Goal: Task Accomplishment & Management: Complete application form

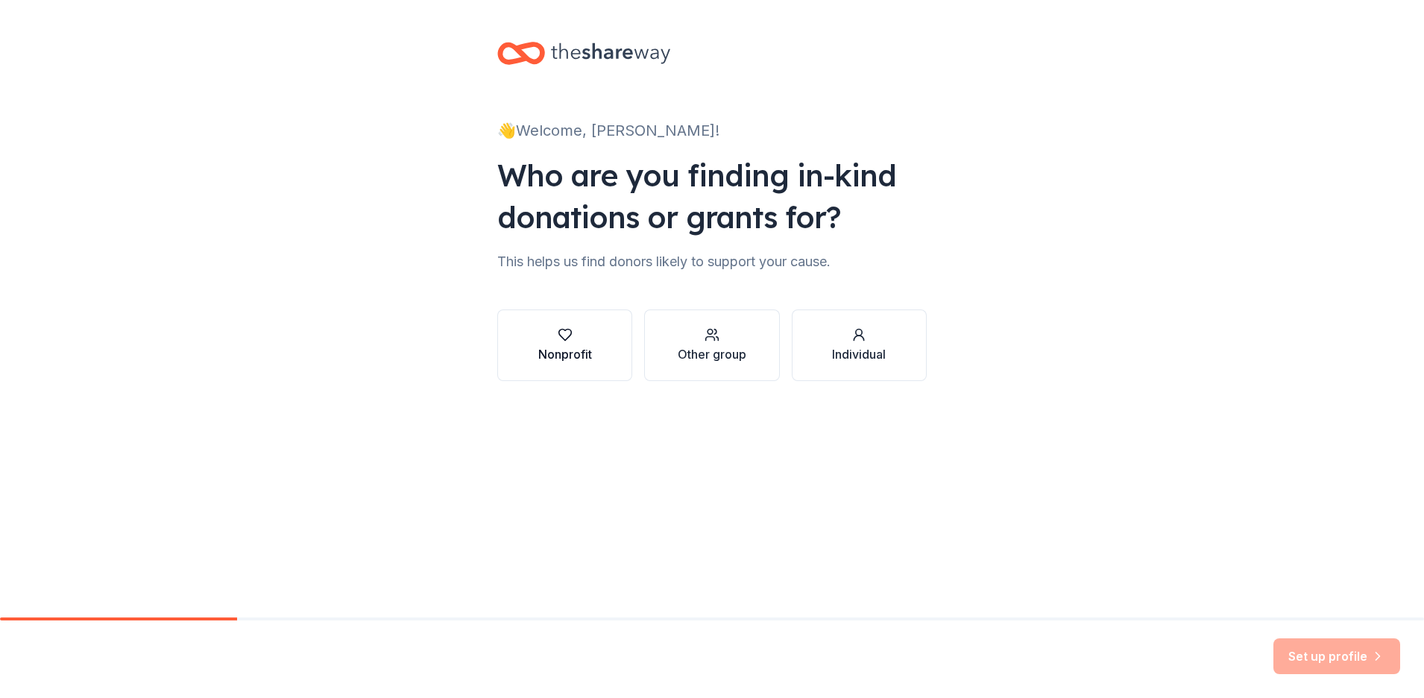
click at [568, 341] on icon "button" at bounding box center [565, 334] width 15 height 15
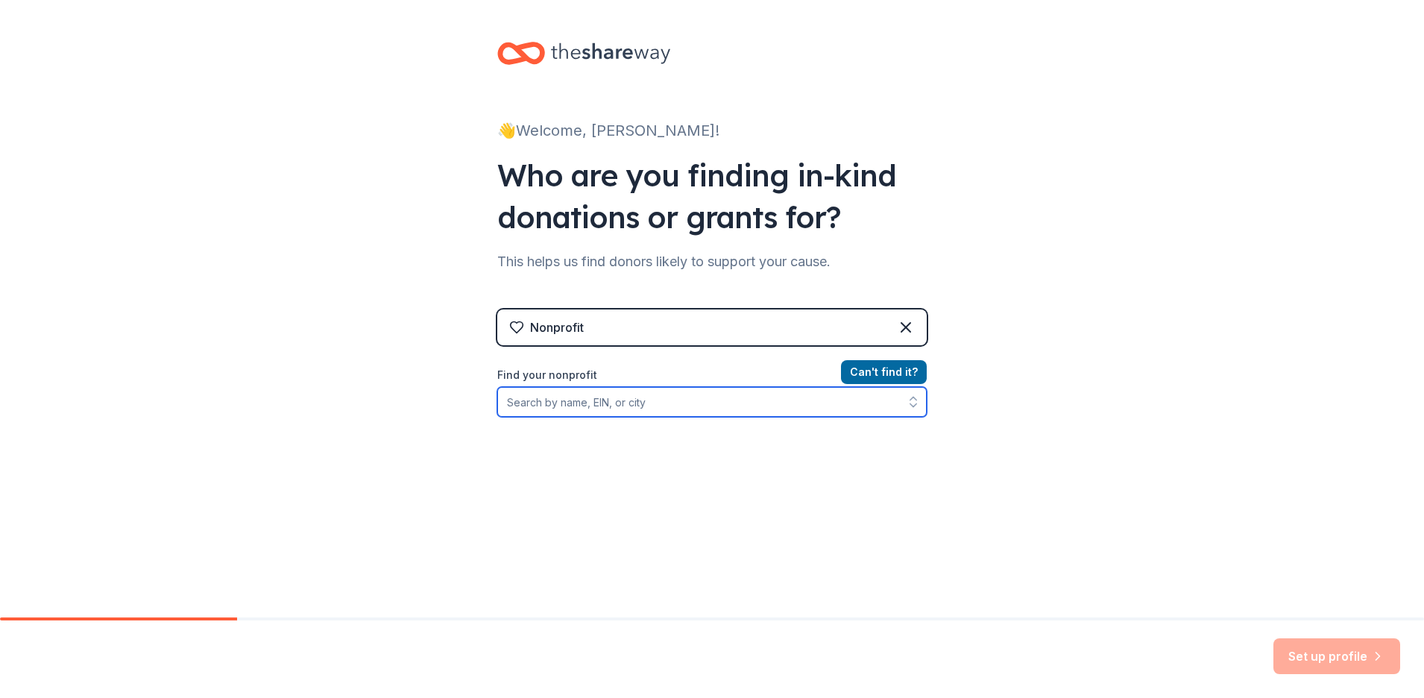
click at [599, 400] on input "Find your nonprofit" at bounding box center [711, 402] width 429 height 30
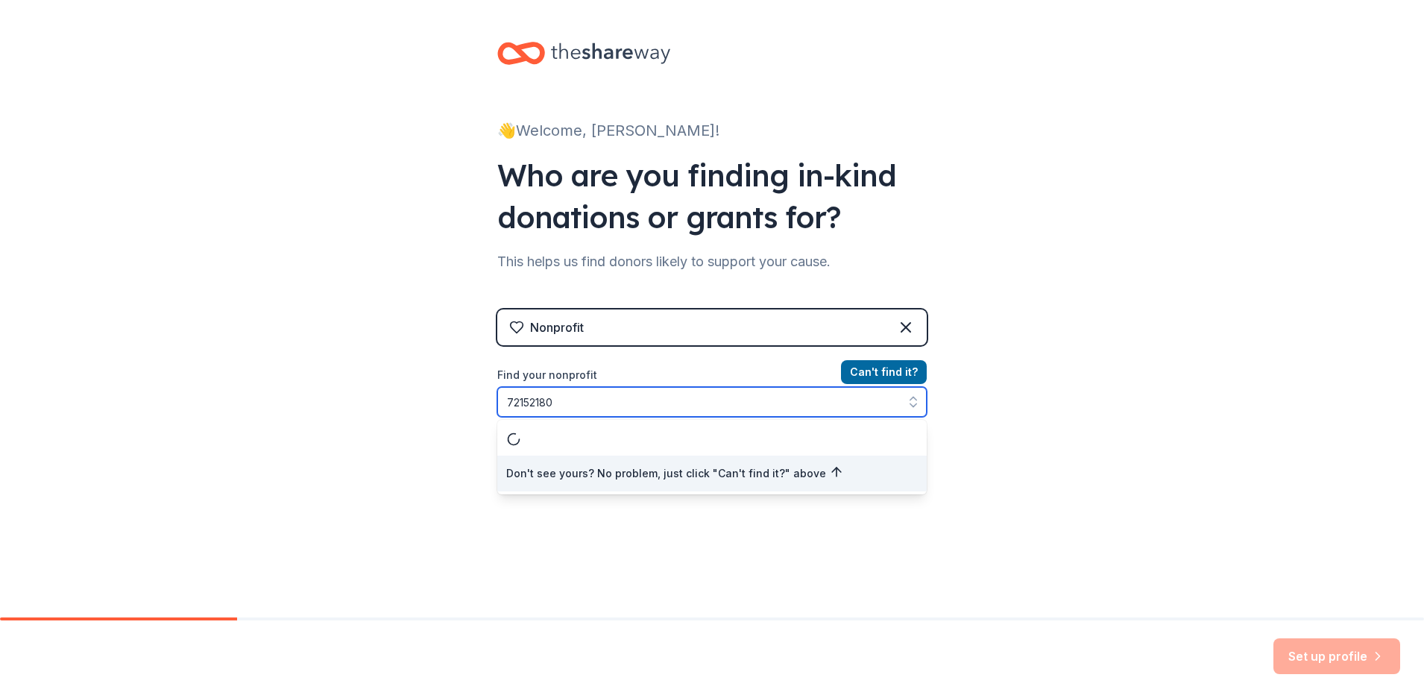
type input "721521803"
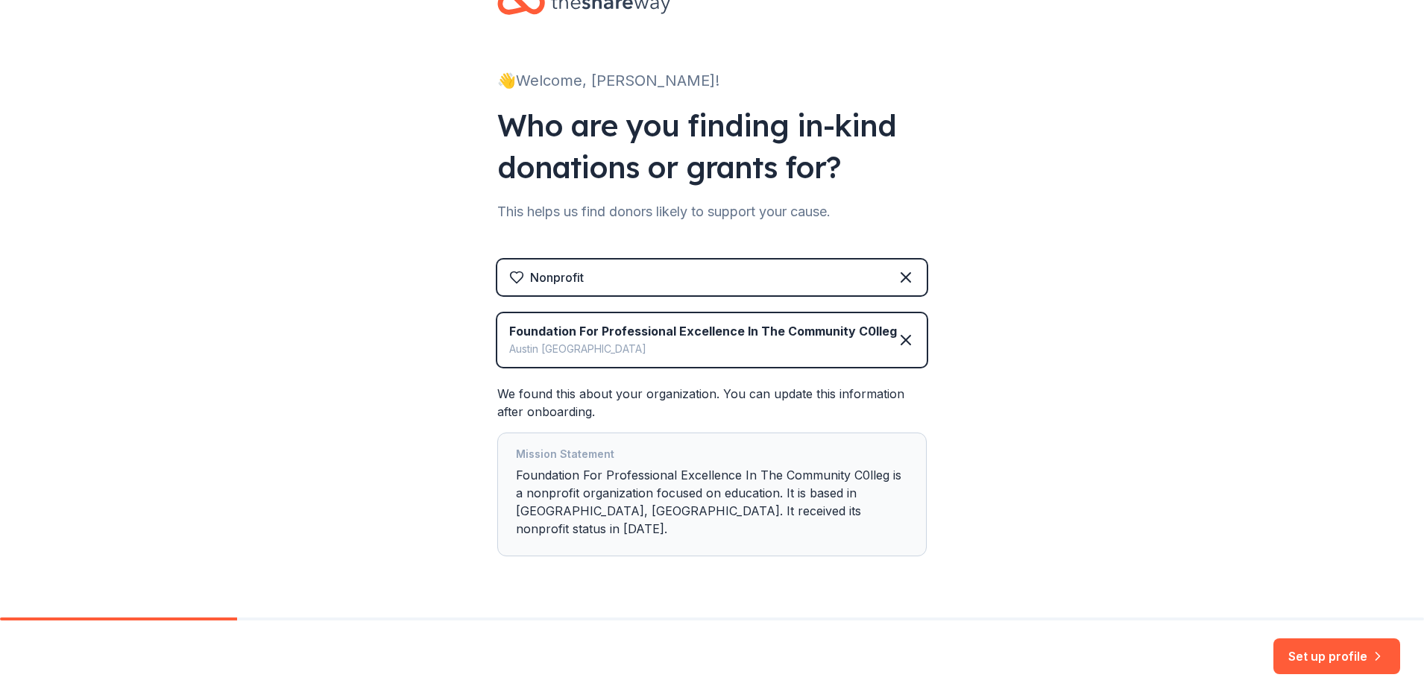
scroll to position [72, 0]
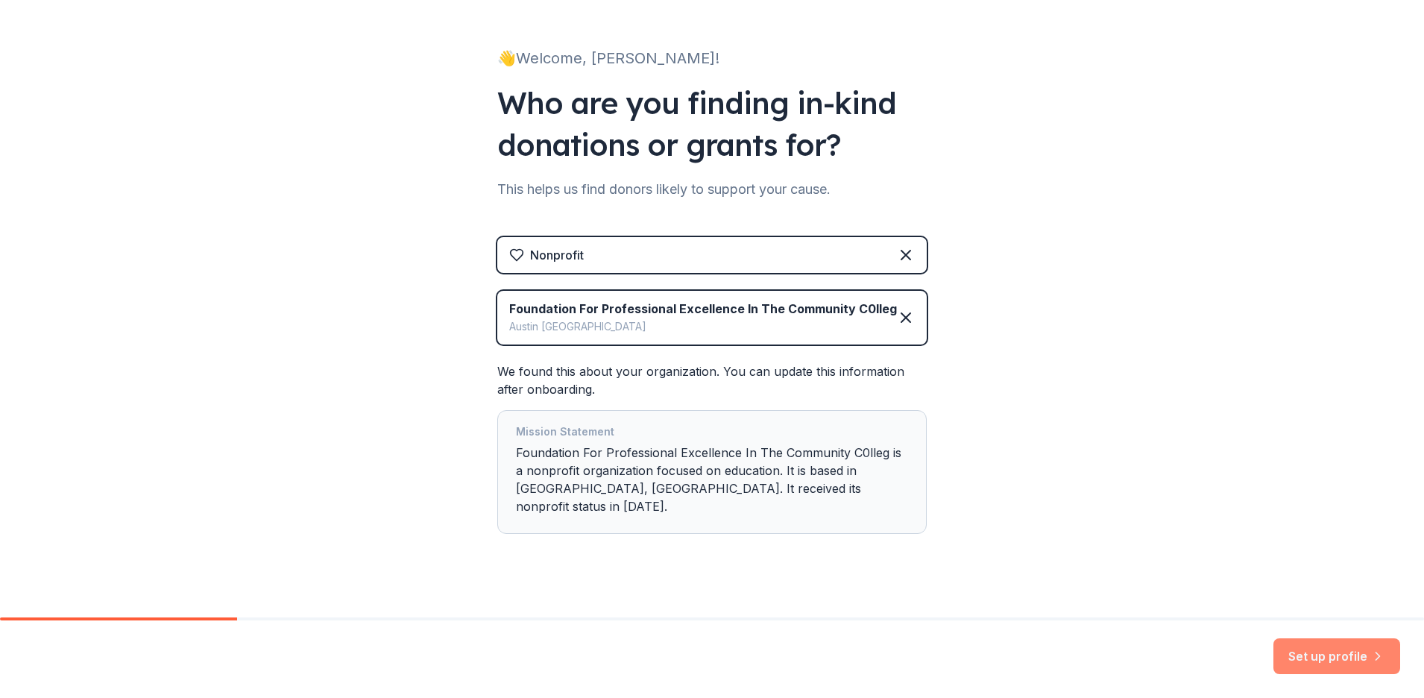
click at [1310, 663] on button "Set up profile" at bounding box center [1336, 656] width 127 height 36
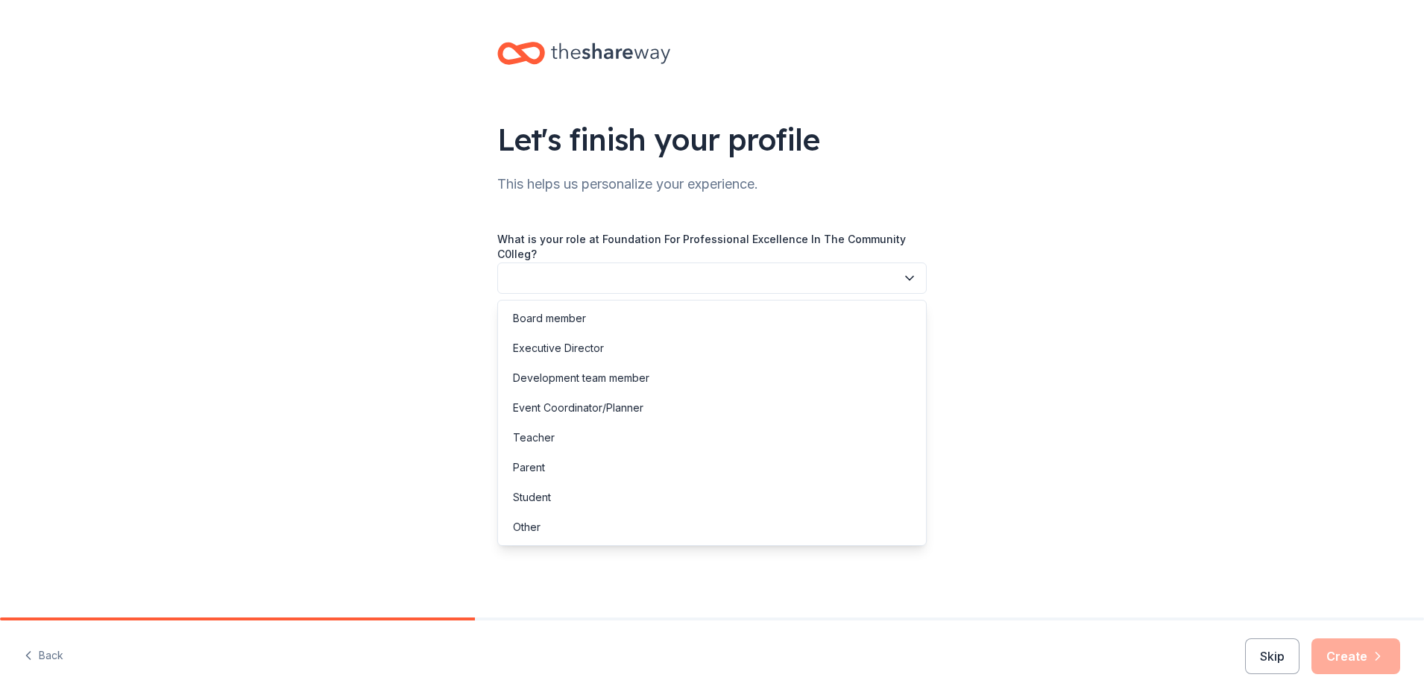
click at [891, 277] on button "button" at bounding box center [711, 277] width 429 height 31
click at [640, 381] on div "Development team member" at bounding box center [581, 378] width 136 height 18
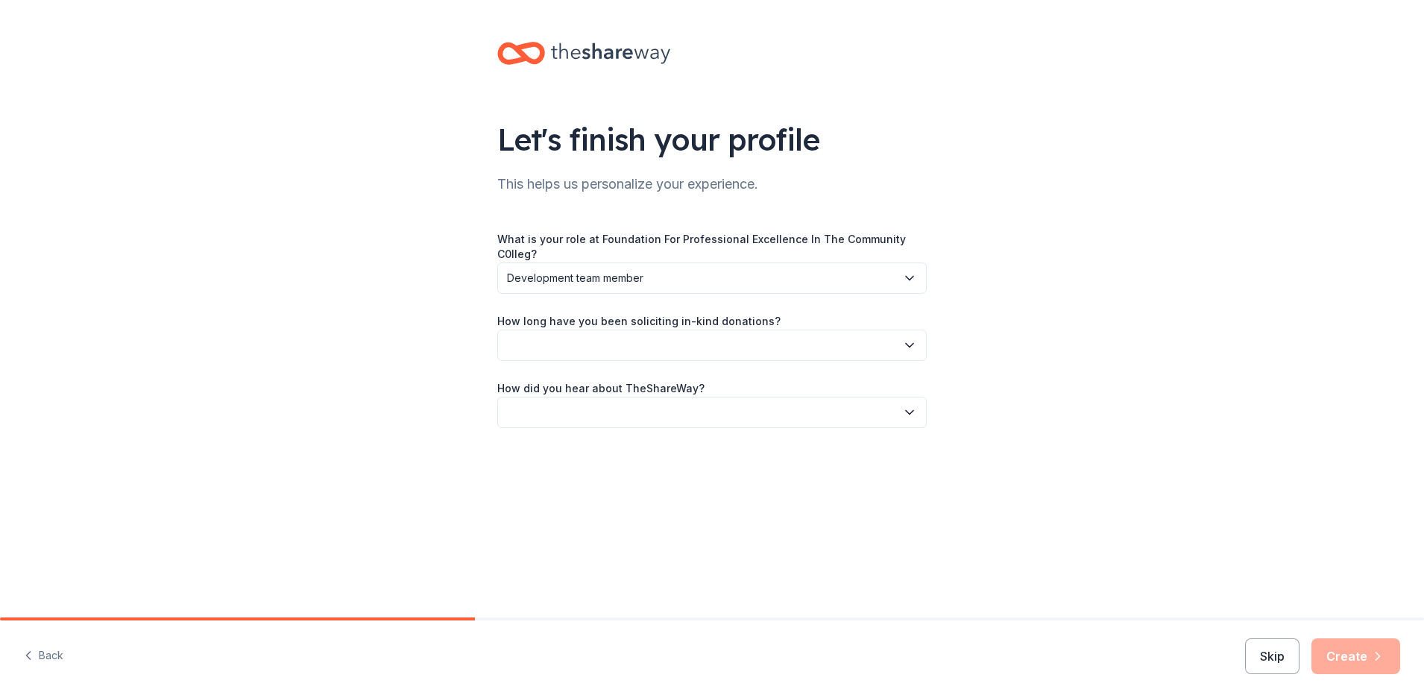
click at [760, 341] on button "button" at bounding box center [711, 344] width 429 height 31
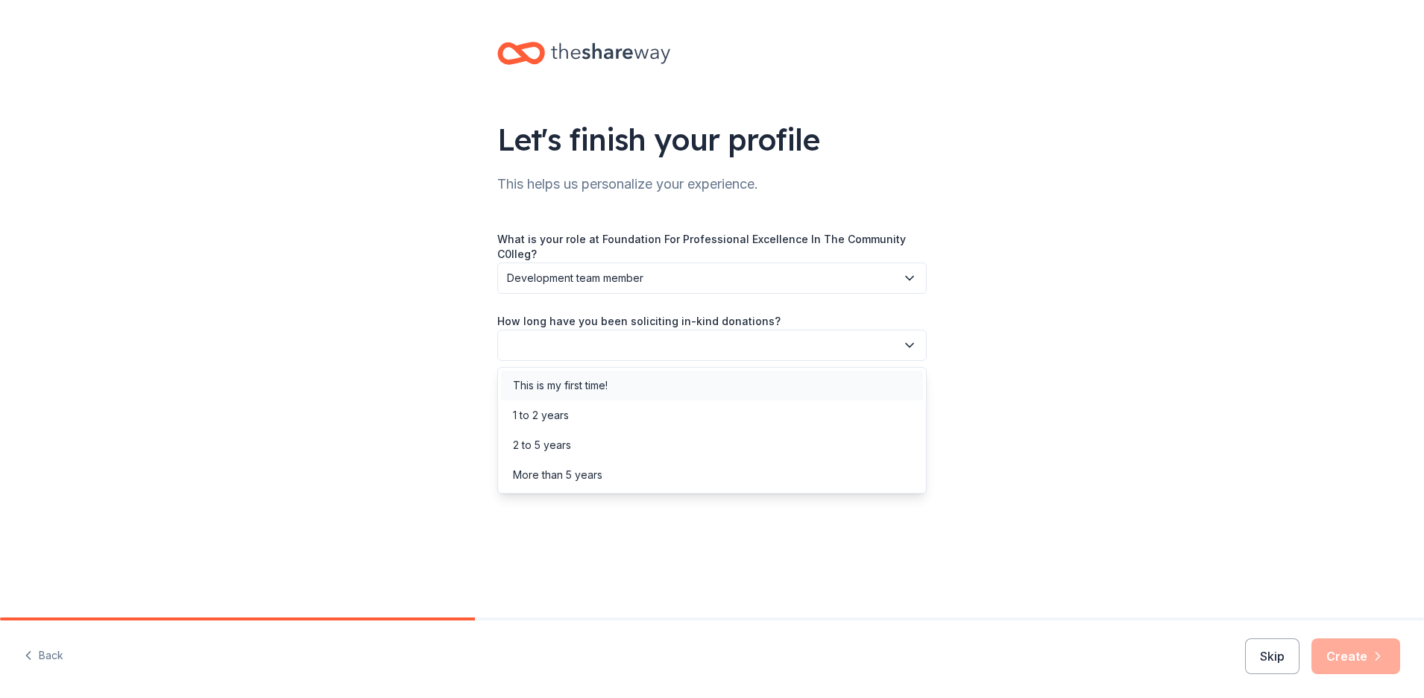
click at [643, 388] on div "This is my first time!" at bounding box center [712, 385] width 422 height 30
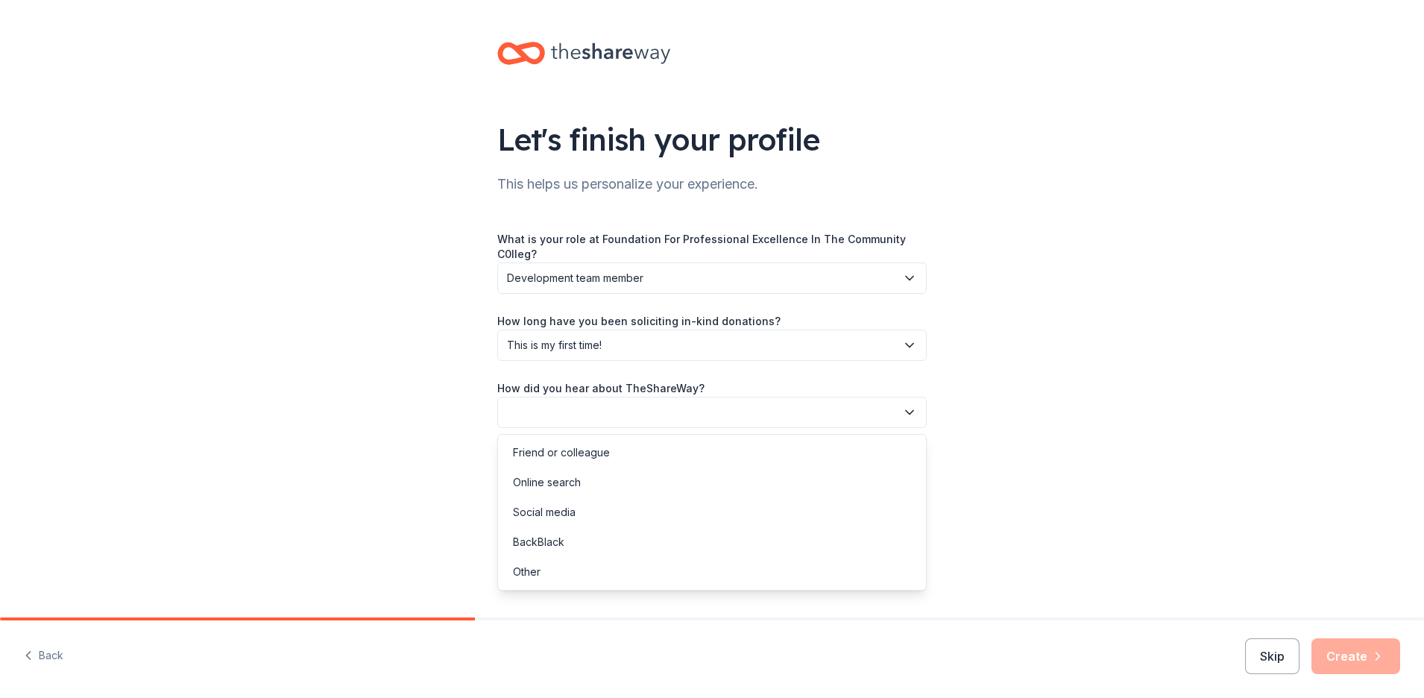
click at [705, 408] on button "button" at bounding box center [711, 412] width 429 height 31
click at [622, 484] on div "Online search" at bounding box center [712, 482] width 422 height 30
click at [1359, 656] on button "Create" at bounding box center [1355, 656] width 89 height 36
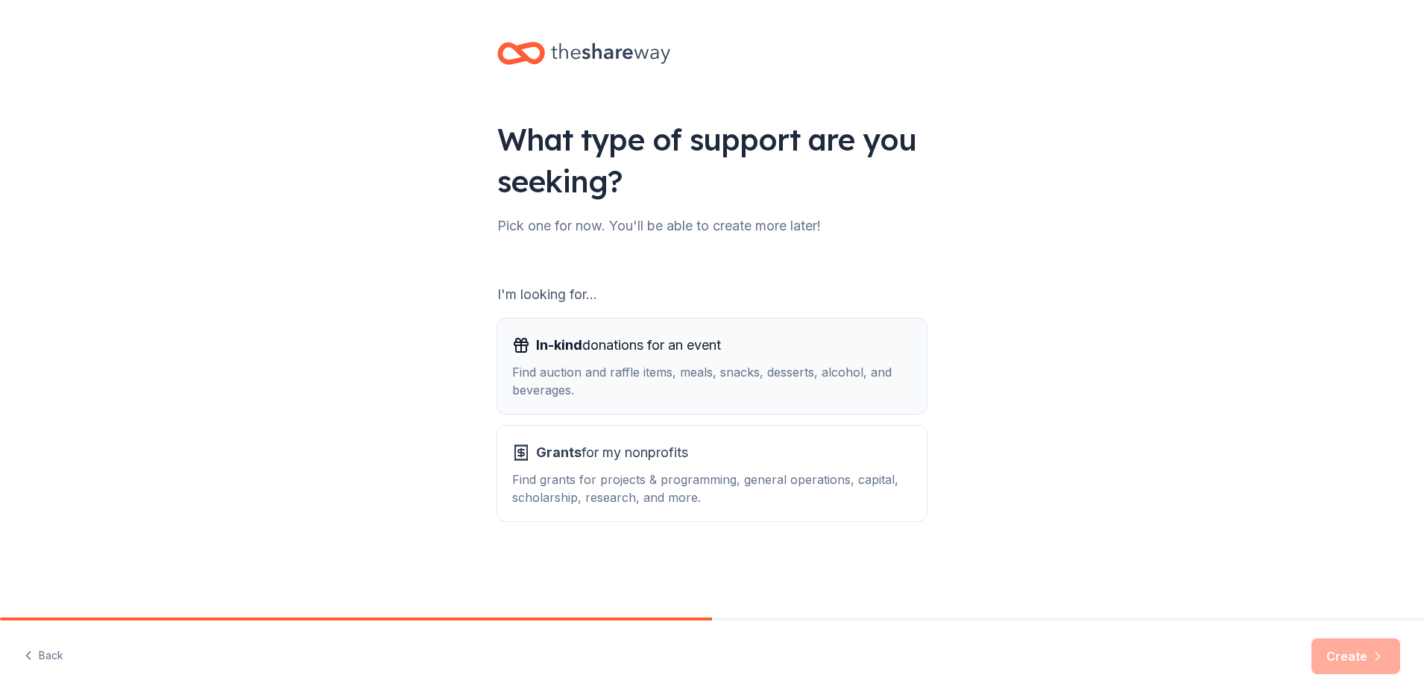
click at [622, 374] on div "Find auction and raffle items, meals, snacks, desserts, alcohol, and beverages." at bounding box center [712, 381] width 400 height 36
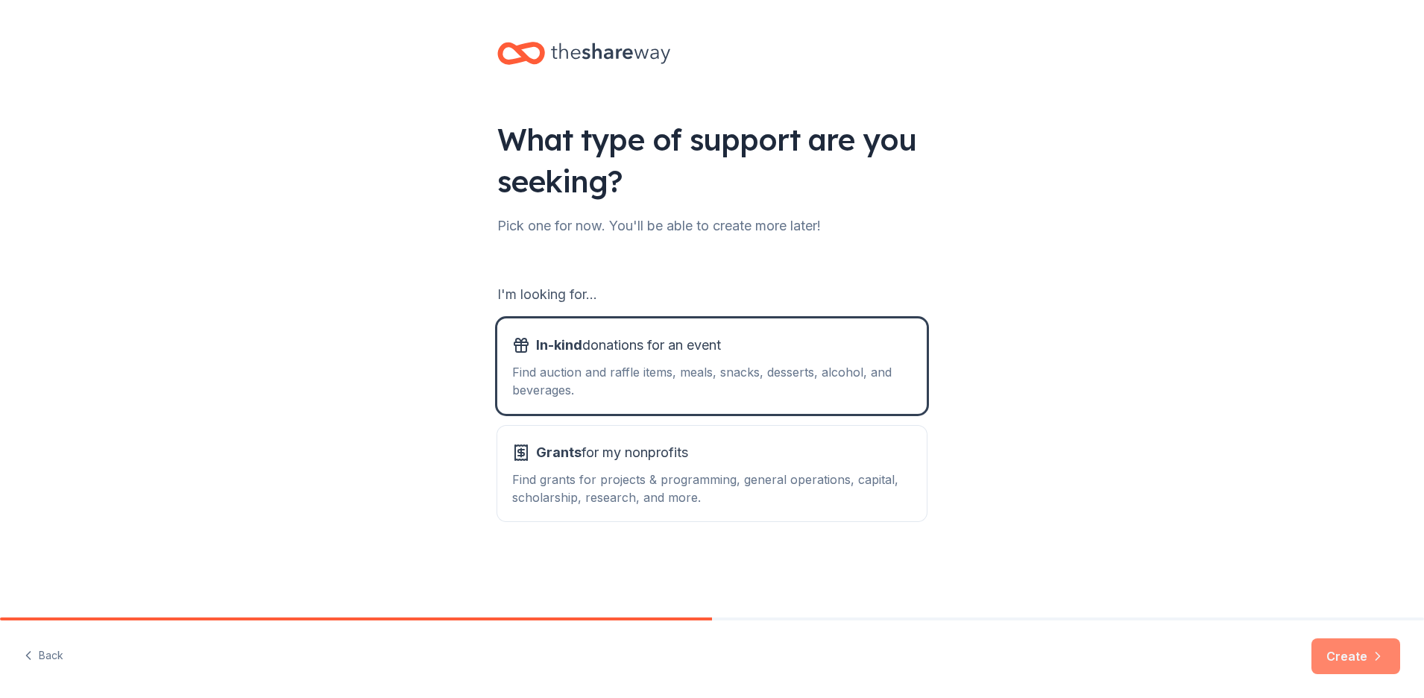
click at [1347, 658] on button "Create" at bounding box center [1355, 656] width 89 height 36
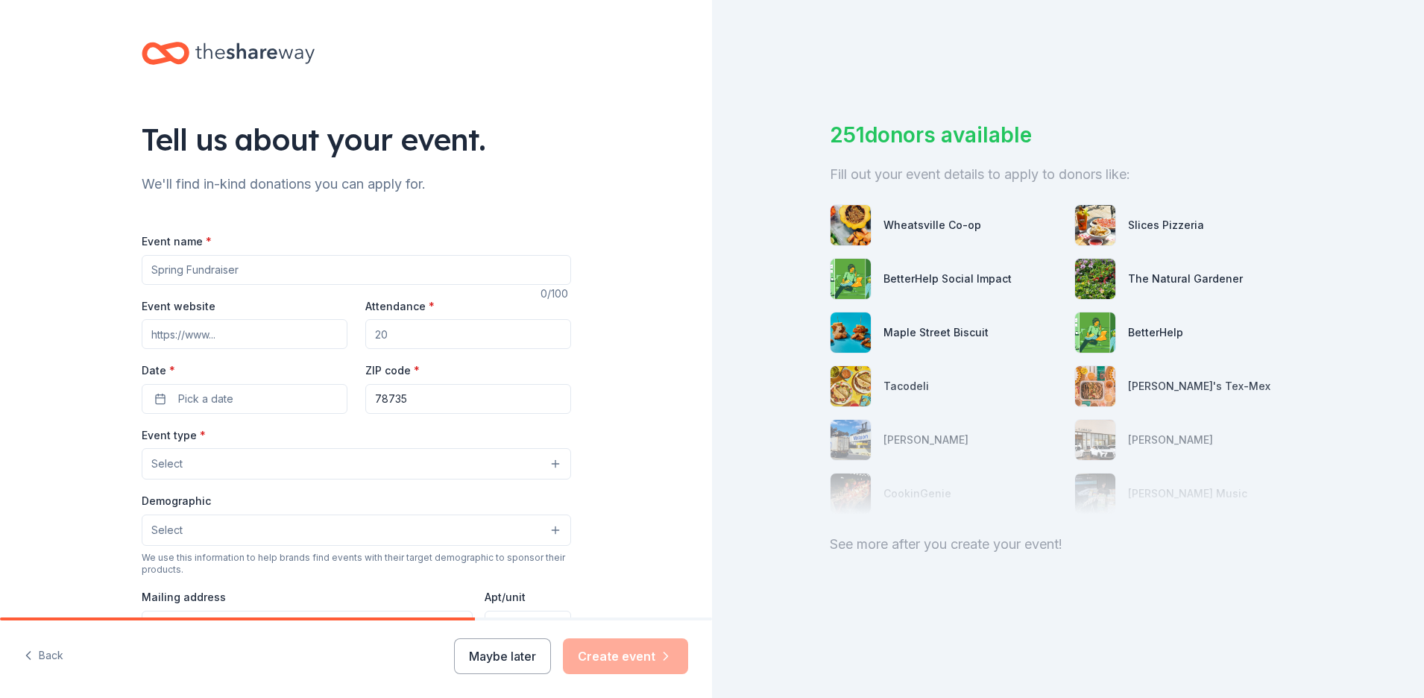
click at [272, 270] on input "Event name *" at bounding box center [356, 270] width 429 height 30
type input "79th Annual Convention"
click at [396, 333] on input "Attendance *" at bounding box center [468, 334] width 206 height 30
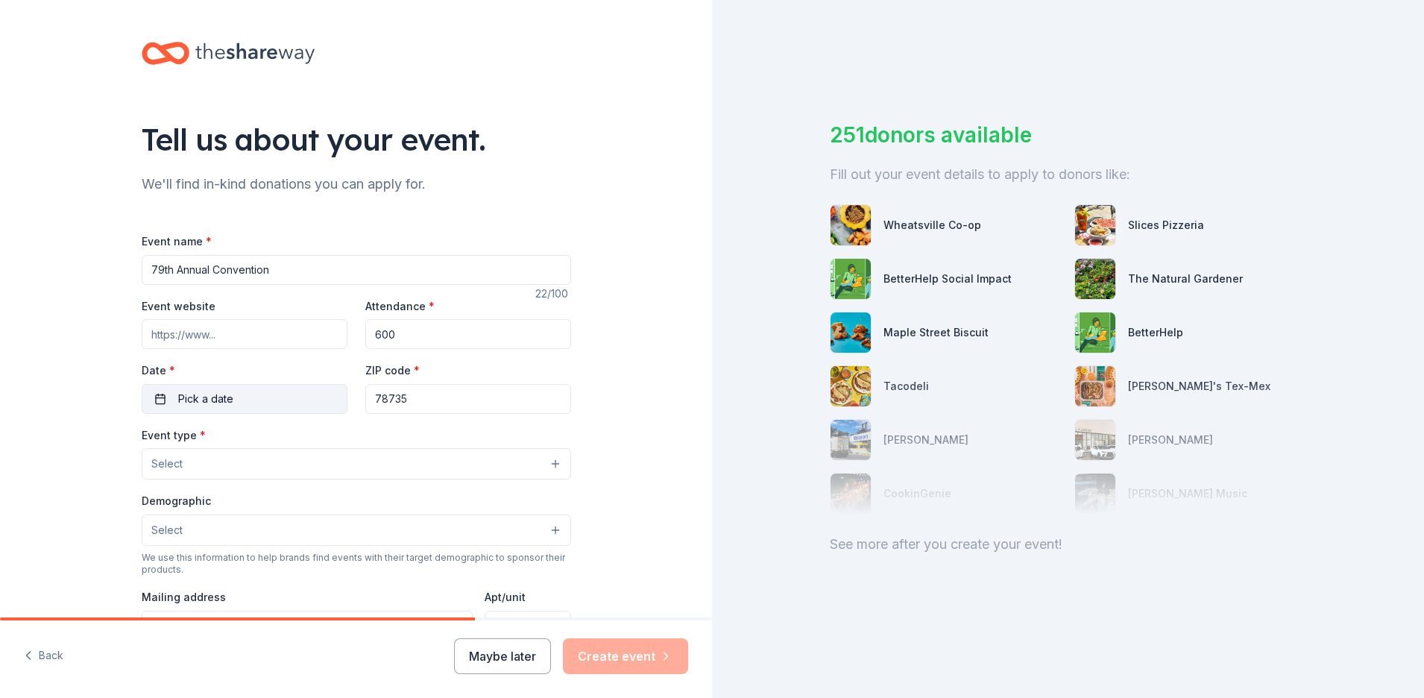
type input "600"
click at [255, 401] on button "Pick a date" at bounding box center [245, 399] width 206 height 30
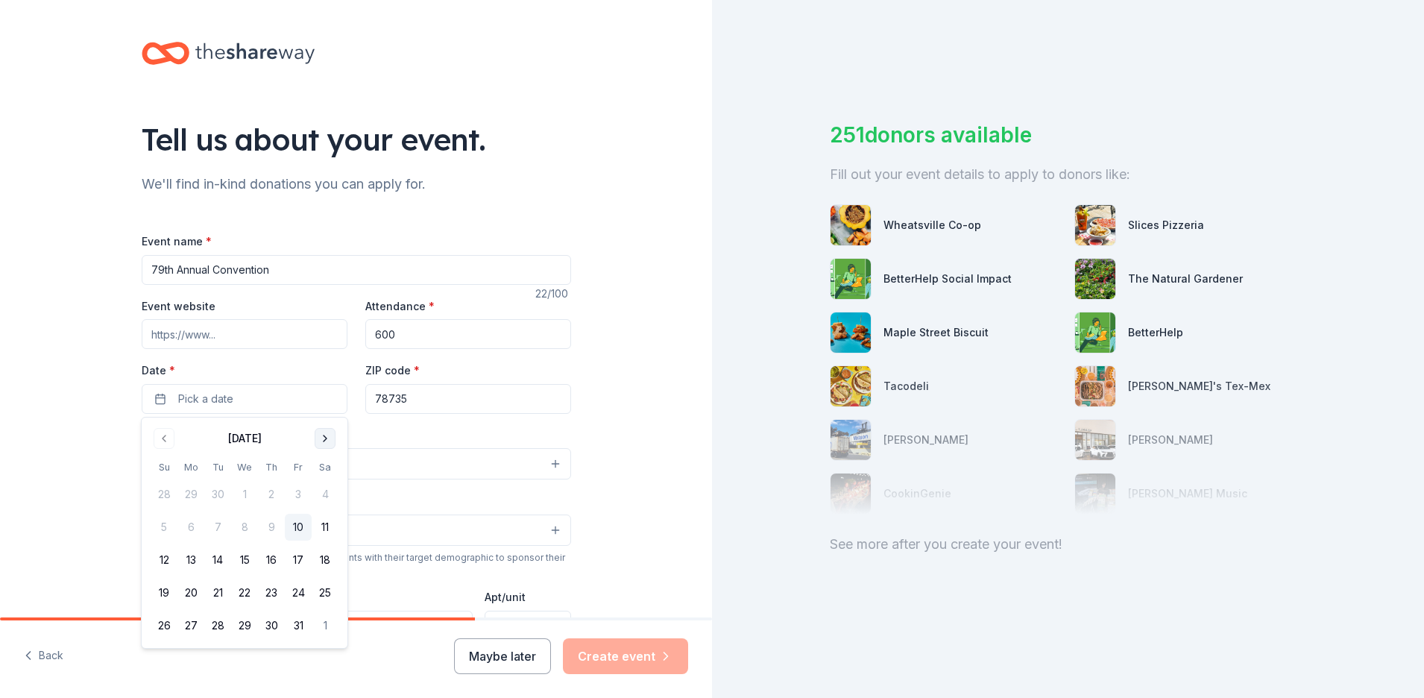
click at [322, 440] on button "Go to next month" at bounding box center [325, 438] width 21 height 21
click at [268, 561] on button "19" at bounding box center [271, 559] width 27 height 27
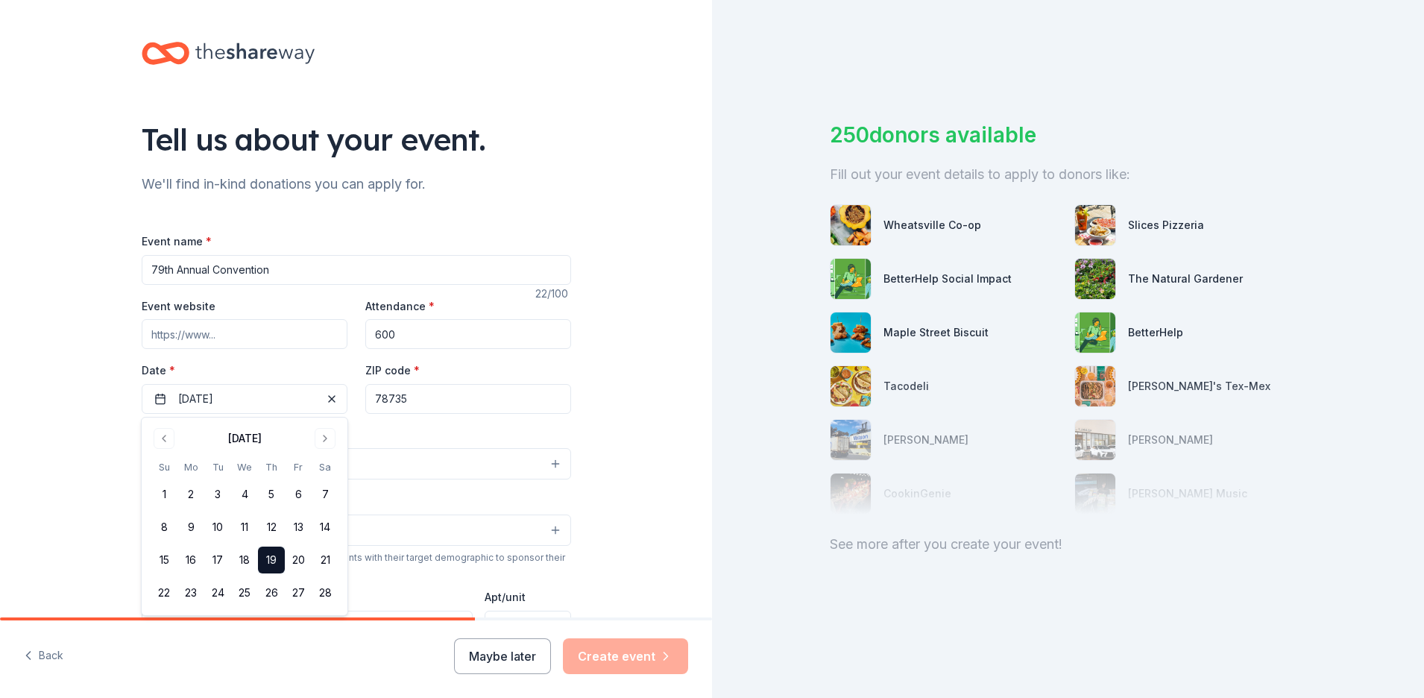
click at [443, 397] on input "78735" at bounding box center [468, 399] width 206 height 30
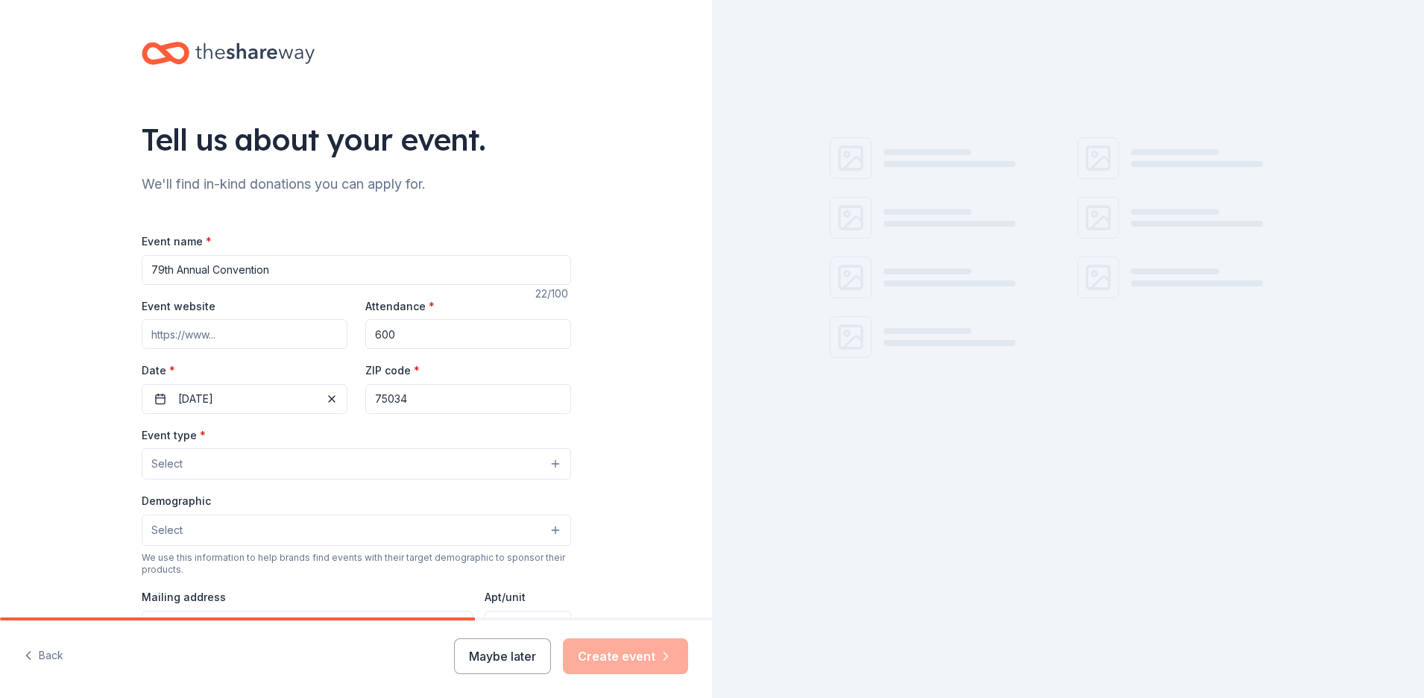
type input "75034"
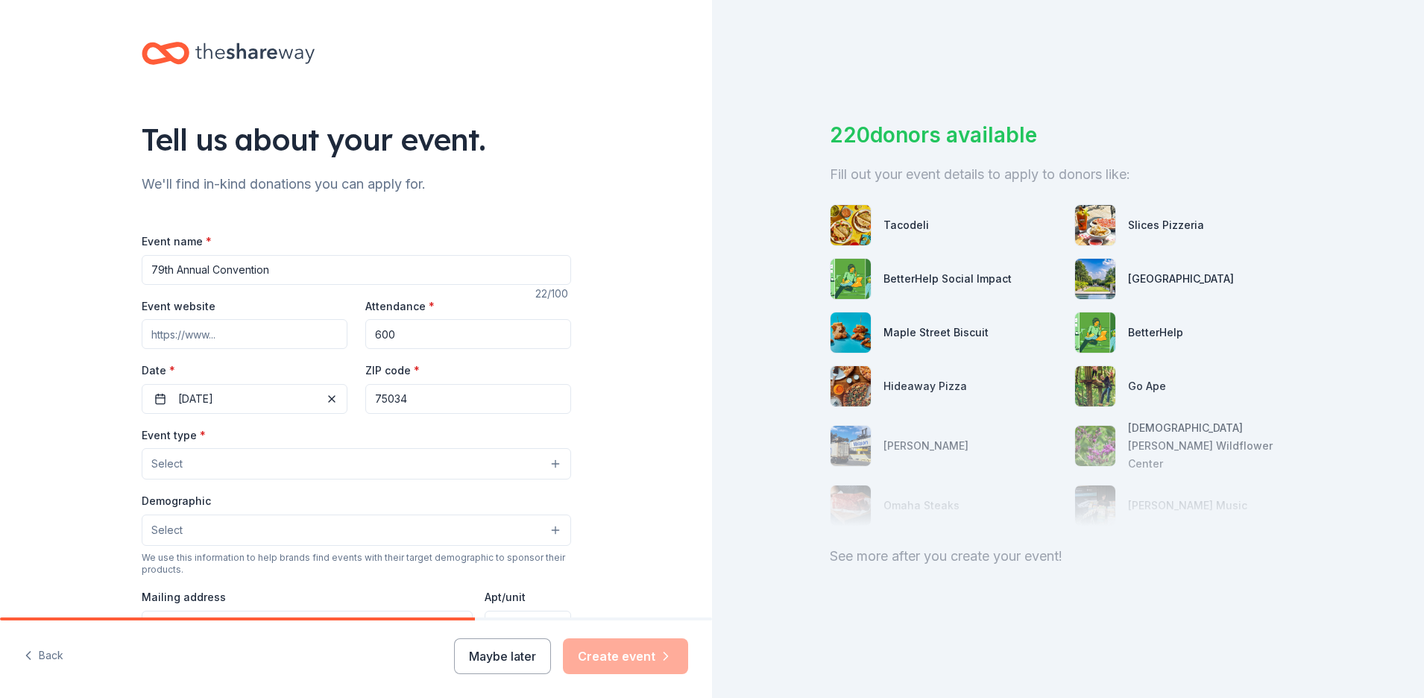
click at [416, 461] on button "Select" at bounding box center [356, 463] width 429 height 31
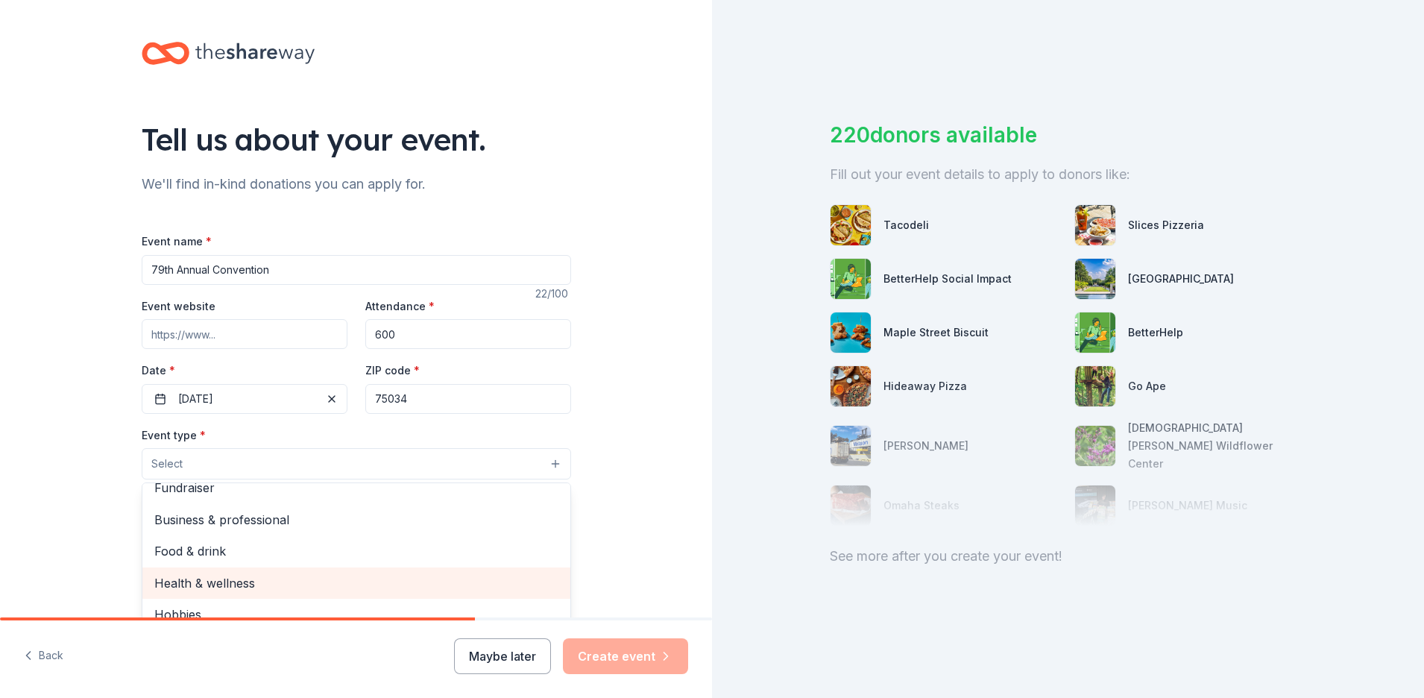
scroll to position [13, 0]
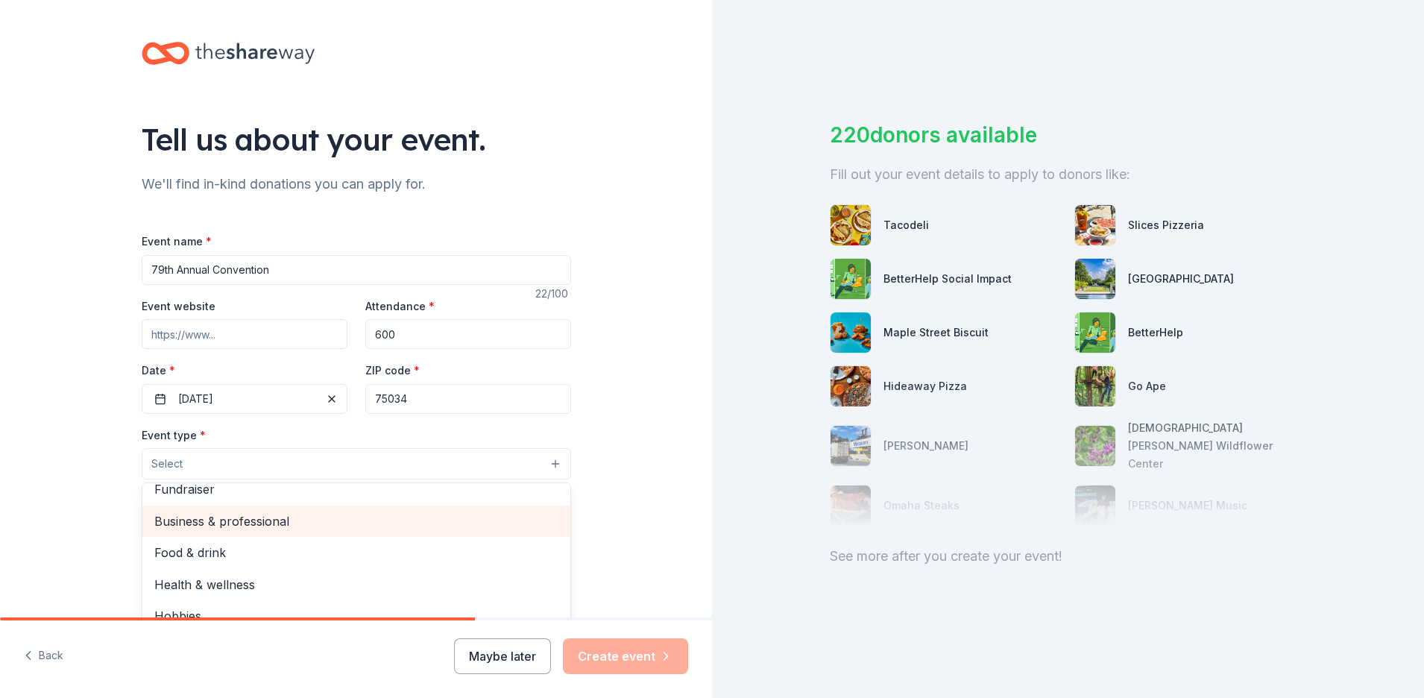
click at [311, 527] on span "Business & professional" at bounding box center [356, 520] width 404 height 19
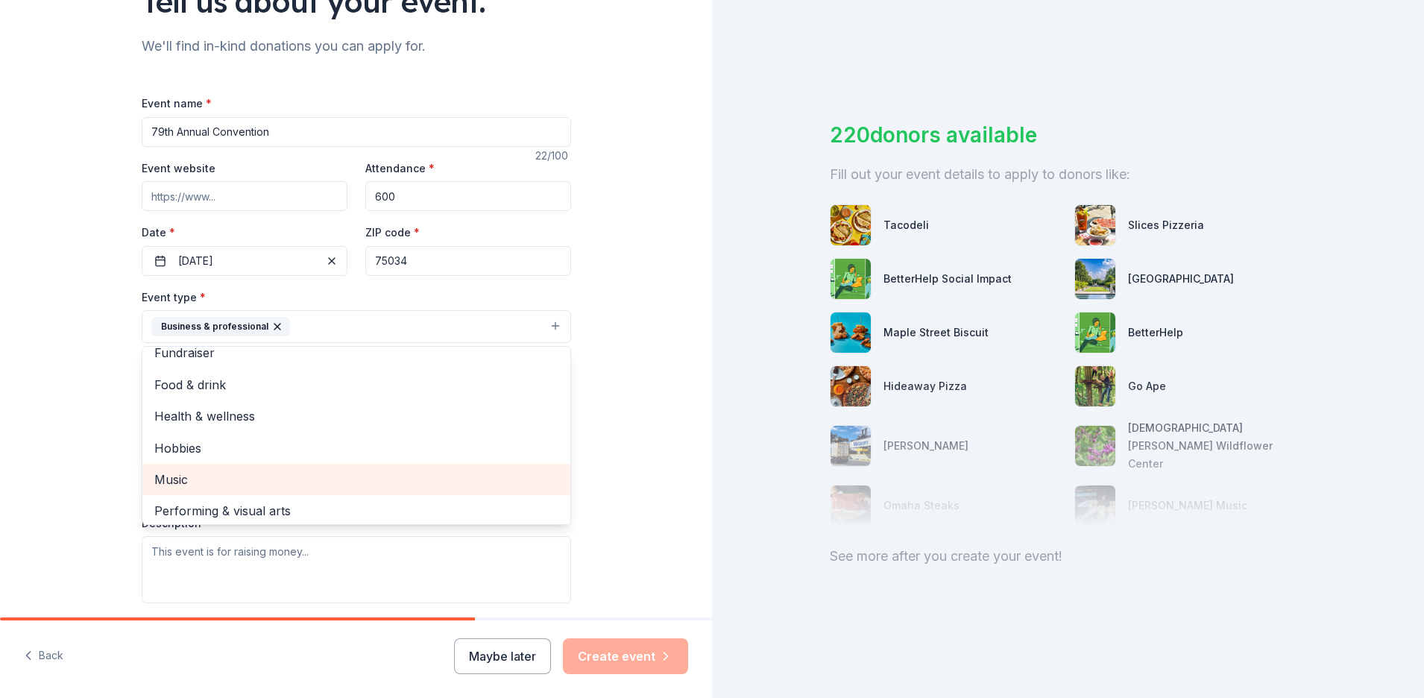
scroll to position [0, 0]
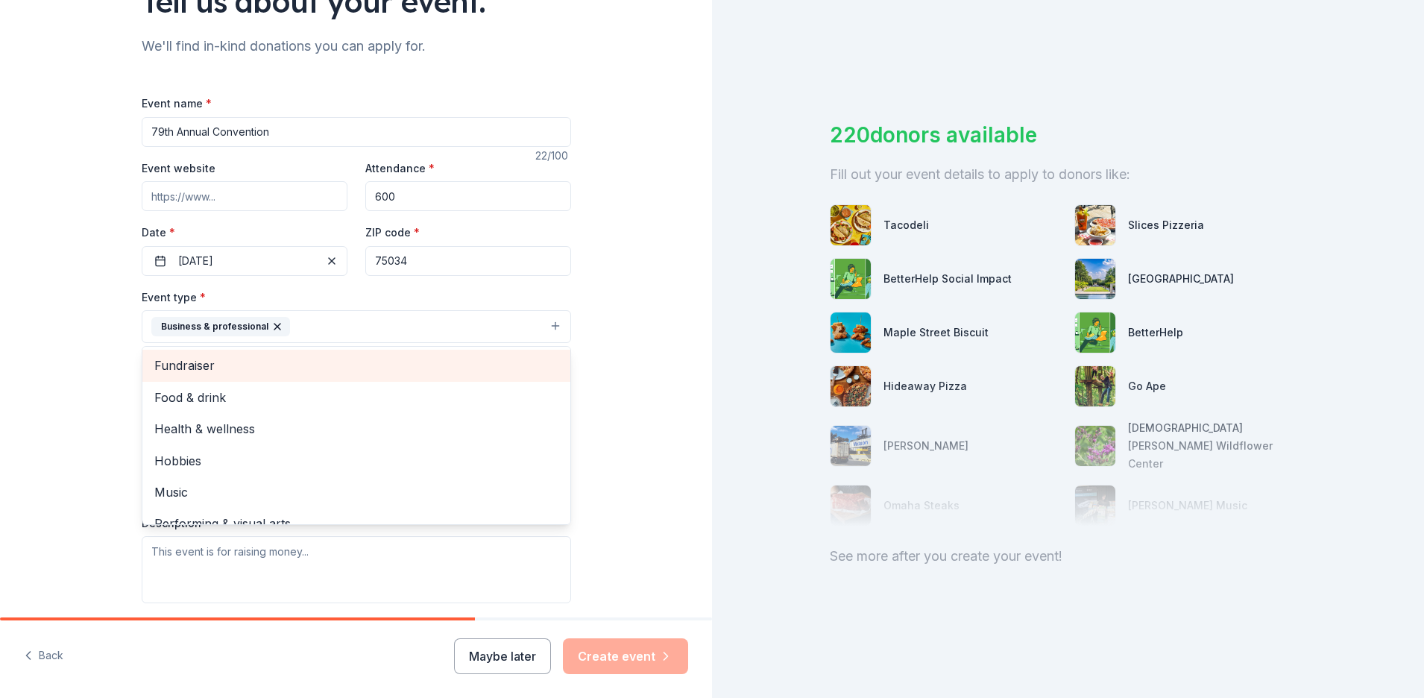
click at [273, 367] on span "Fundraiser" at bounding box center [356, 365] width 404 height 19
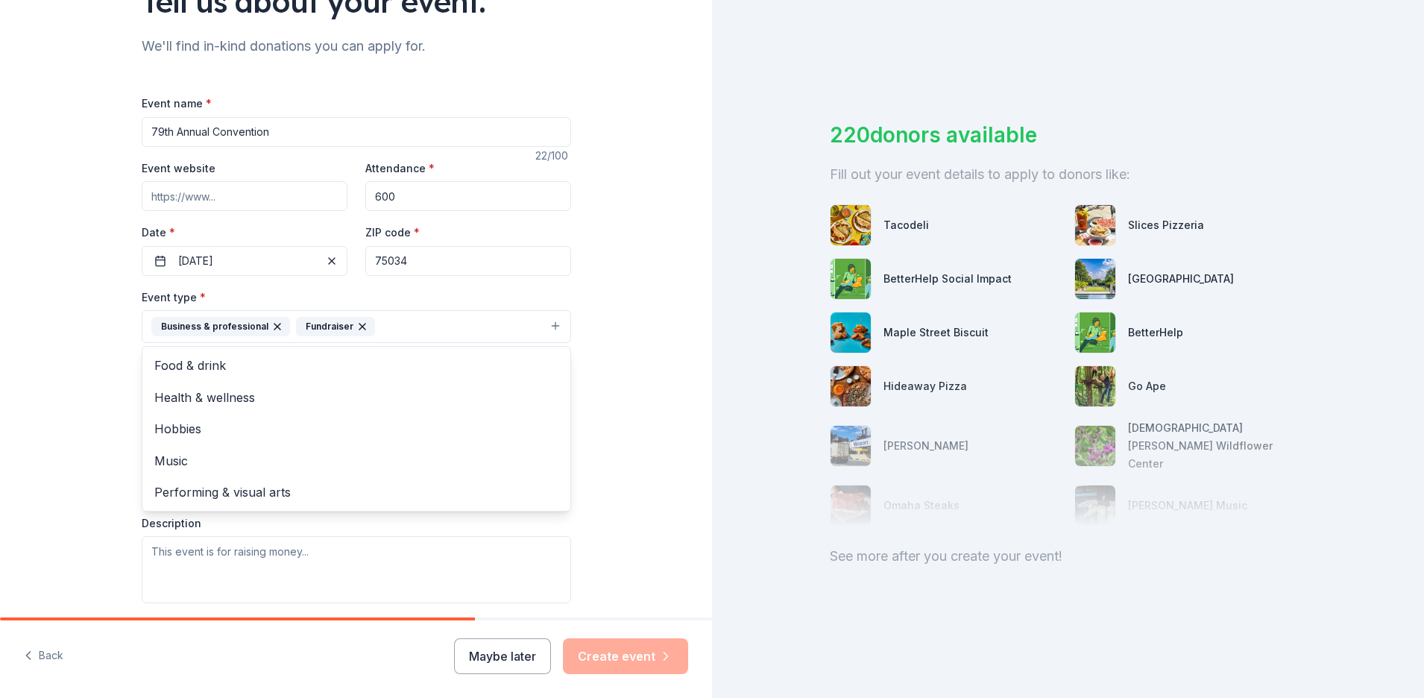
click at [640, 431] on div "Tell us about your event. We'll find in-kind donations you can apply for. Event…" at bounding box center [356, 359] width 712 height 994
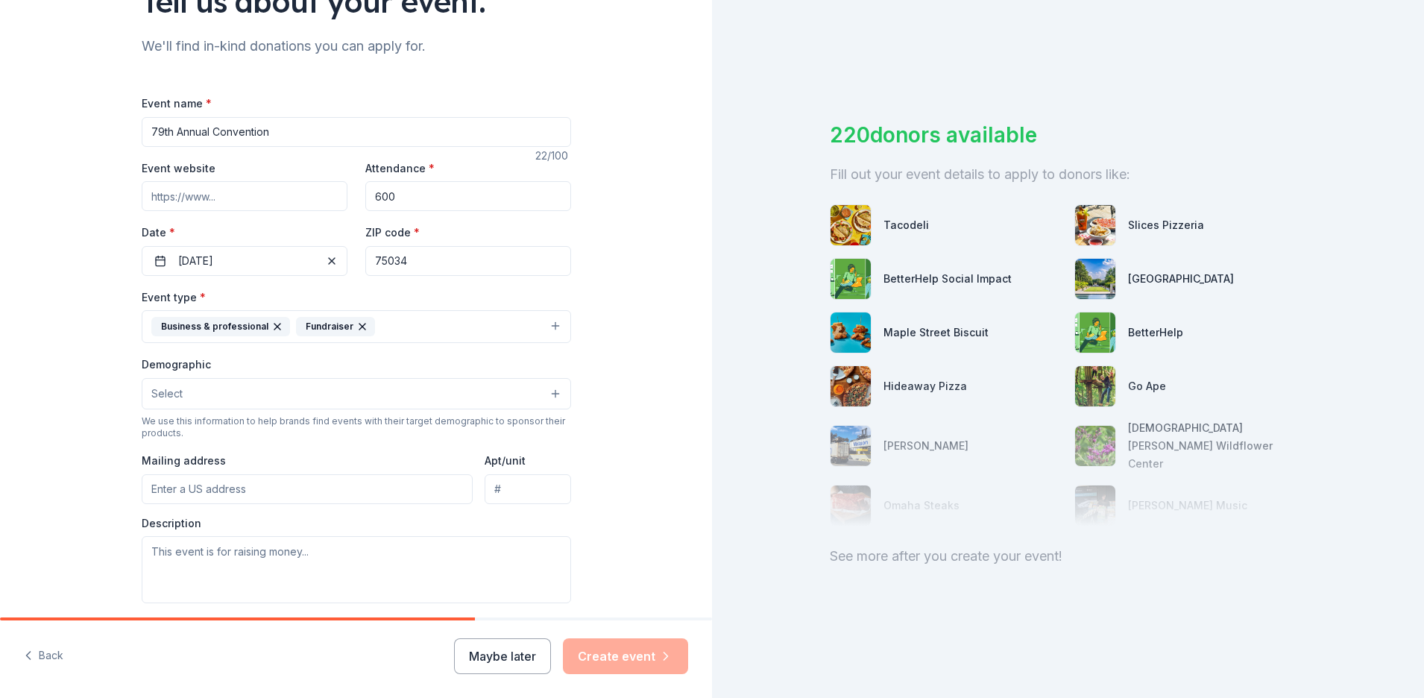
click at [515, 397] on button "Select" at bounding box center [356, 393] width 429 height 31
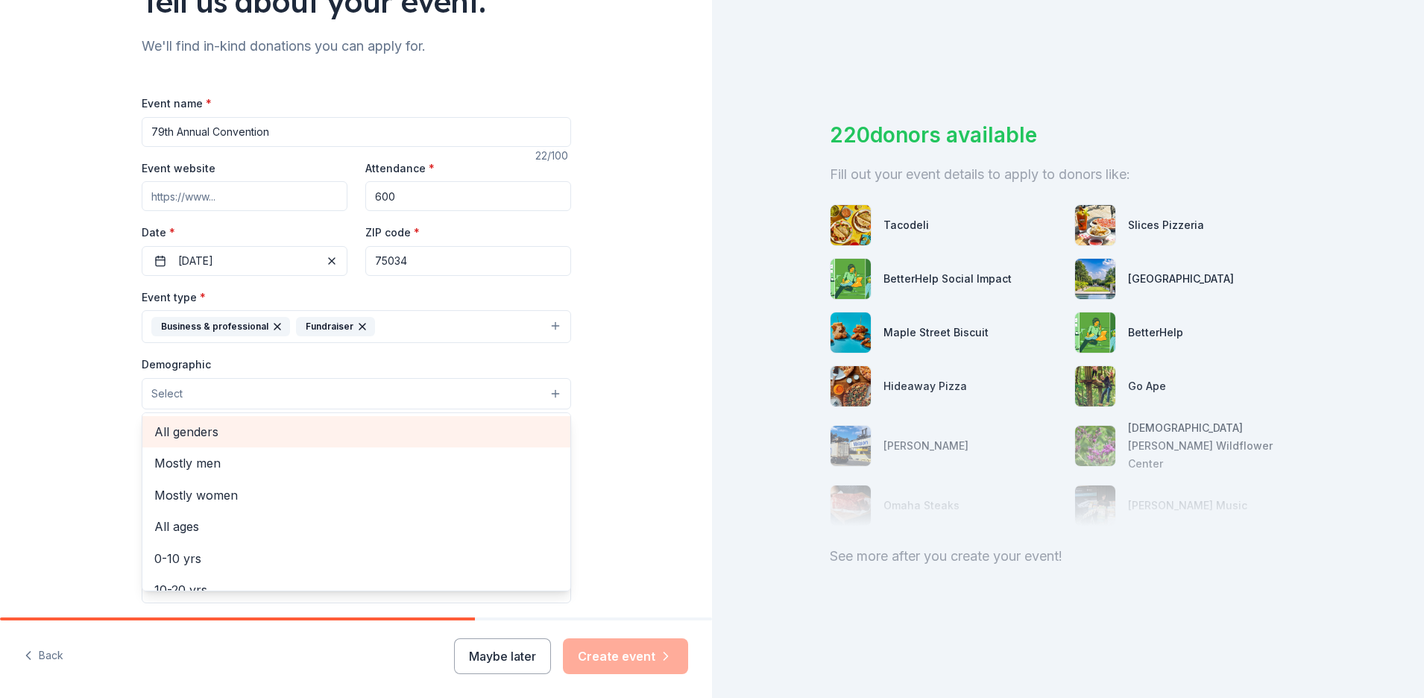
click at [402, 434] on span "All genders" at bounding box center [356, 431] width 404 height 19
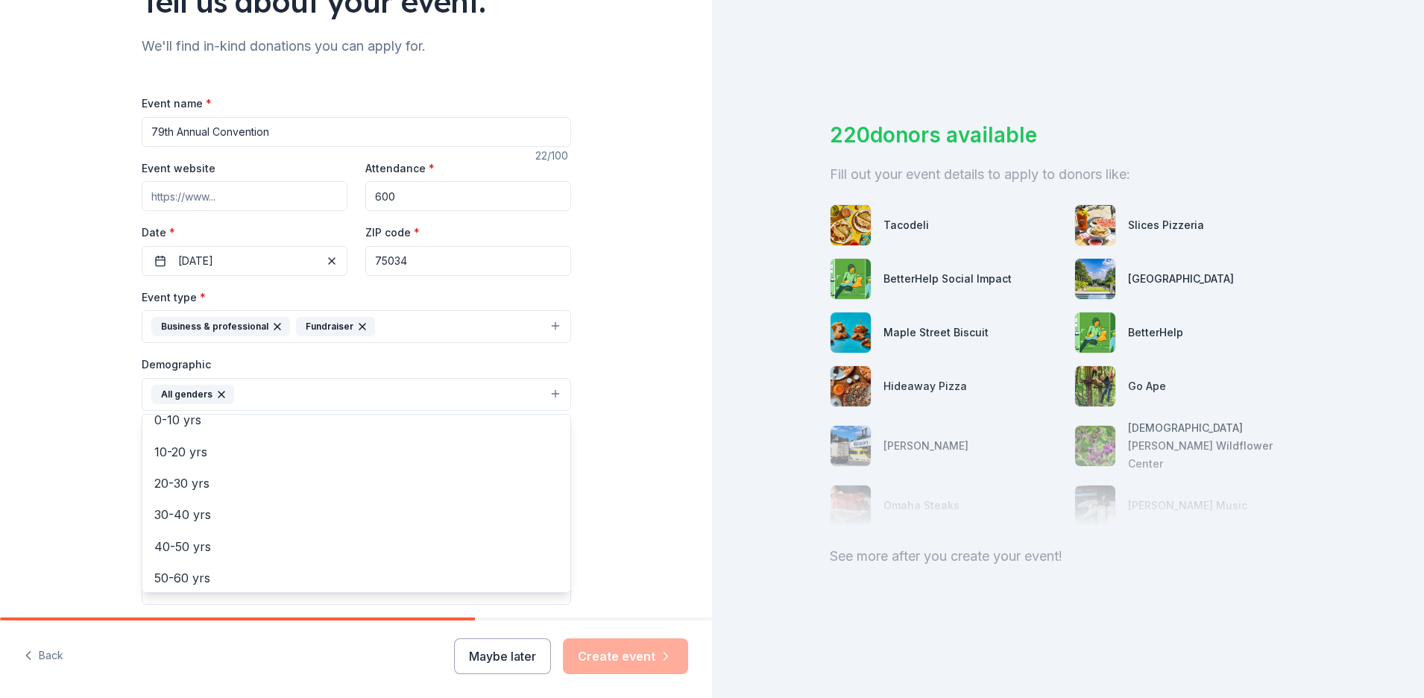
scroll to position [118, 0]
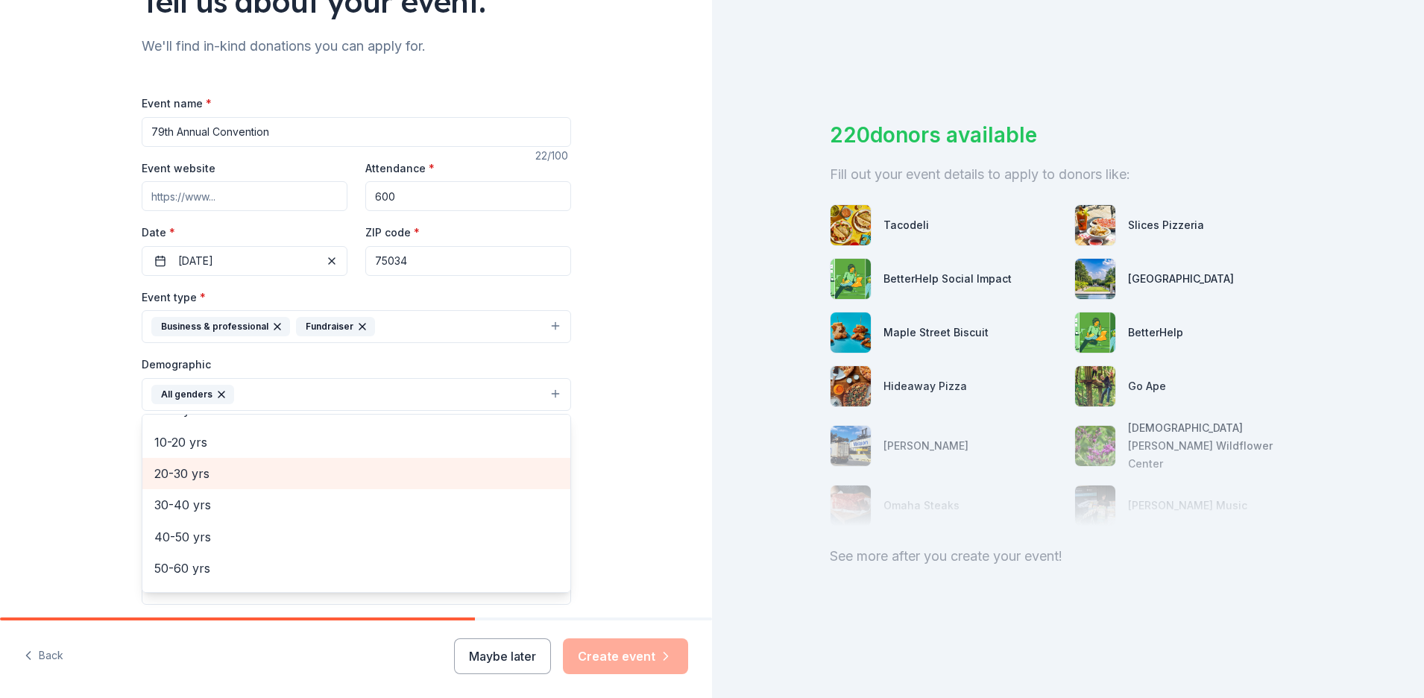
click at [347, 473] on span "20-30 yrs" at bounding box center [356, 473] width 404 height 19
click at [339, 475] on span "30-40 yrs" at bounding box center [356, 473] width 404 height 19
click at [339, 473] on span "40-50 yrs" at bounding box center [356, 473] width 404 height 19
click at [341, 475] on span "50-60 yrs" at bounding box center [356, 477] width 404 height 19
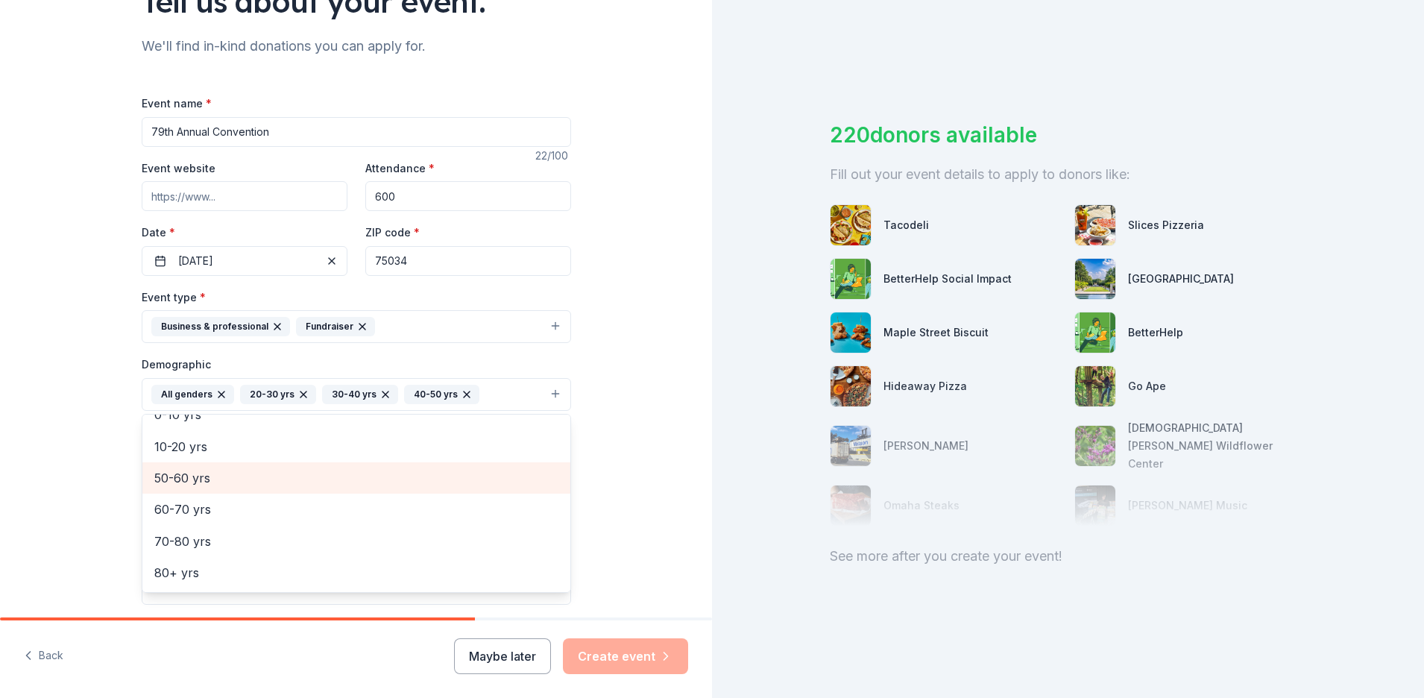
scroll to position [81, 0]
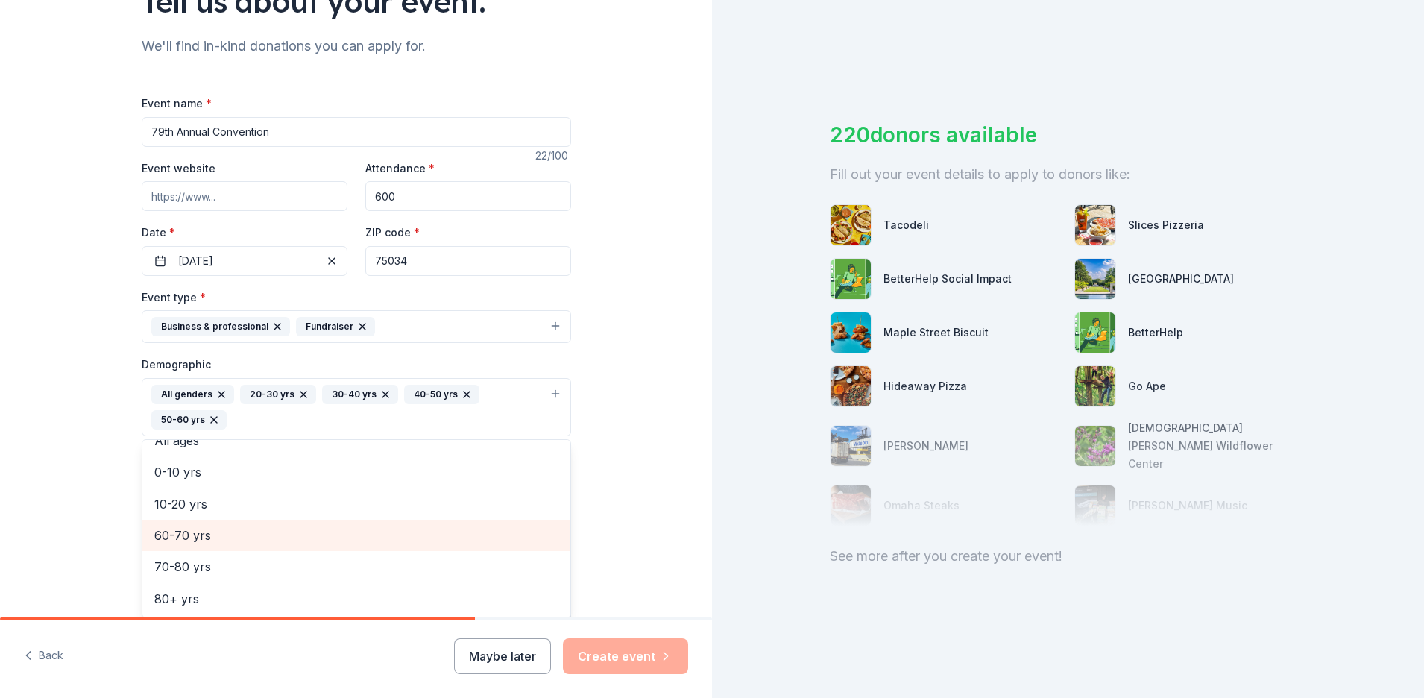
click at [335, 531] on span "60-70 yrs" at bounding box center [356, 534] width 404 height 19
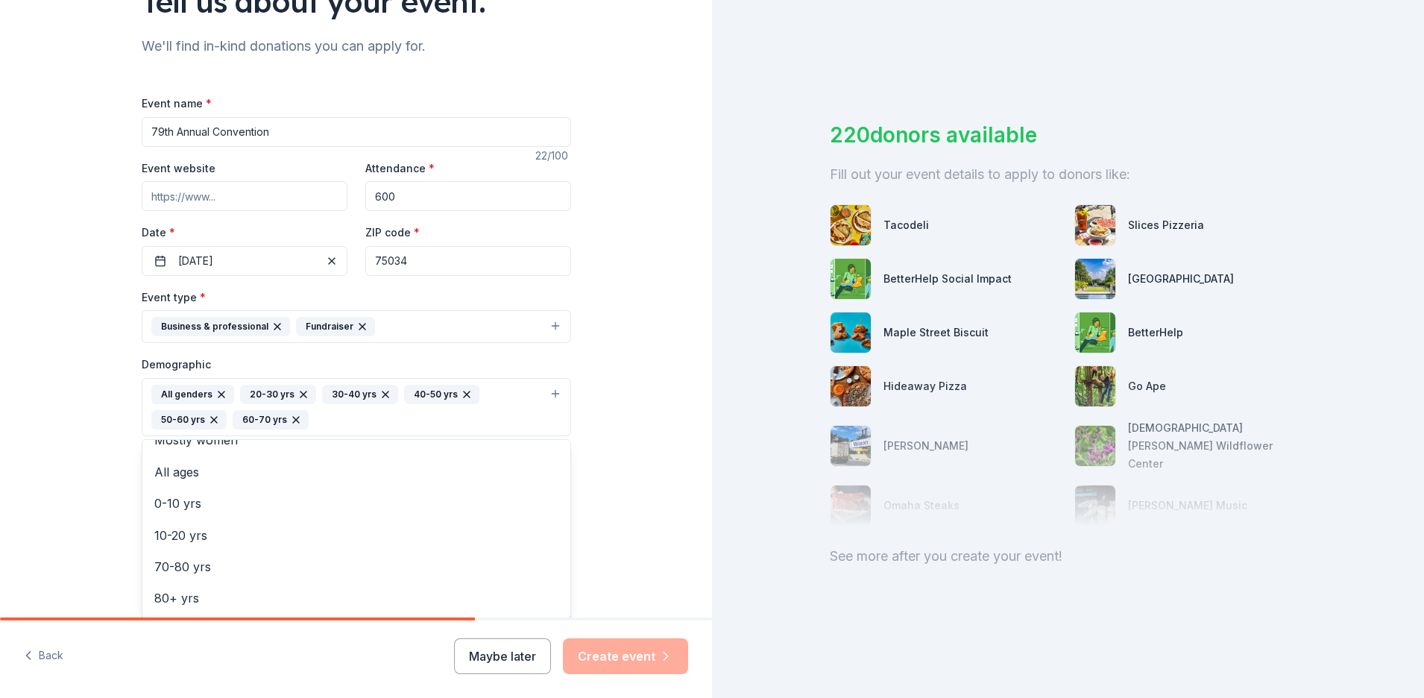
click at [619, 531] on div "Tell us about your event. We'll find in-kind donations you can apply for. Event…" at bounding box center [356, 372] width 712 height 1020
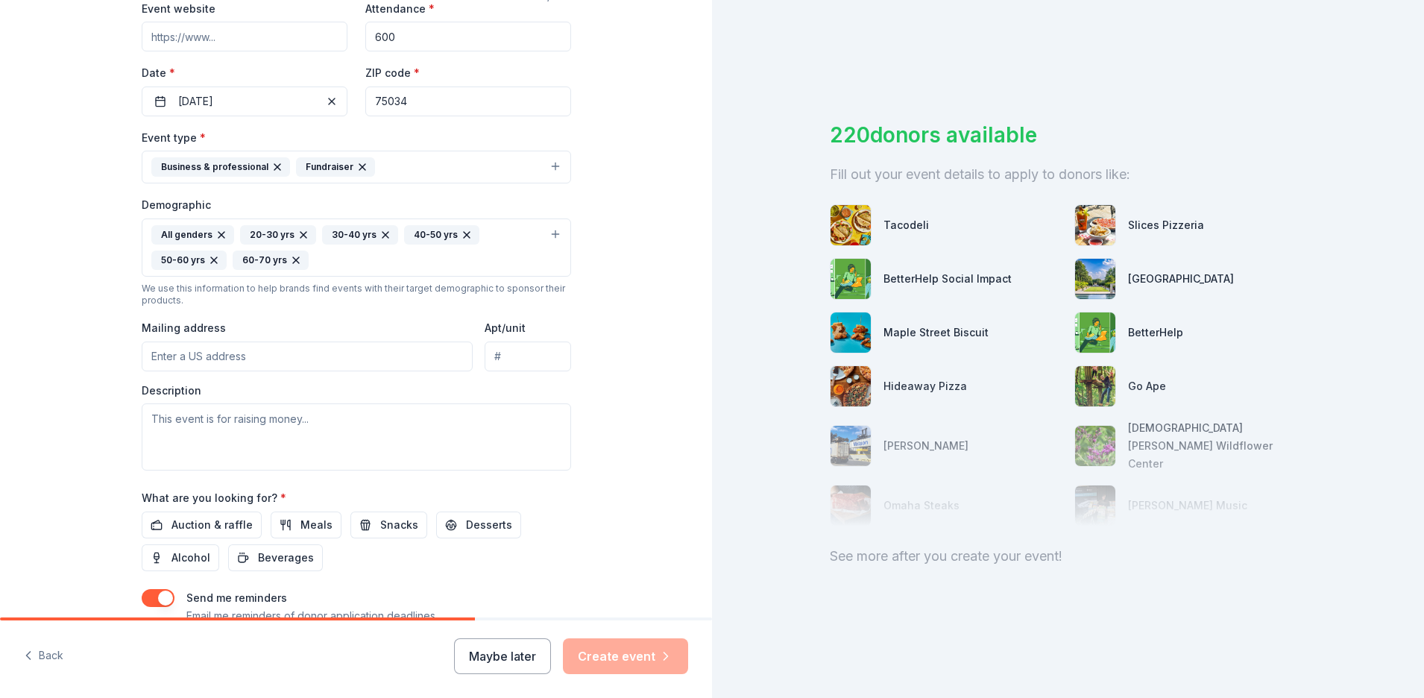
scroll to position [305, 0]
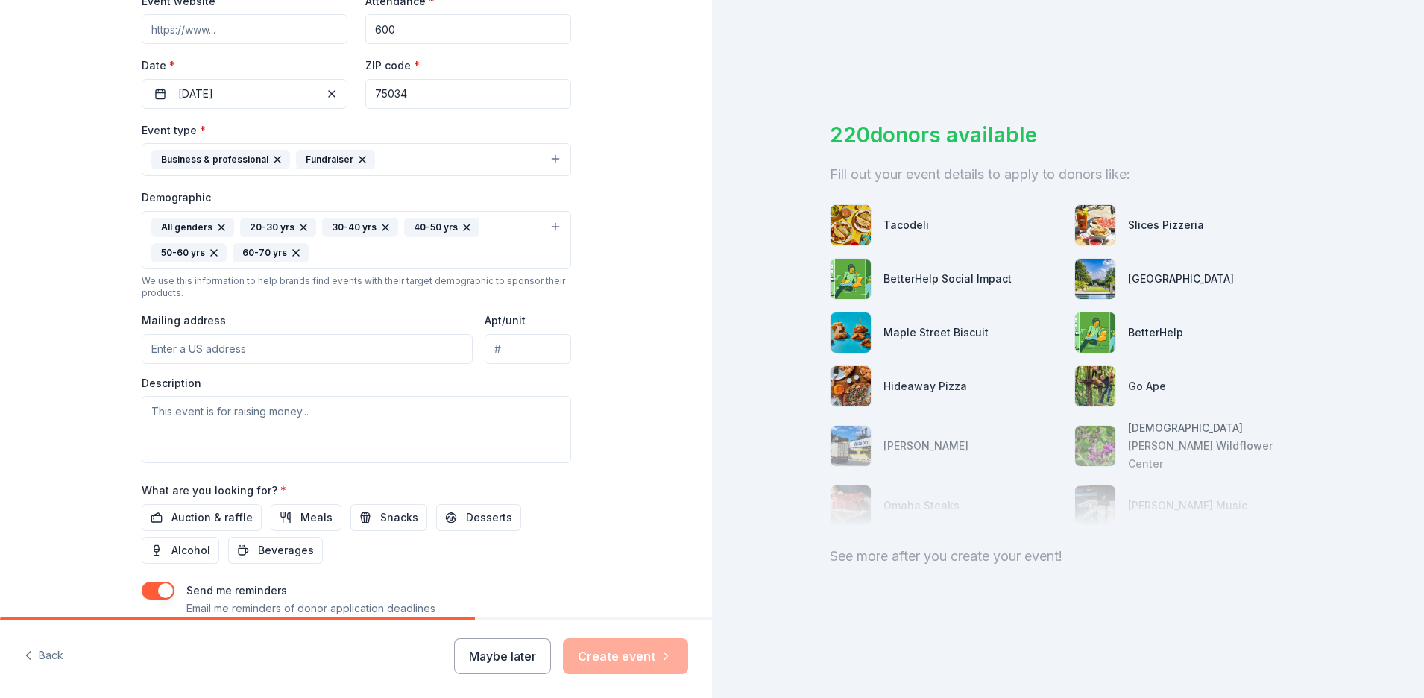
click at [287, 344] on input "Mailing address" at bounding box center [308, 349] width 332 height 30
type input "6705 W. Highway 290"
type input "Suite 502-234"
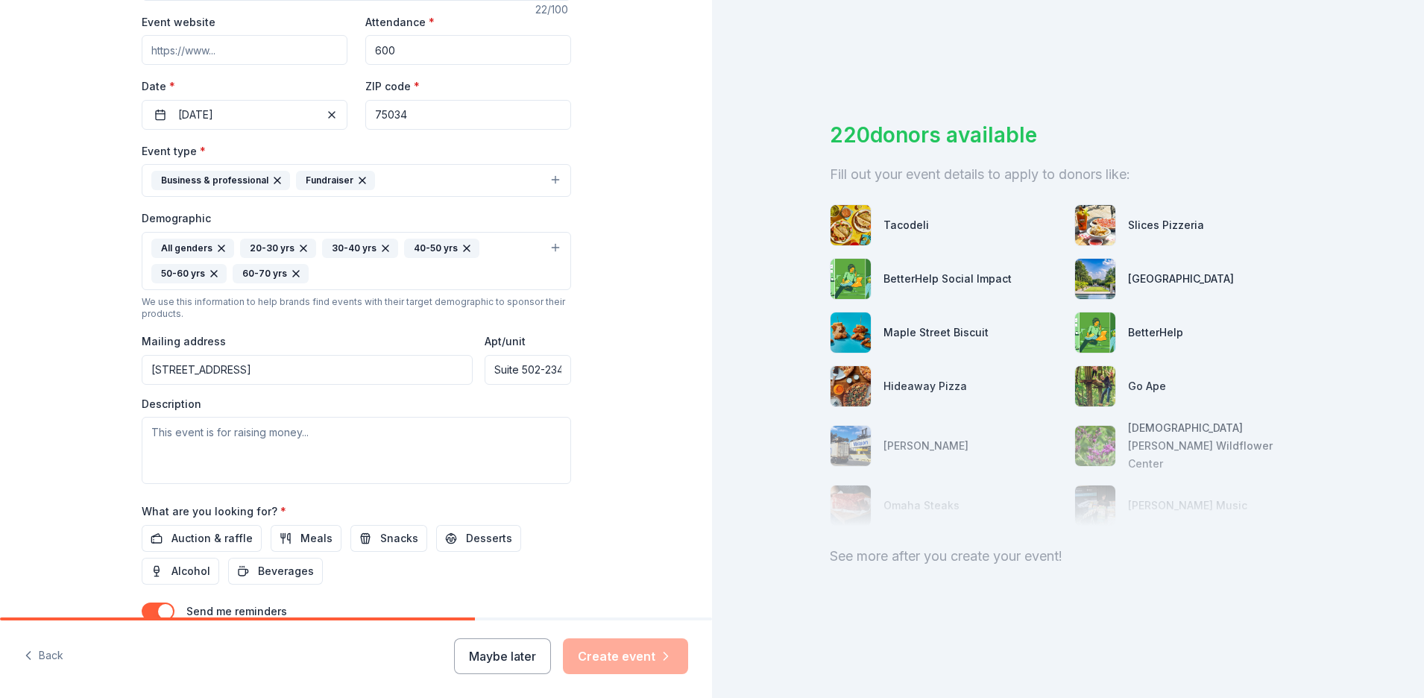
scroll to position [282, 0]
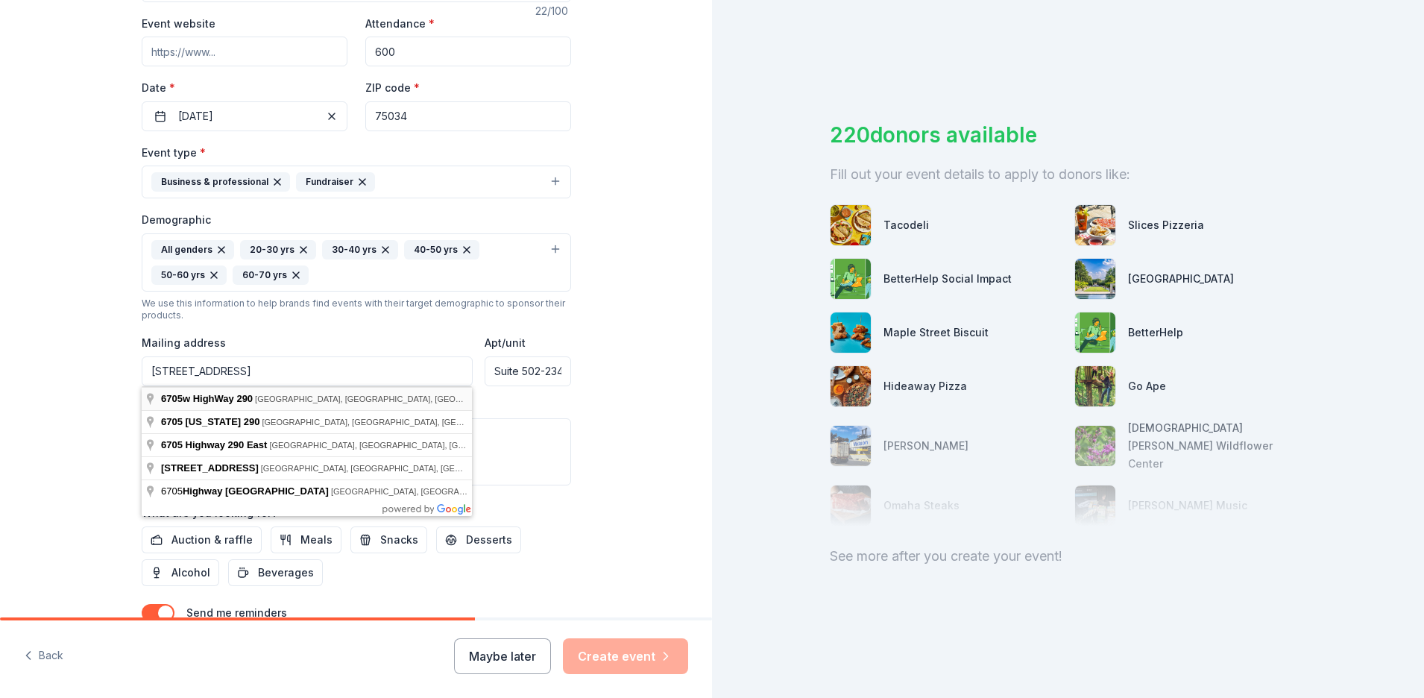
type input "6705w U.S. 290, Austin, TX, 78735"
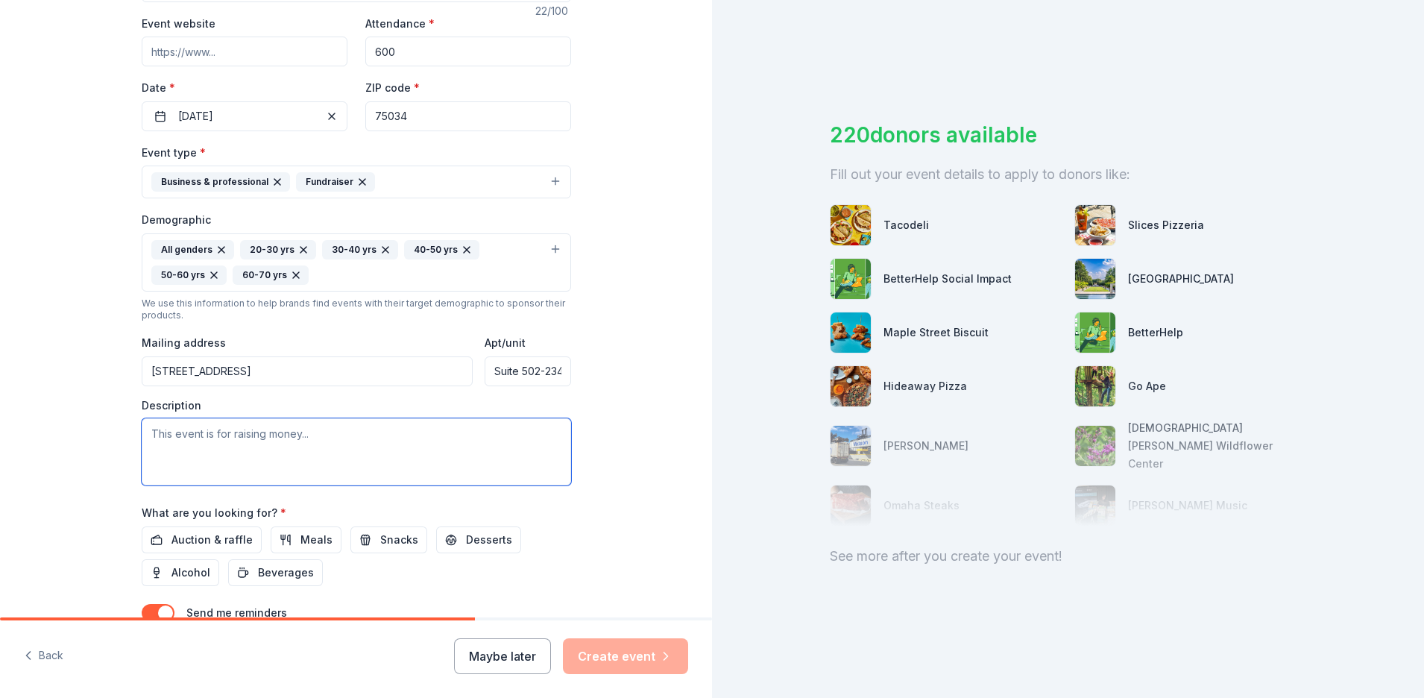
click at [225, 449] on textarea at bounding box center [356, 451] width 429 height 67
paste textarea "The Foundation for Professional Excellence in the Community College was created…"
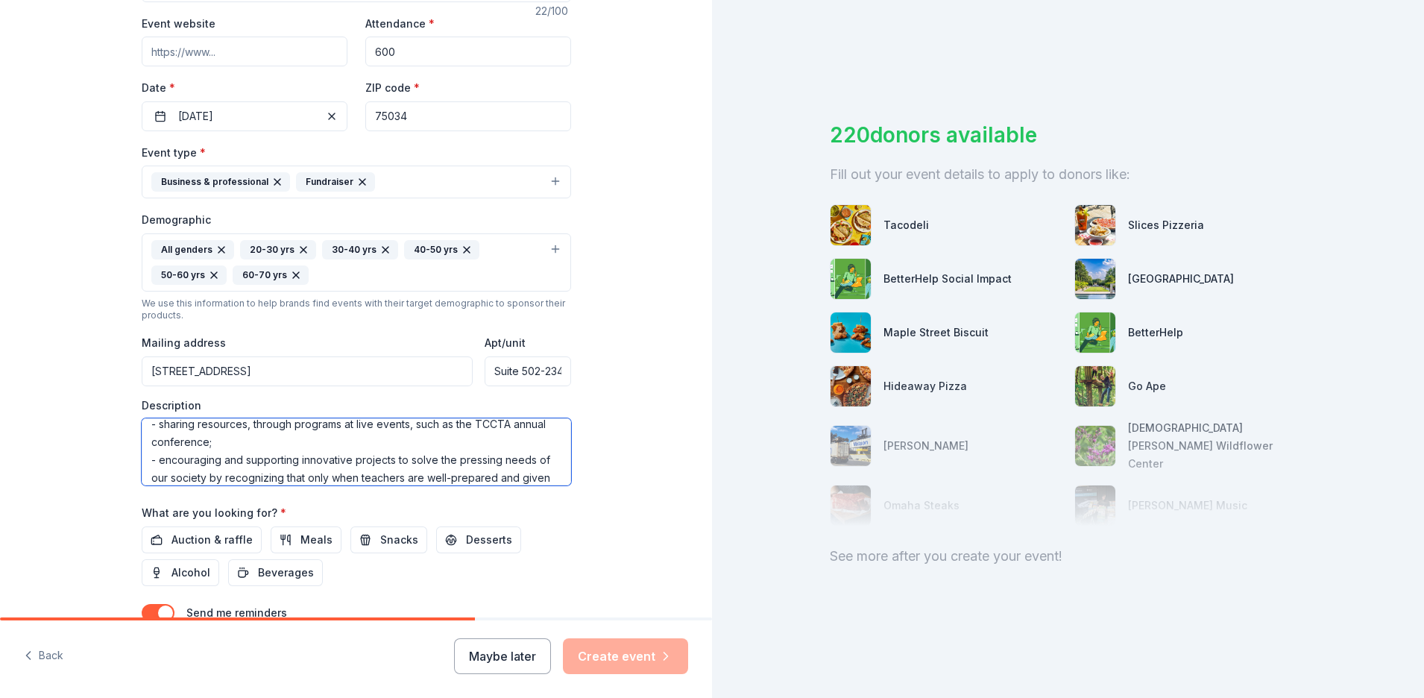
scroll to position [197, 0]
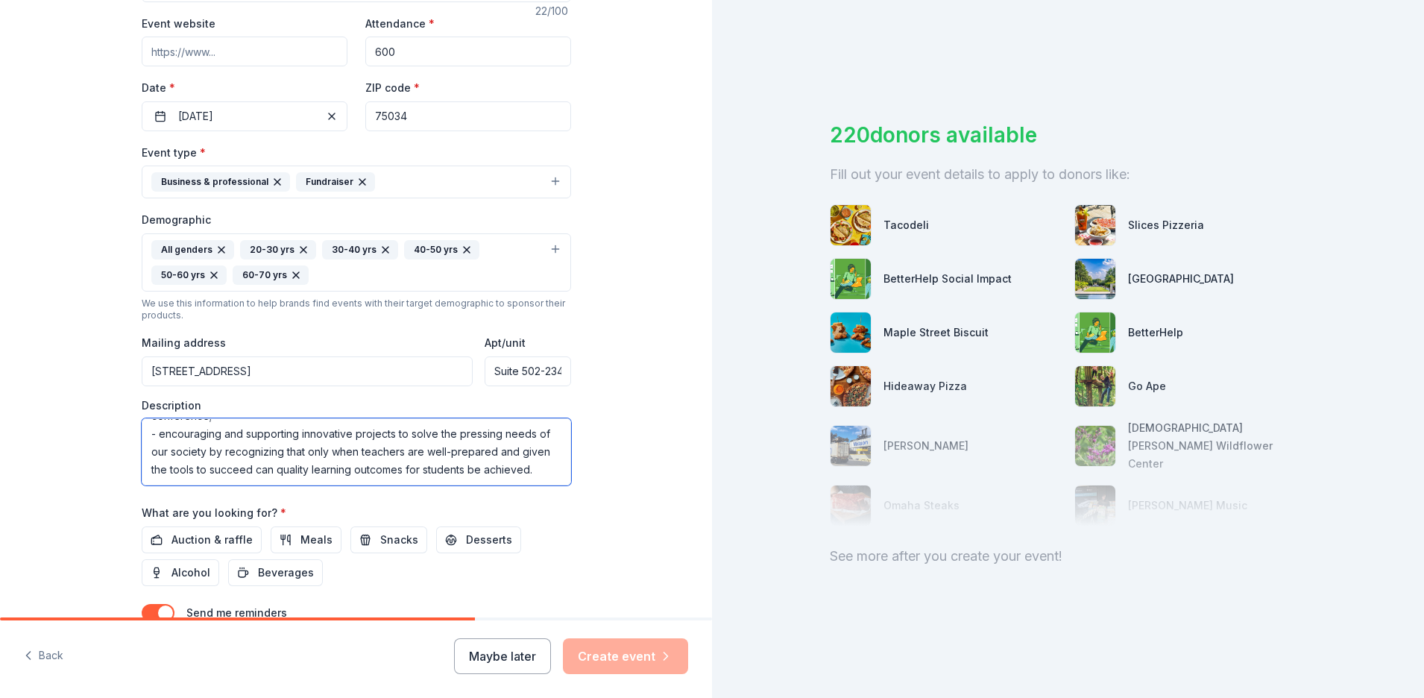
type textarea "The Foundation for Professional Excellence in the Community College was created…"
click at [612, 520] on div "Tell us about your event. We'll find in-kind donations you can apply for. Event…" at bounding box center [356, 228] width 712 height 1020
click at [201, 540] on span "Auction & raffle" at bounding box center [211, 540] width 81 height 18
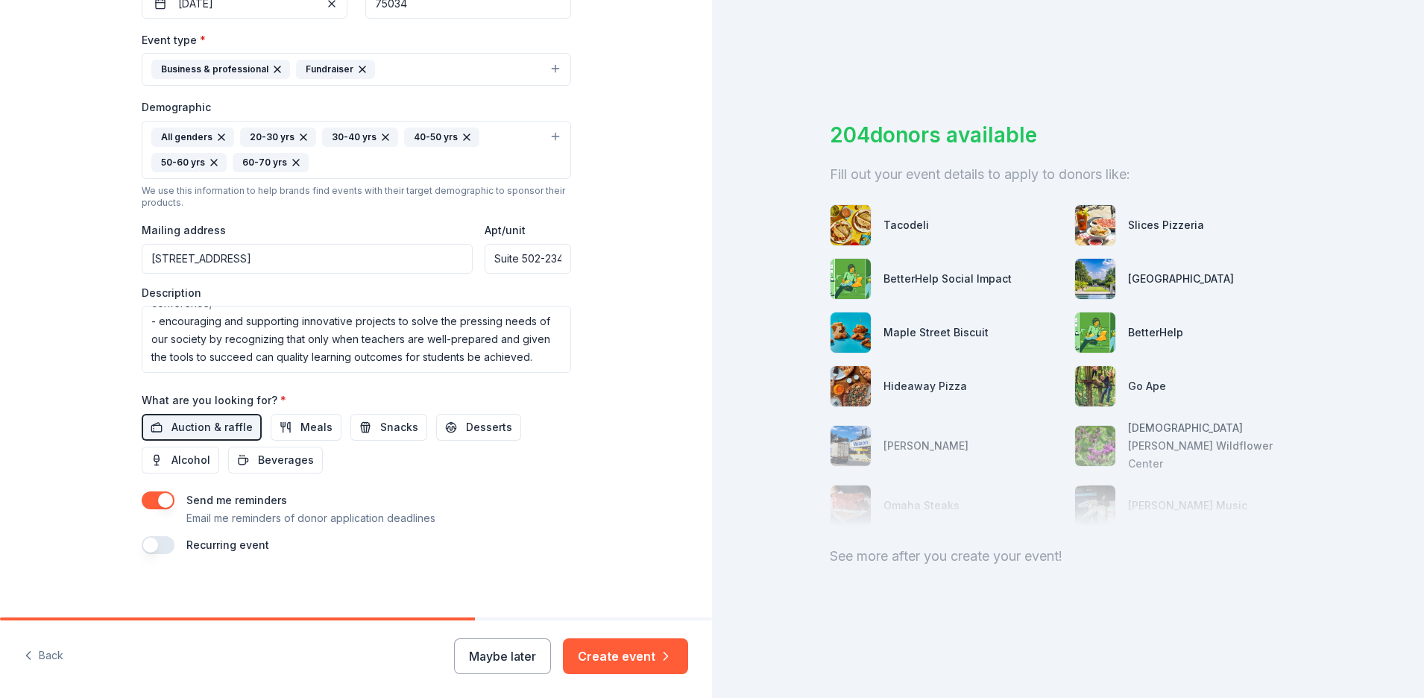
scroll to position [403, 0]
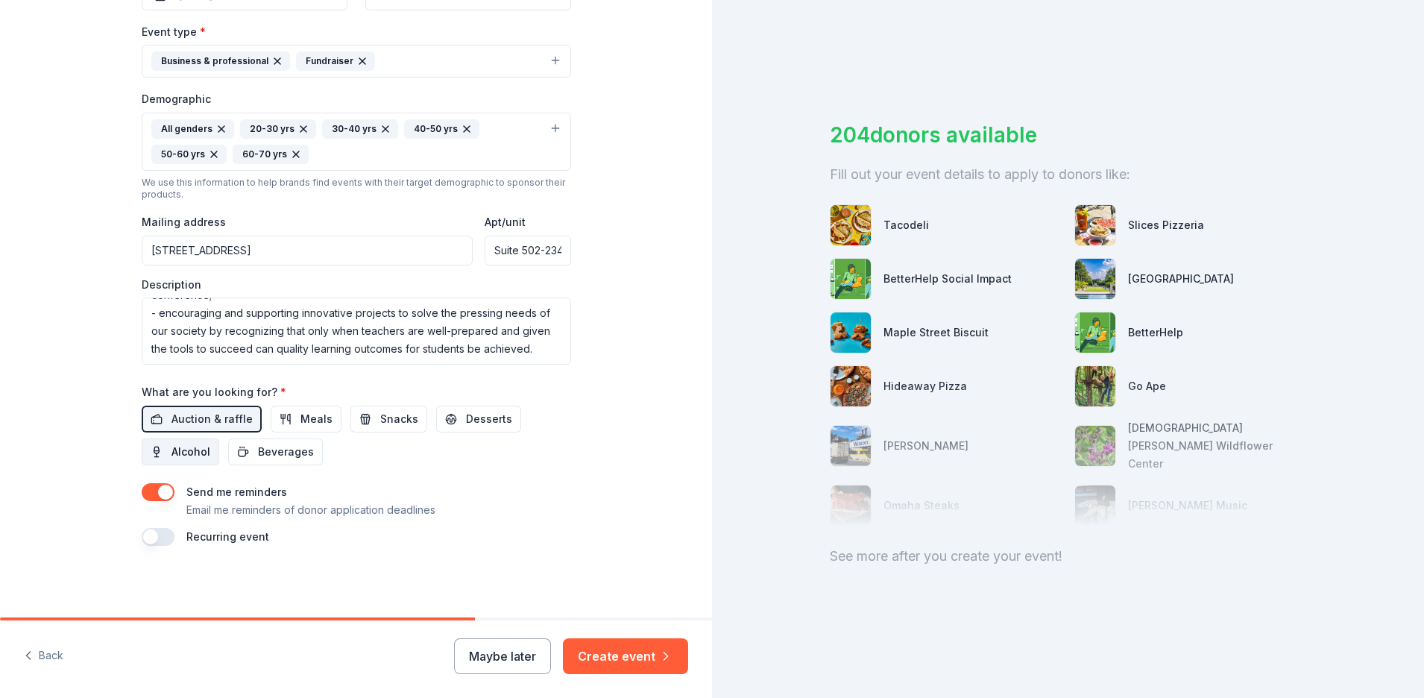
click at [200, 448] on span "Alcohol" at bounding box center [190, 452] width 39 height 18
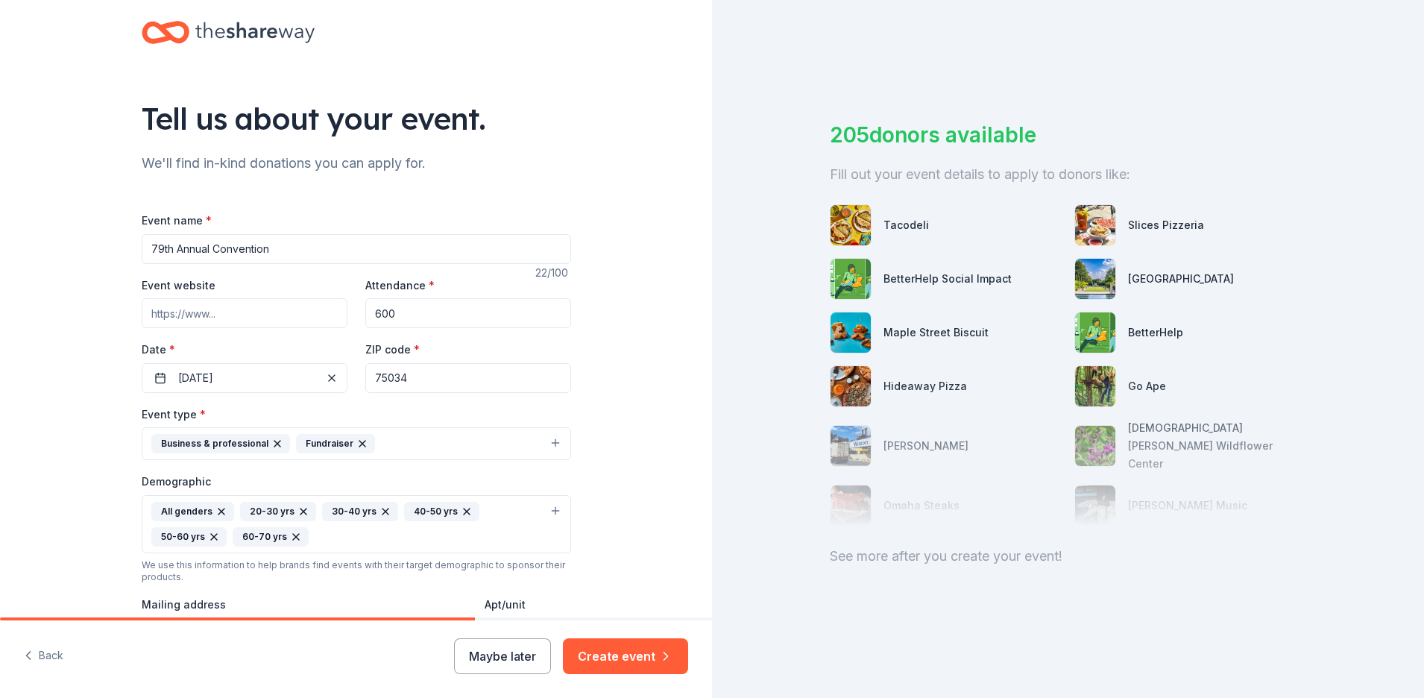
scroll to position [0, 0]
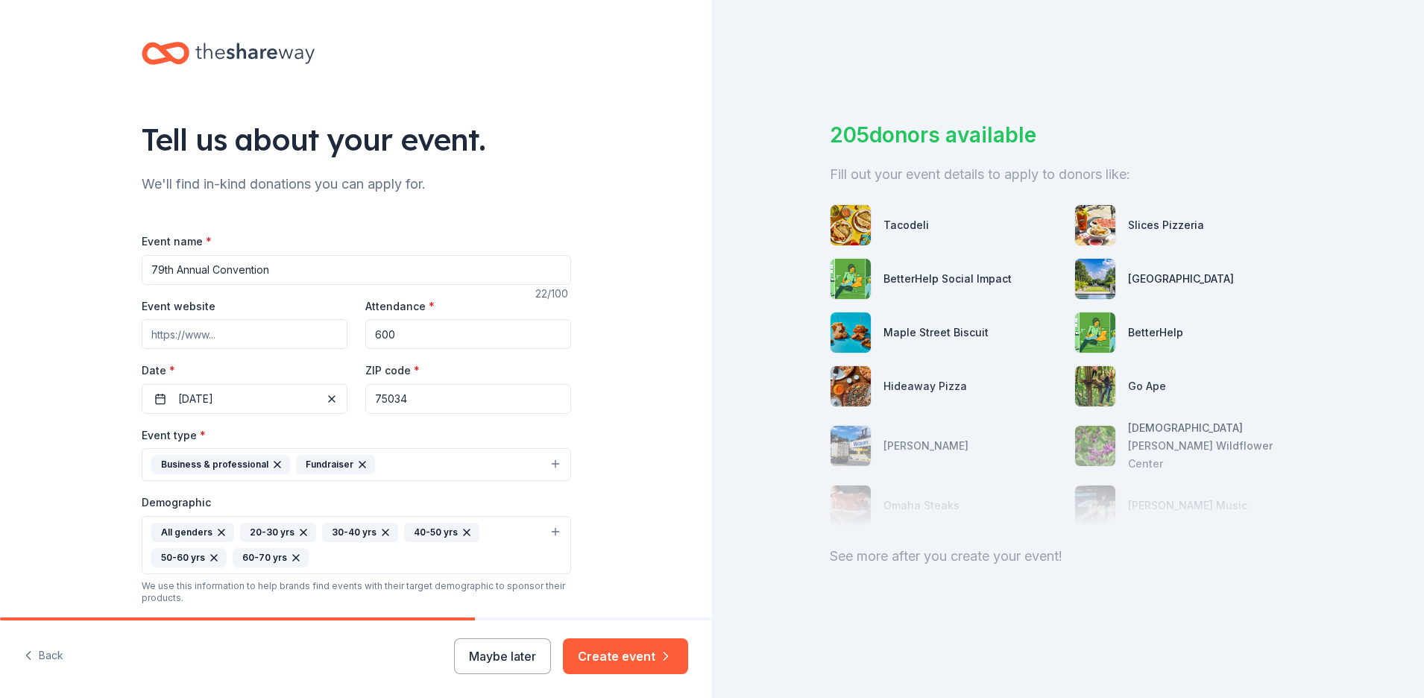
click at [150, 271] on input "79th Annual Convention" at bounding box center [356, 270] width 429 height 30
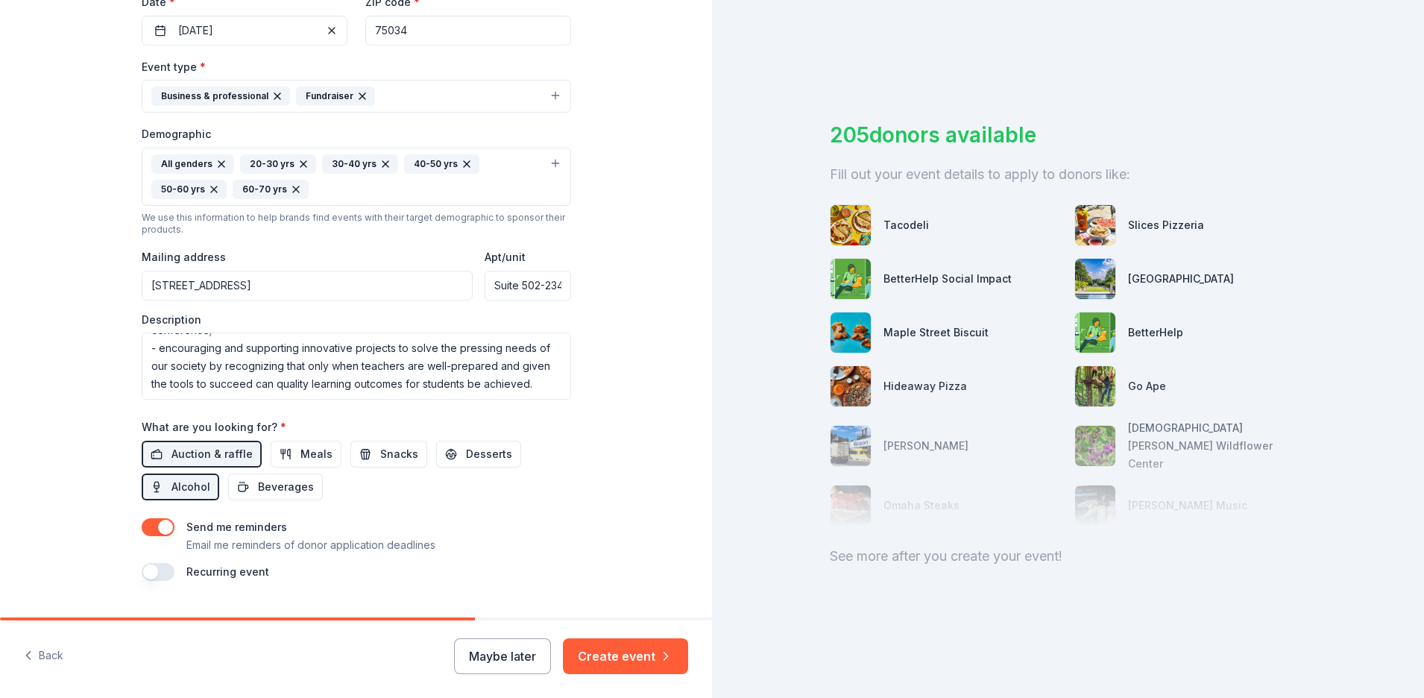
scroll to position [403, 0]
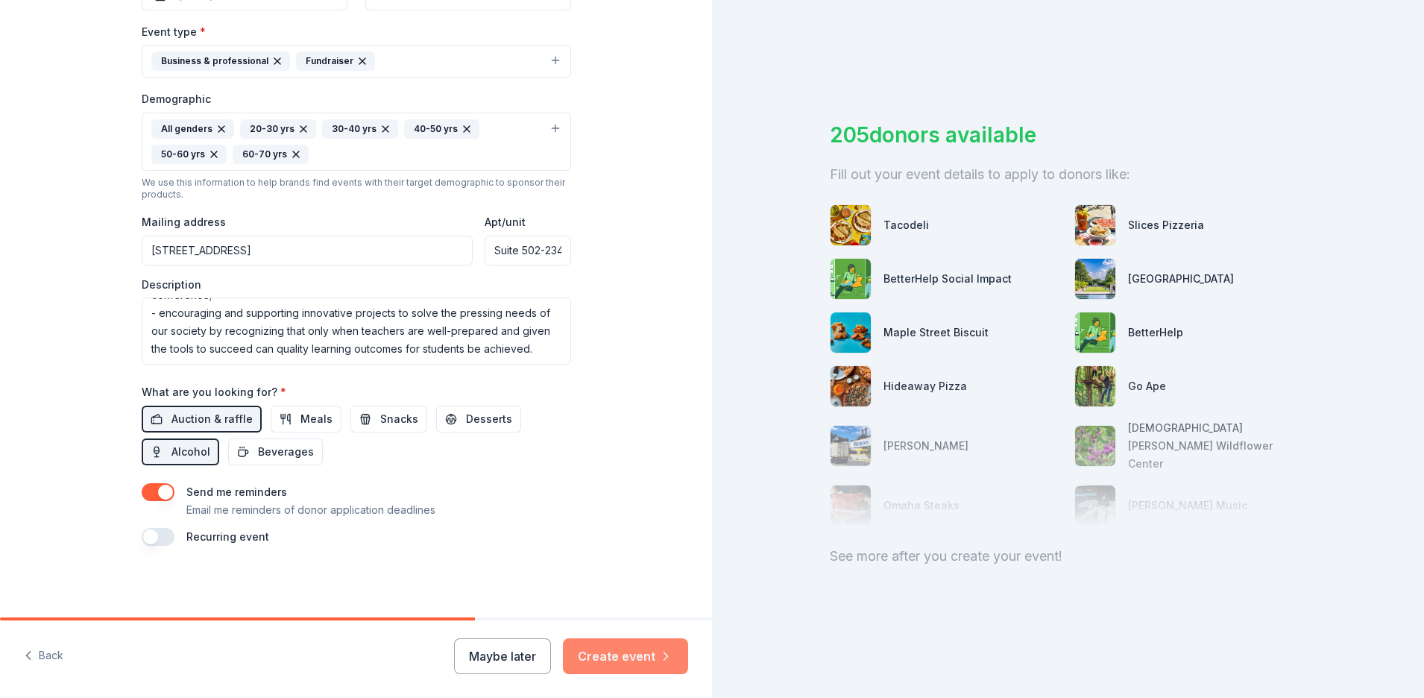
click at [626, 663] on button "Create event" at bounding box center [625, 656] width 125 height 36
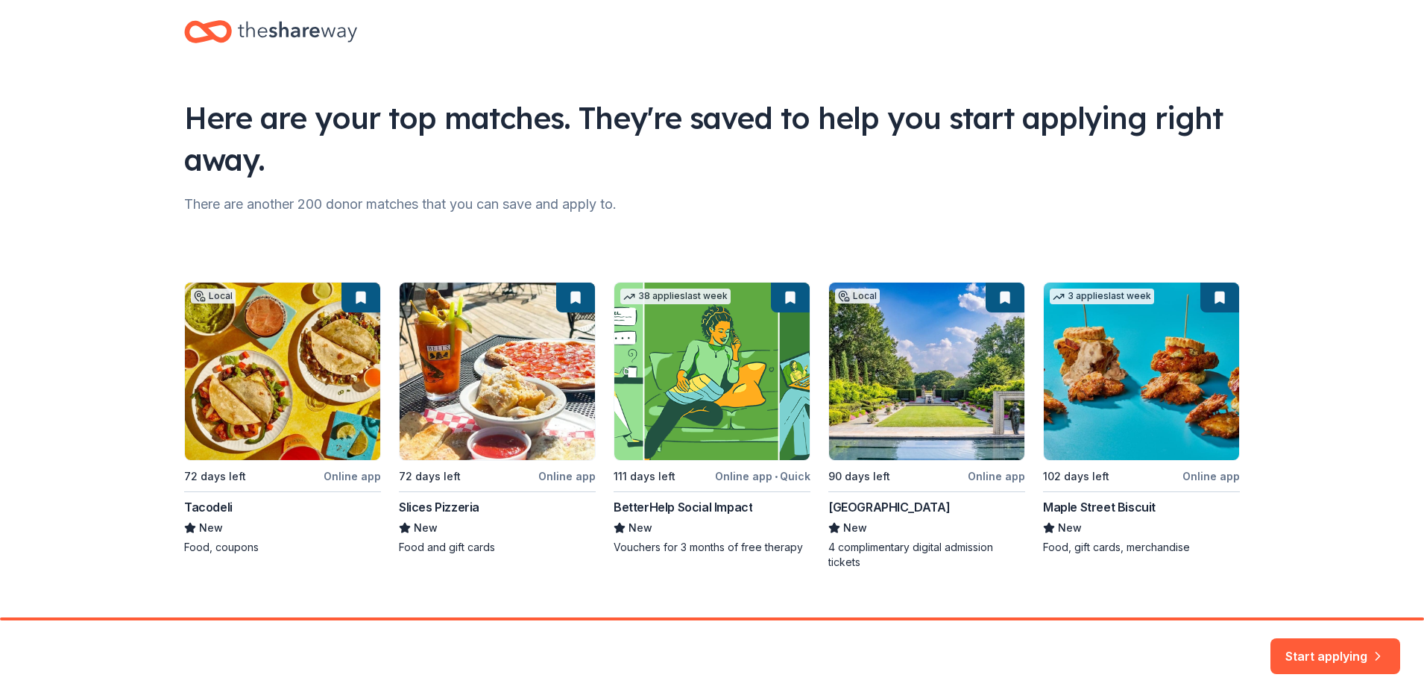
scroll to position [45, 0]
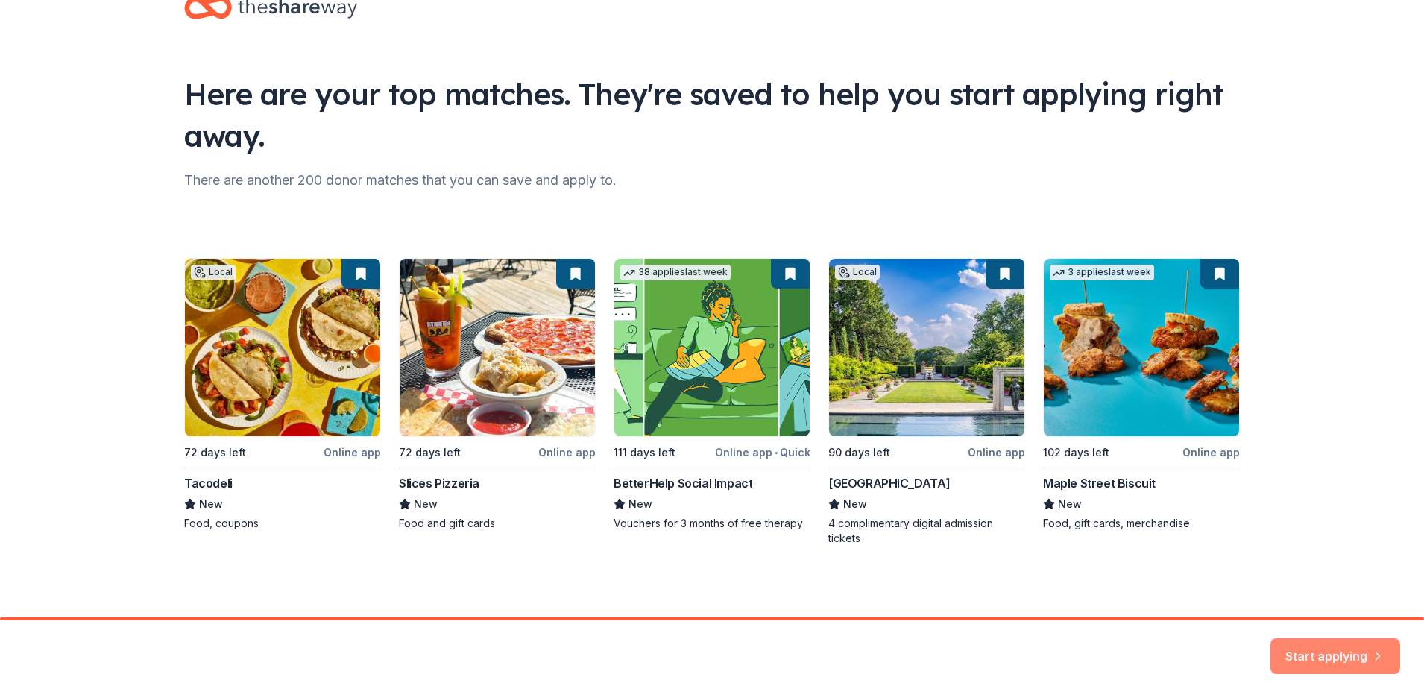
click at [1301, 650] on button "Start applying" at bounding box center [1335, 647] width 130 height 36
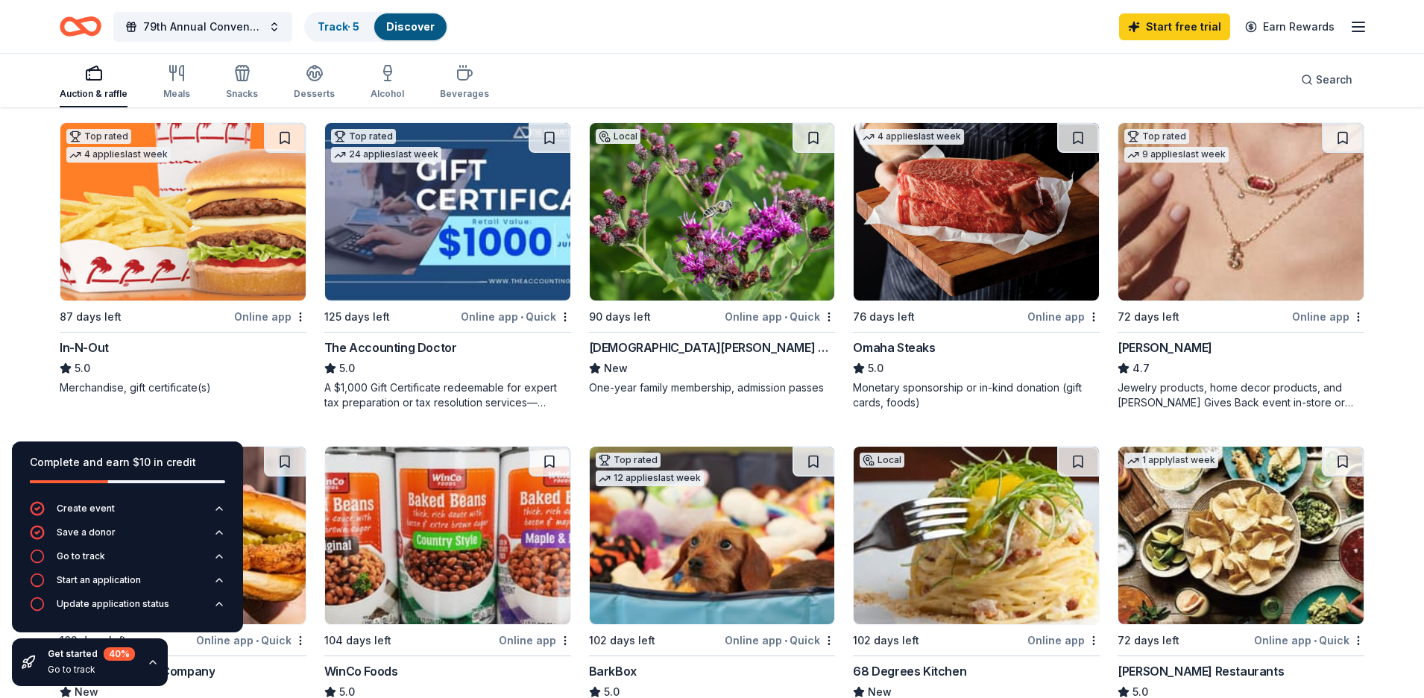
scroll to position [783, 0]
click at [331, 30] on link "Track · 5" at bounding box center [339, 26] width 42 height 13
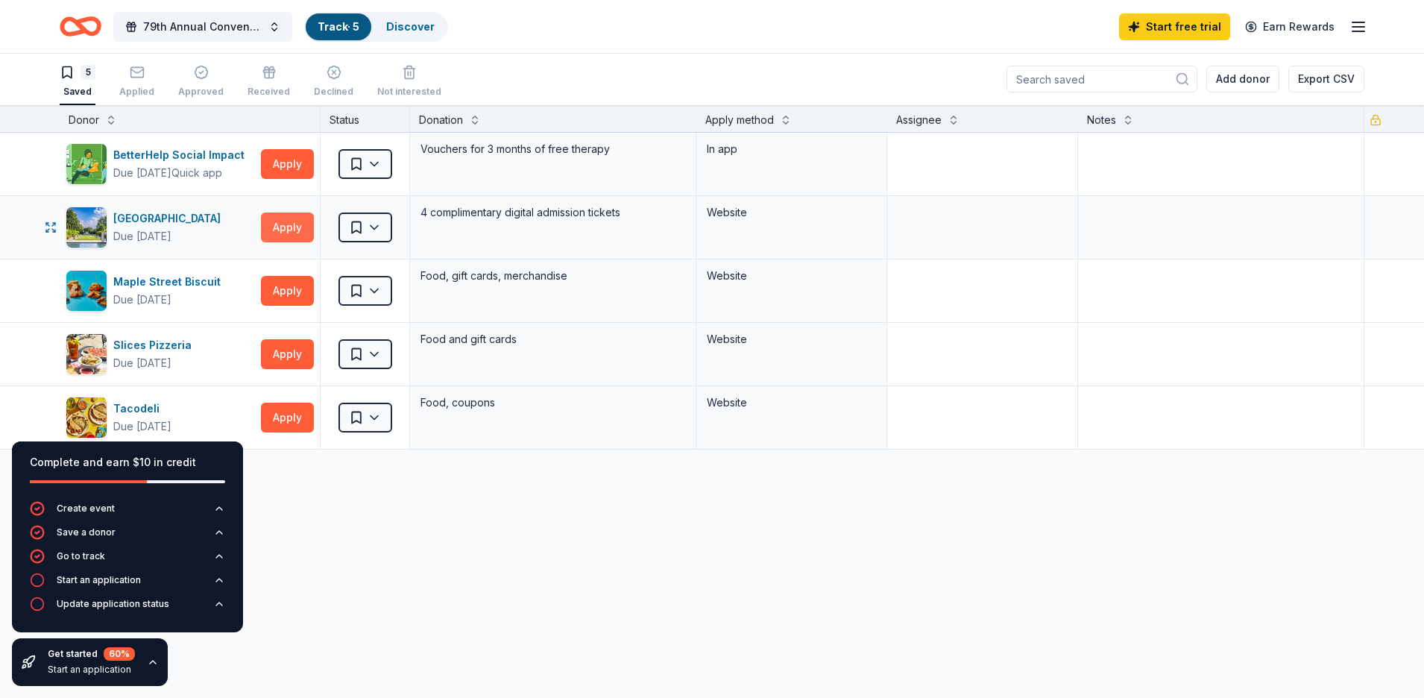
click at [282, 225] on button "Apply" at bounding box center [287, 227] width 53 height 30
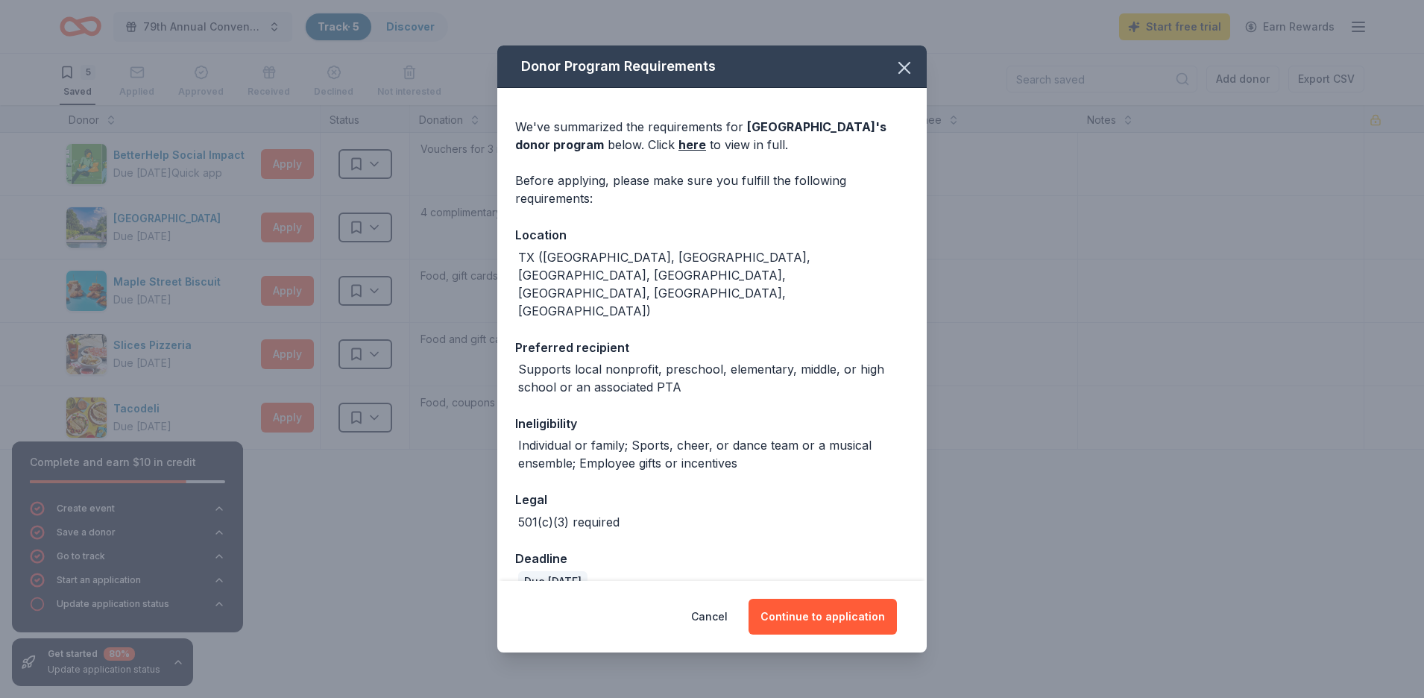
scroll to position [51, 0]
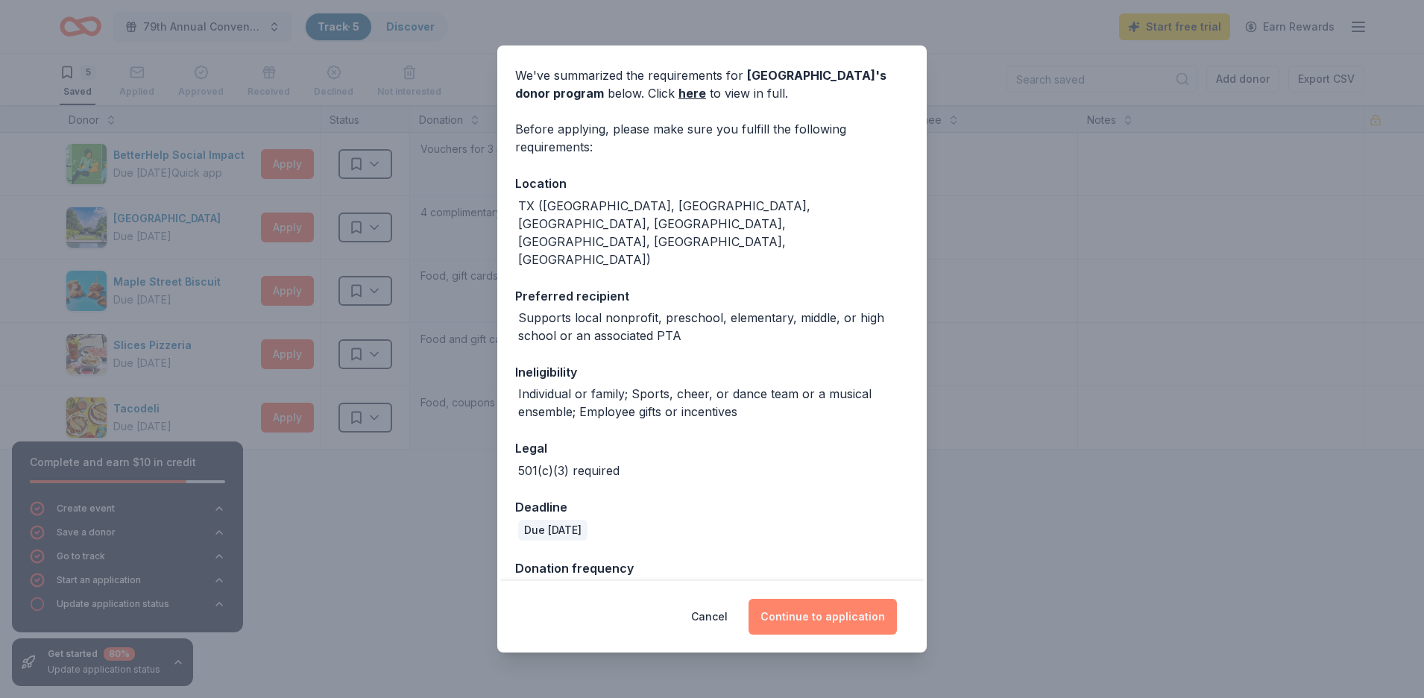
click at [798, 619] on button "Continue to application" at bounding box center [822, 617] width 148 height 36
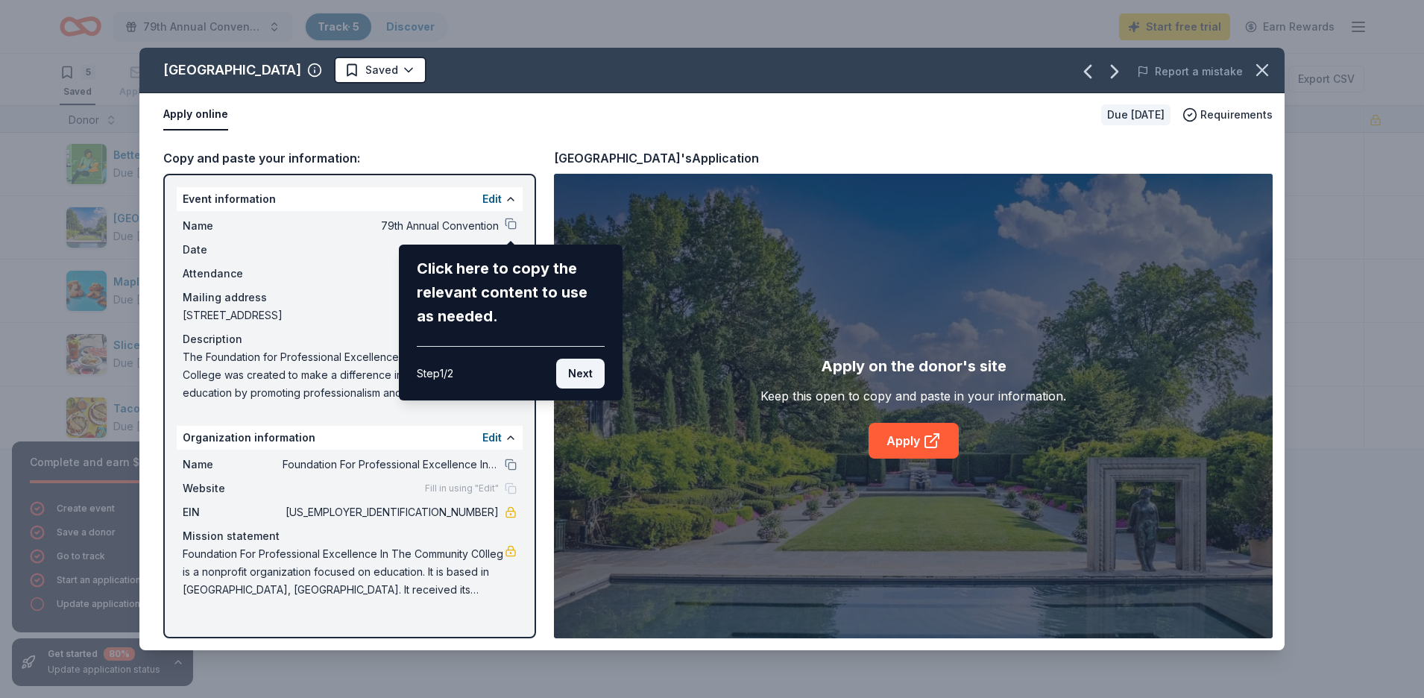
click at [581, 376] on button "Next" at bounding box center [580, 374] width 48 height 30
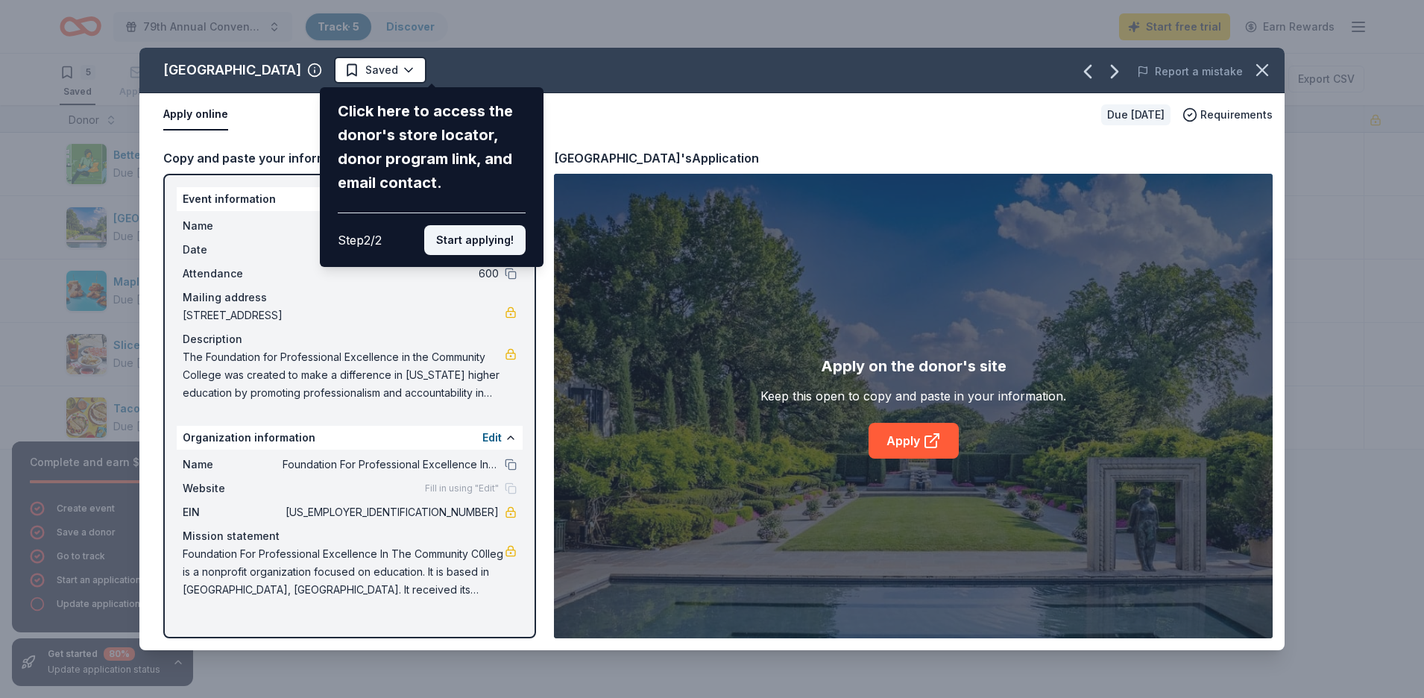
click at [470, 248] on button "Start applying!" at bounding box center [474, 240] width 101 height 30
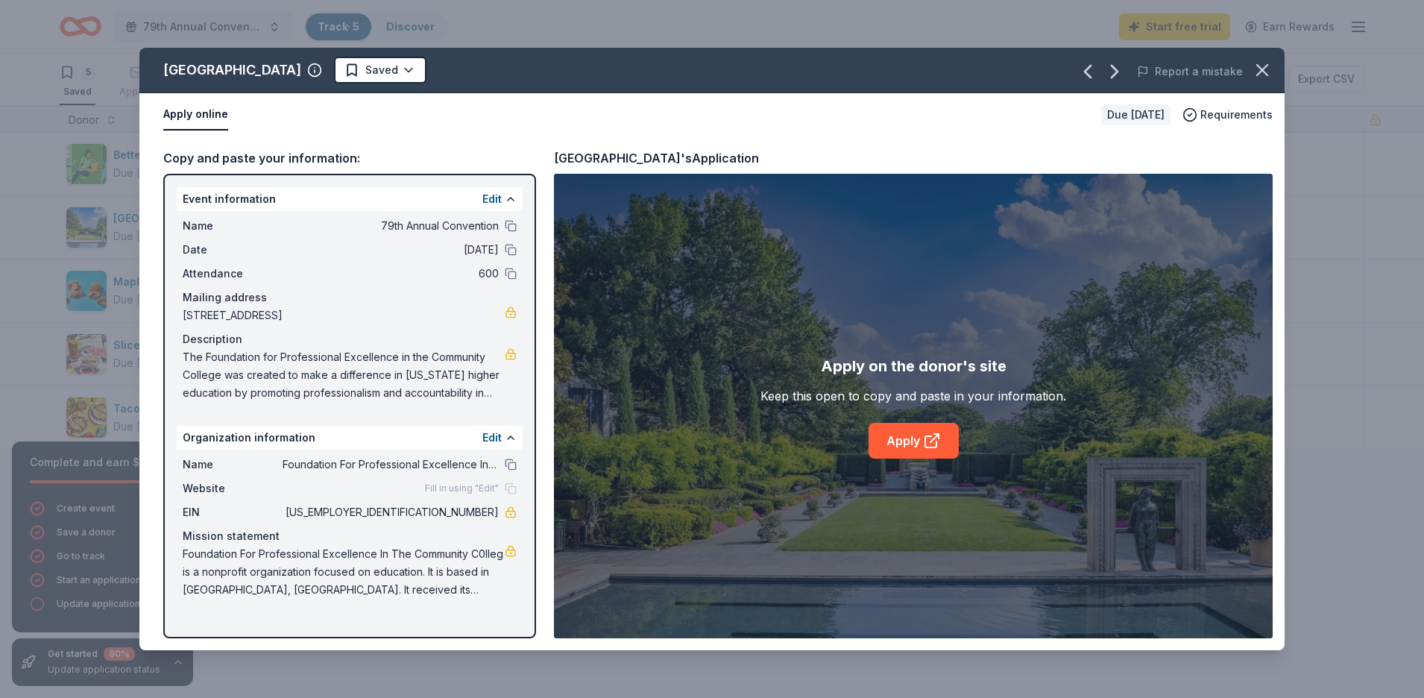
click at [903, 445] on link "Apply" at bounding box center [913, 441] width 90 height 36
click at [1117, 73] on icon "button" at bounding box center [1114, 72] width 6 height 12
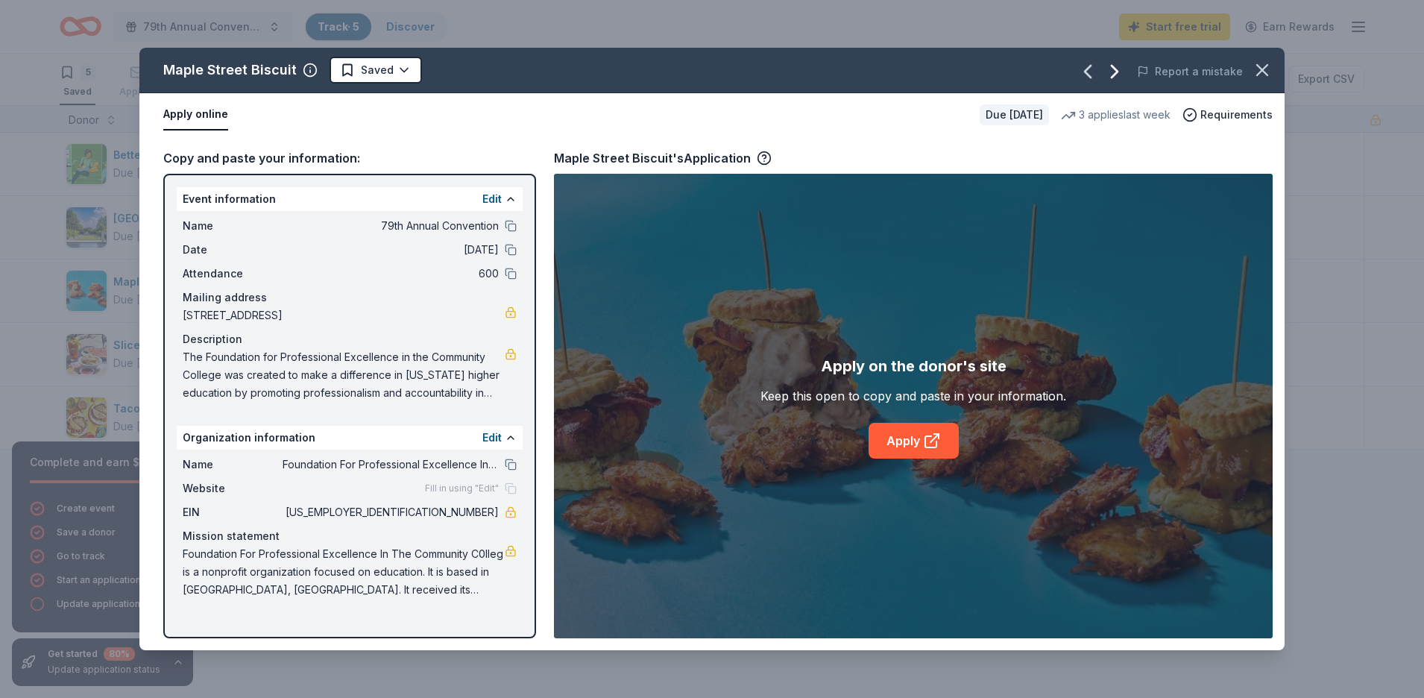
click at [1117, 73] on icon "button" at bounding box center [1114, 72] width 6 height 12
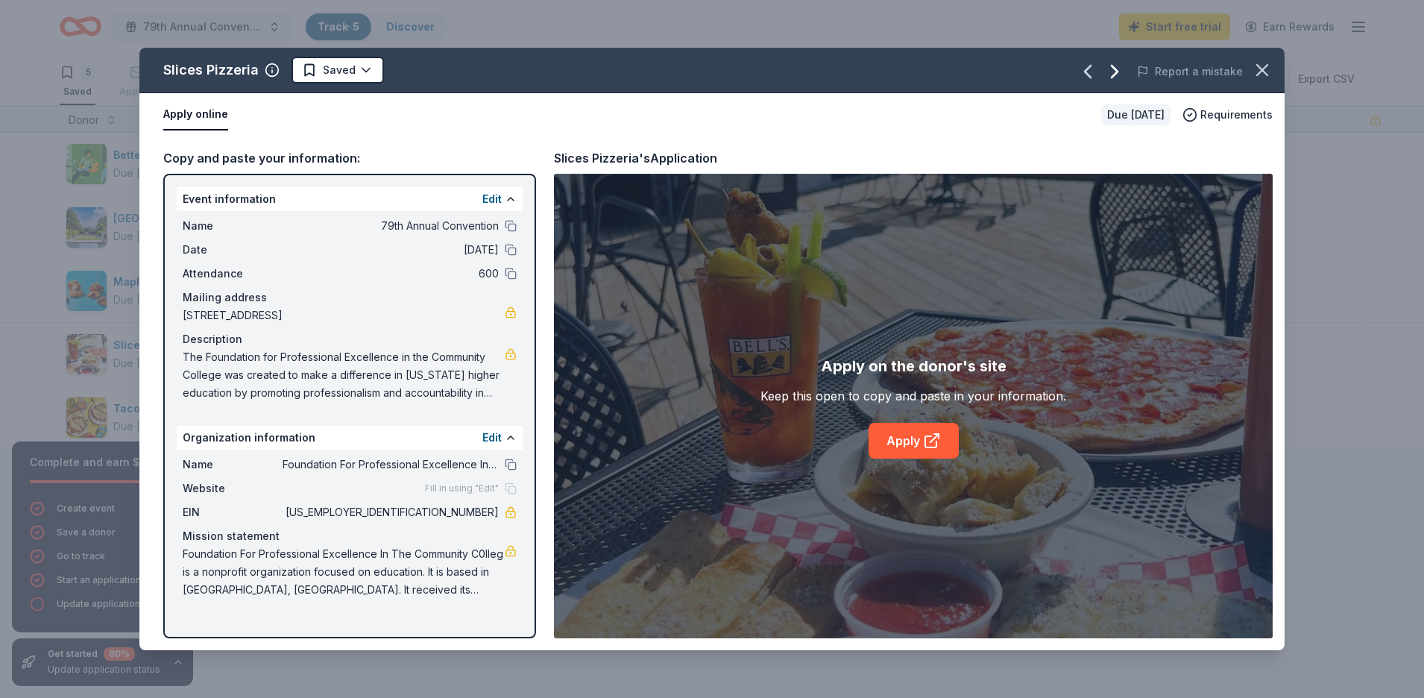
click at [1117, 73] on icon "button" at bounding box center [1114, 72] width 6 height 12
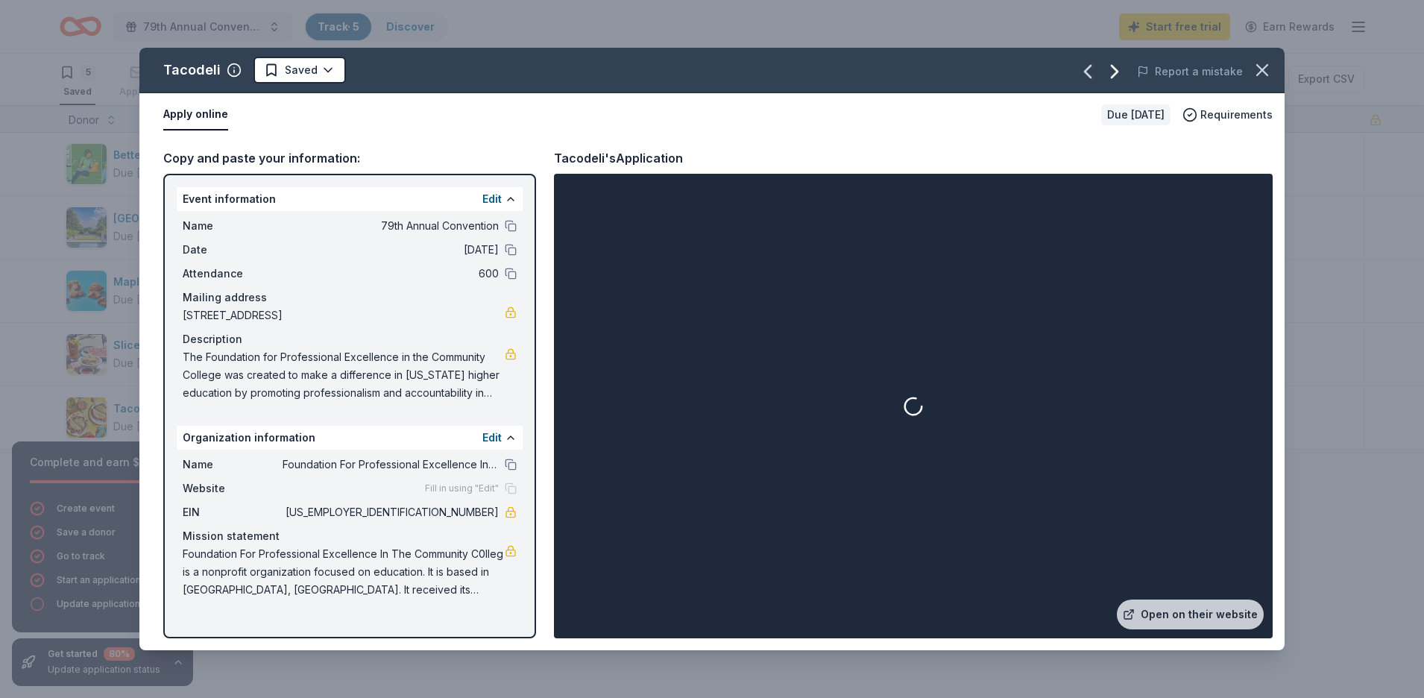
click at [1117, 73] on icon "button" at bounding box center [1114, 72] width 6 height 12
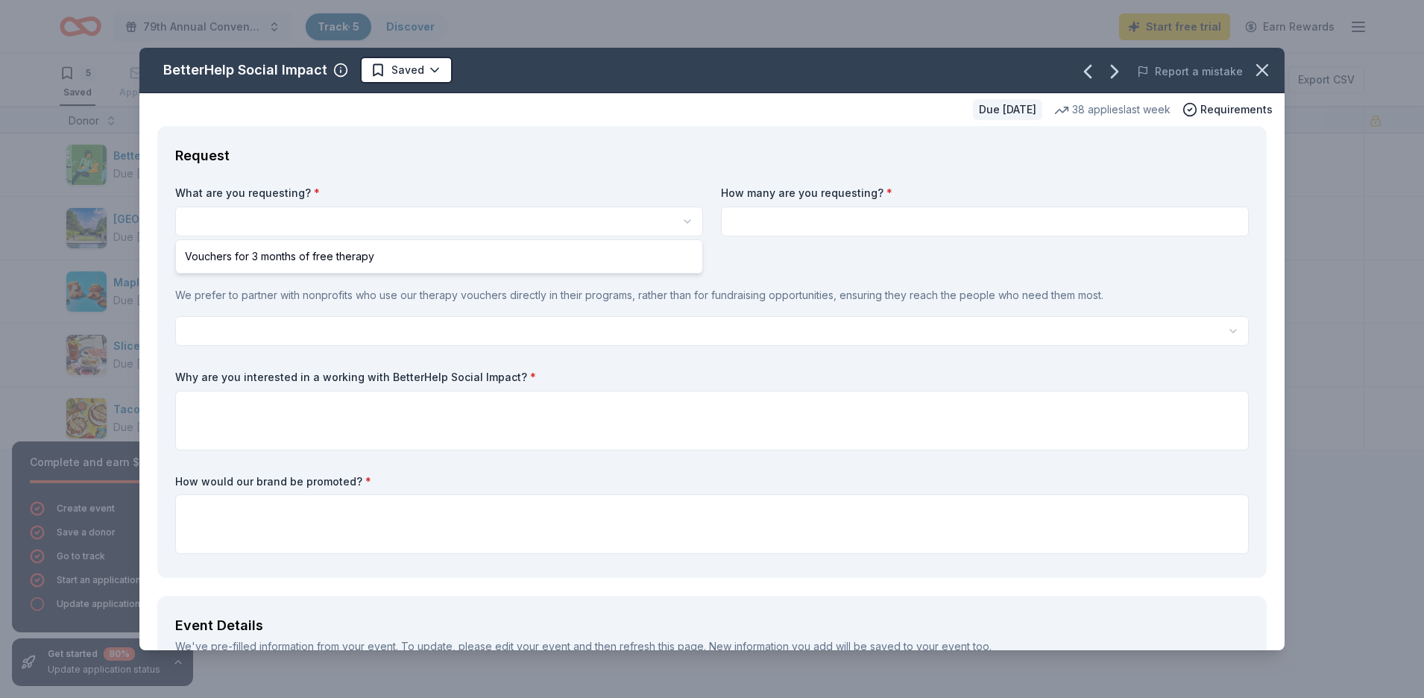
click at [684, 224] on html "79th Annual Convention Track · 5 Discover Start free trial Earn Rewards 5 Saved…" at bounding box center [712, 349] width 1424 height 698
select select "Vouchers for 3 months of free therapy"
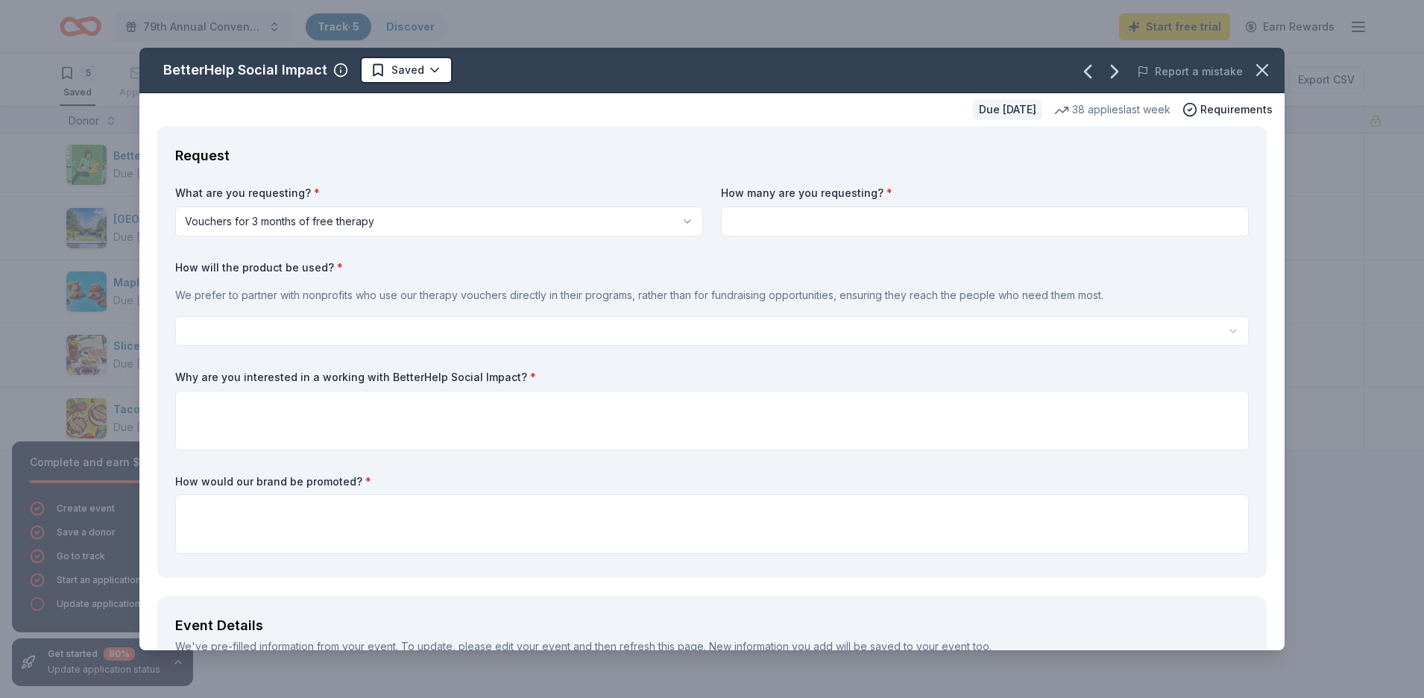
click at [959, 227] on input at bounding box center [985, 221] width 528 height 30
type input "4"
click at [604, 330] on html "79th Annual Convention Track · 5 Discover Start free trial Earn Rewards 5 Saved…" at bounding box center [712, 349] width 1424 height 698
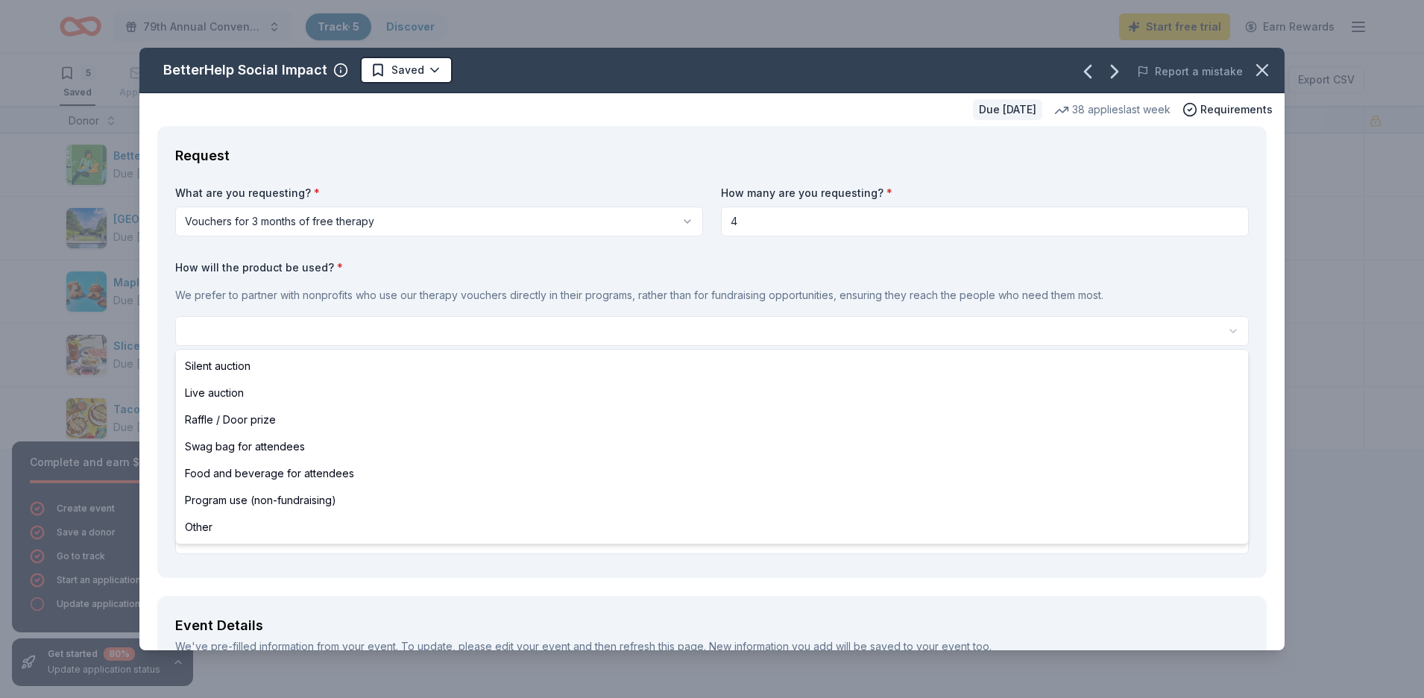
select select "silentAuction"
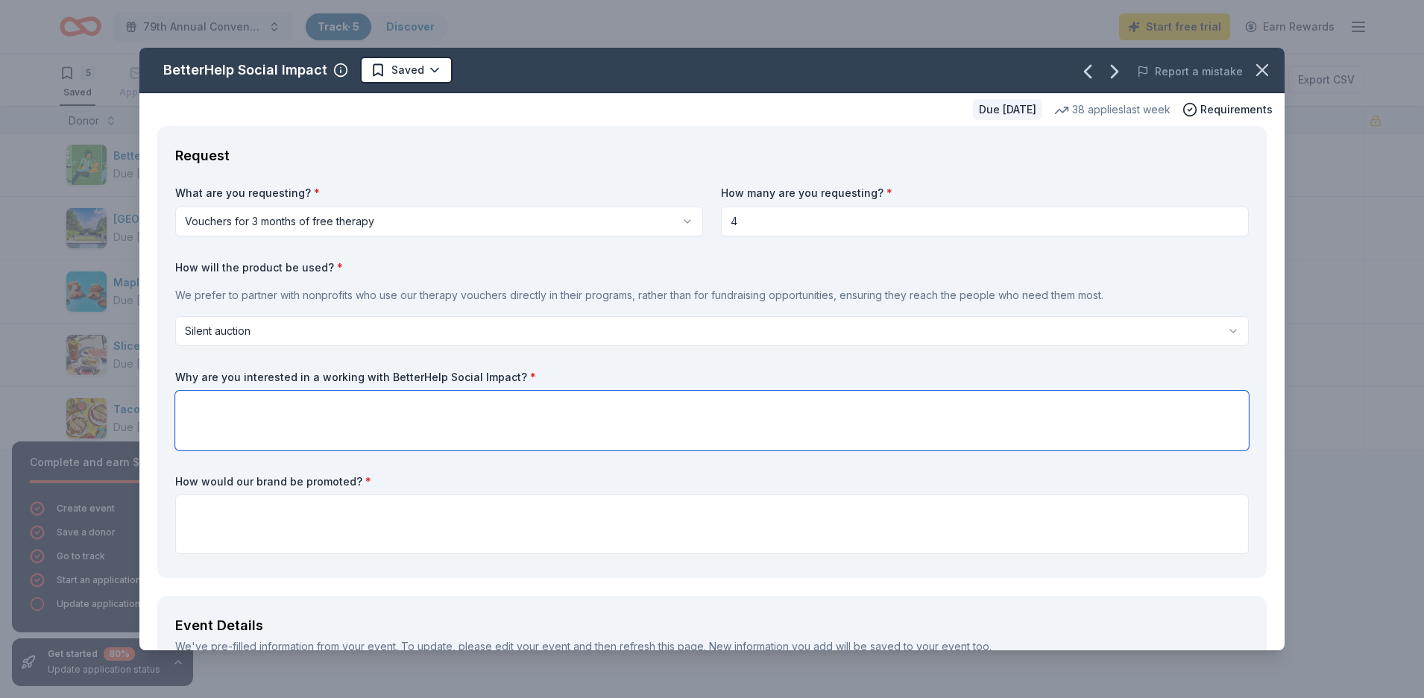
click at [347, 420] on textarea at bounding box center [711, 421] width 1073 height 60
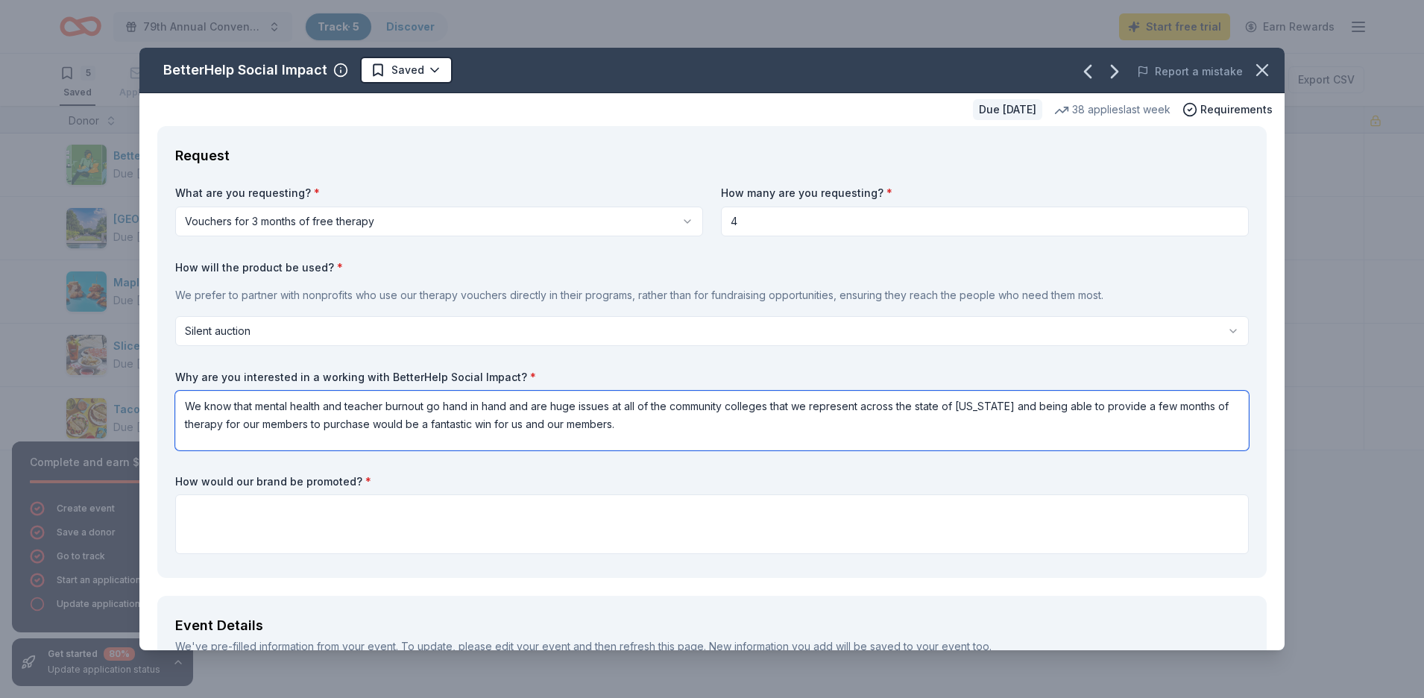
type textarea "We know that mental health and teacher burnout go hand in hand and are huge iss…"
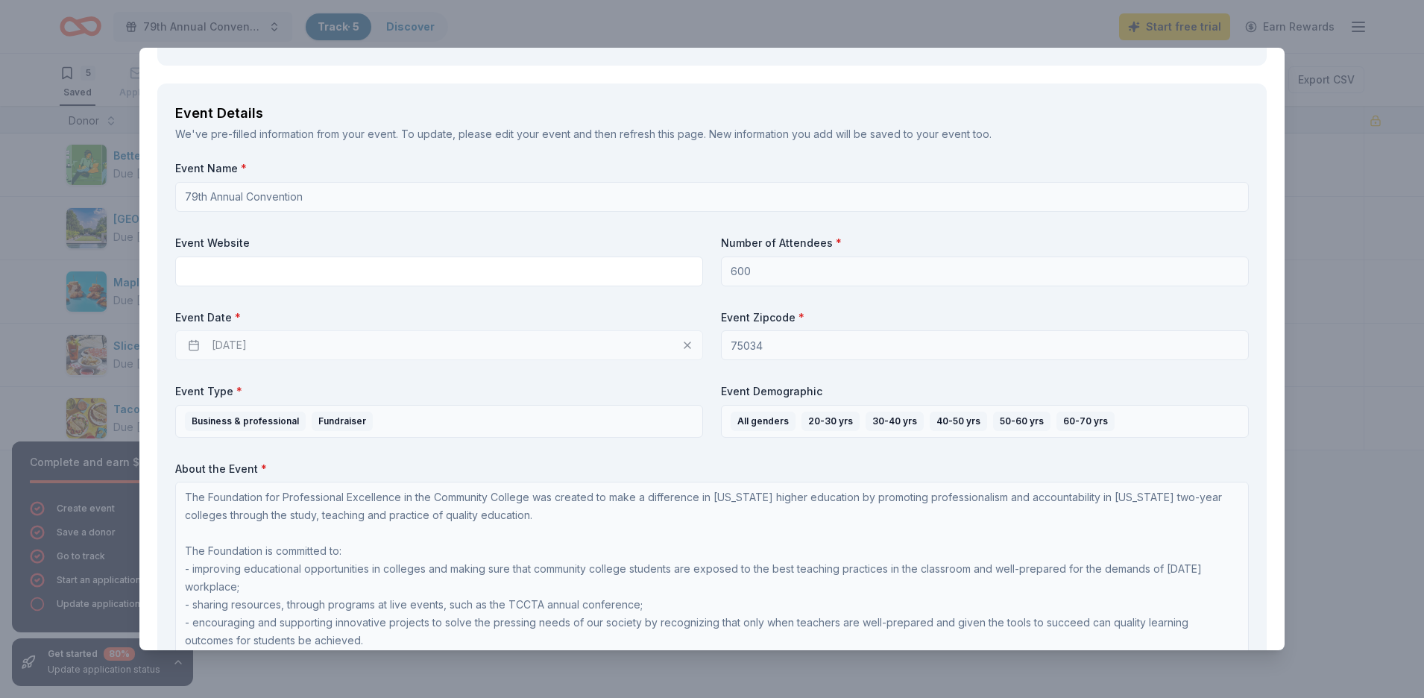
scroll to position [546, 0]
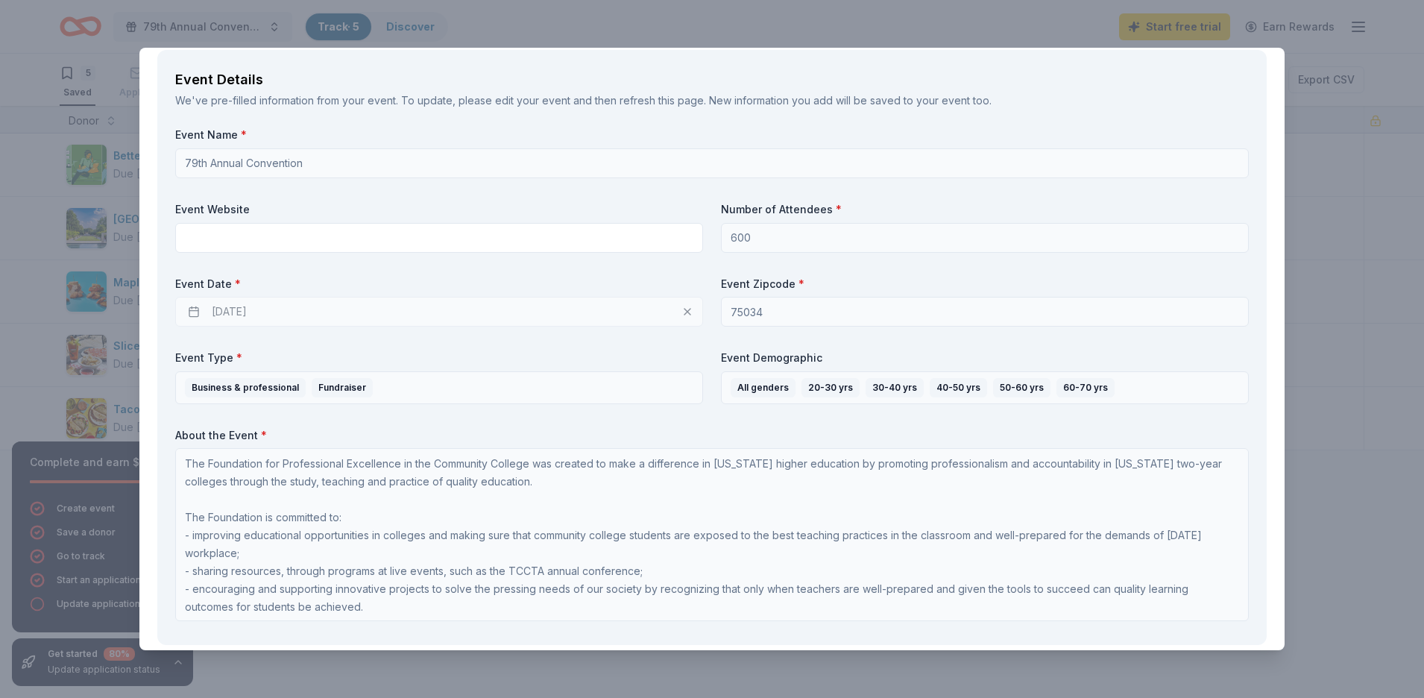
type textarea "We would promote your brand on our social media platforms leading up to the eve…"
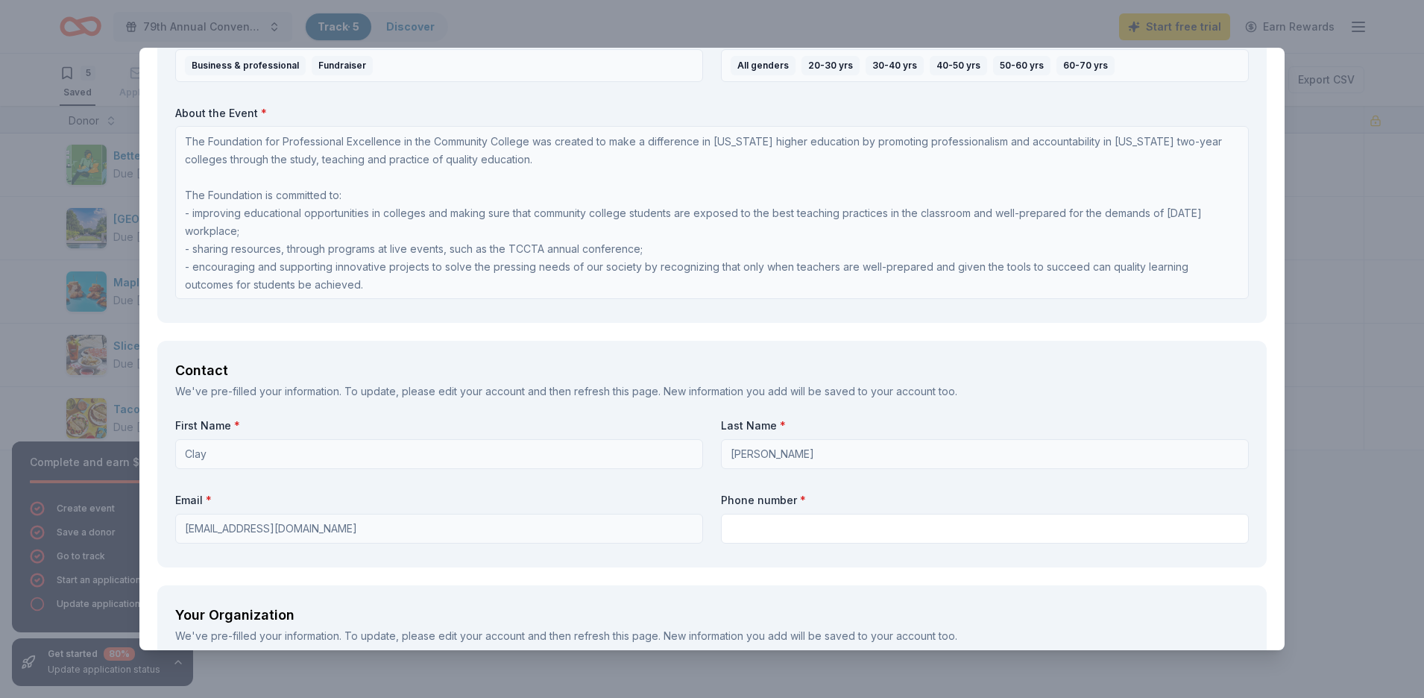
scroll to position [854, 0]
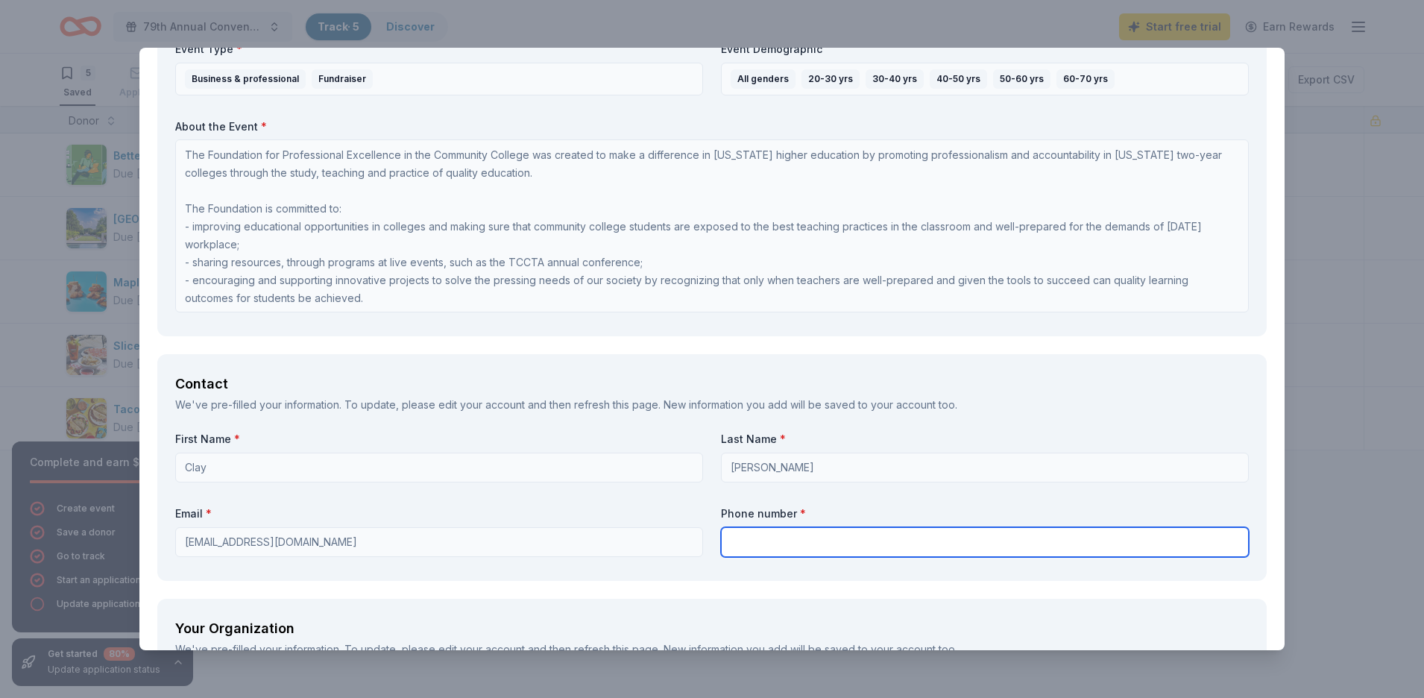
click at [742, 538] on input "text" at bounding box center [985, 542] width 528 height 30
type input "7149044266"
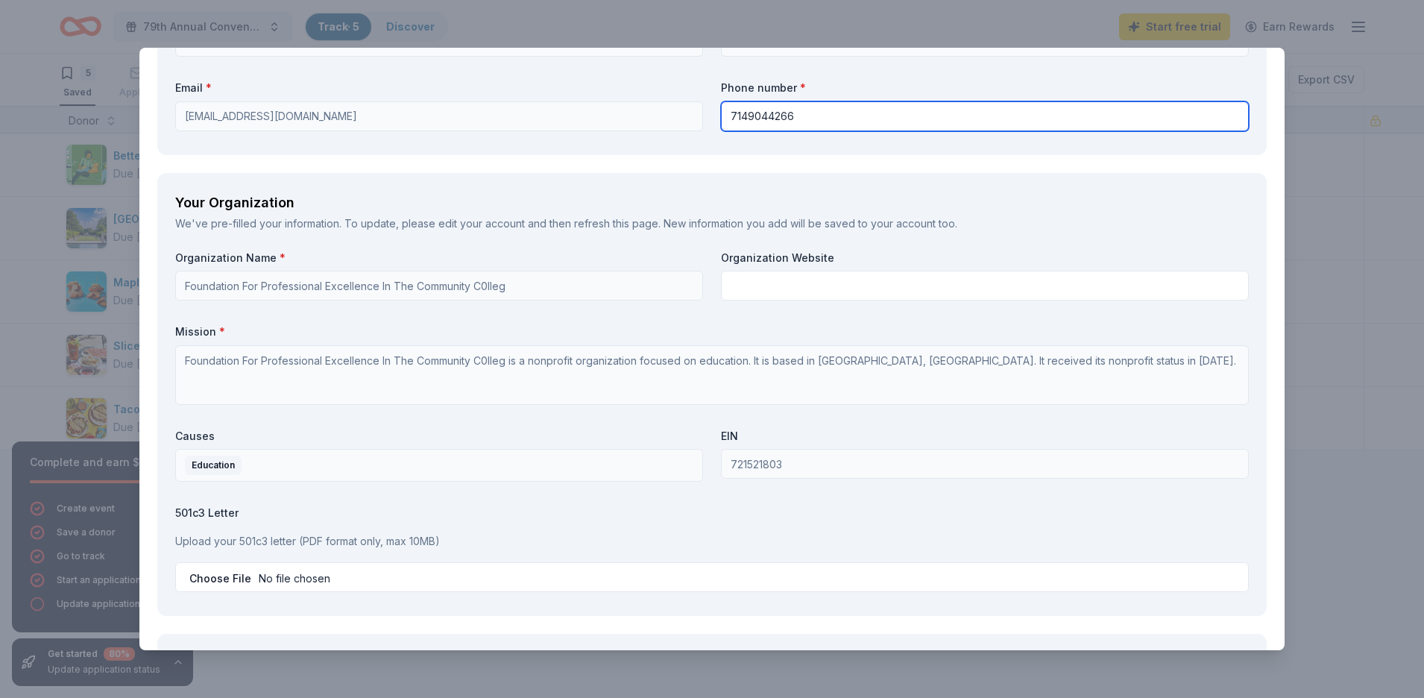
scroll to position [1291, 0]
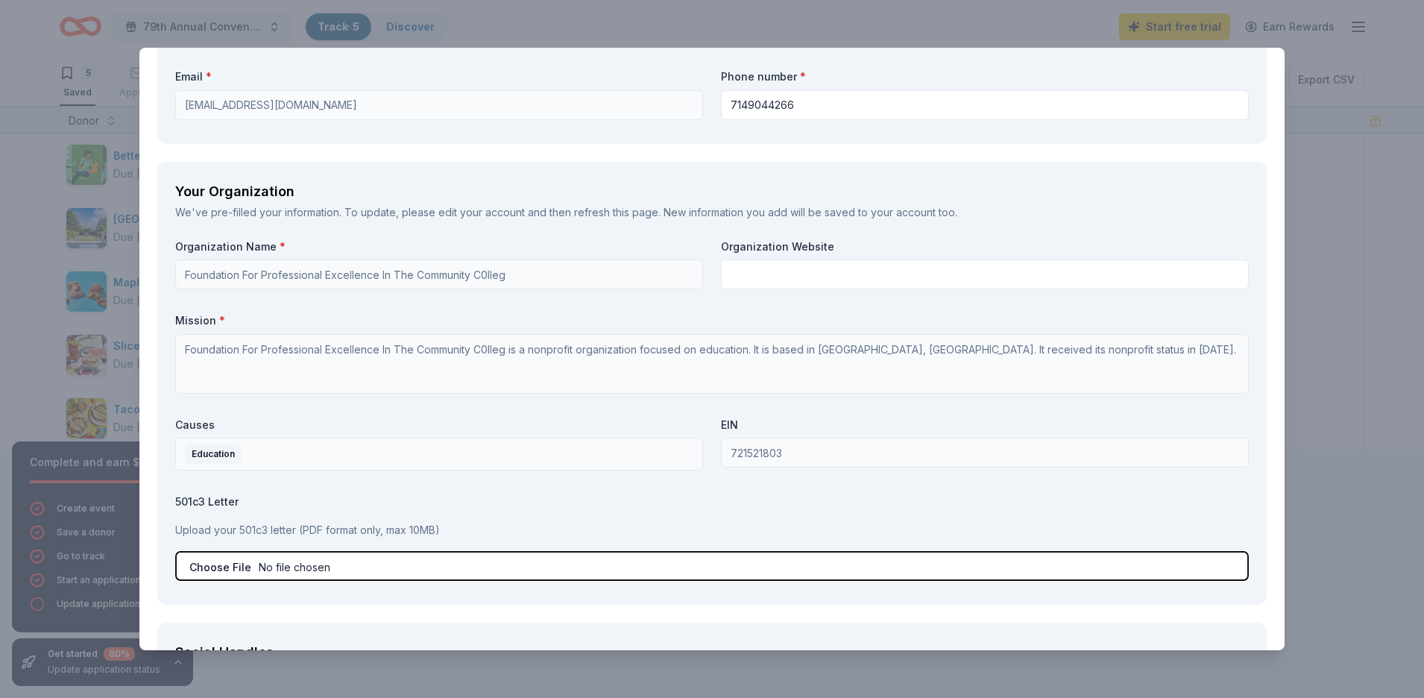
click at [229, 566] on input "file" at bounding box center [711, 566] width 1073 height 30
click at [221, 568] on input "file" at bounding box center [711, 566] width 1073 height 30
type input "C:\fakepath\Foundation IRS Tax Determination Letter.pdf"
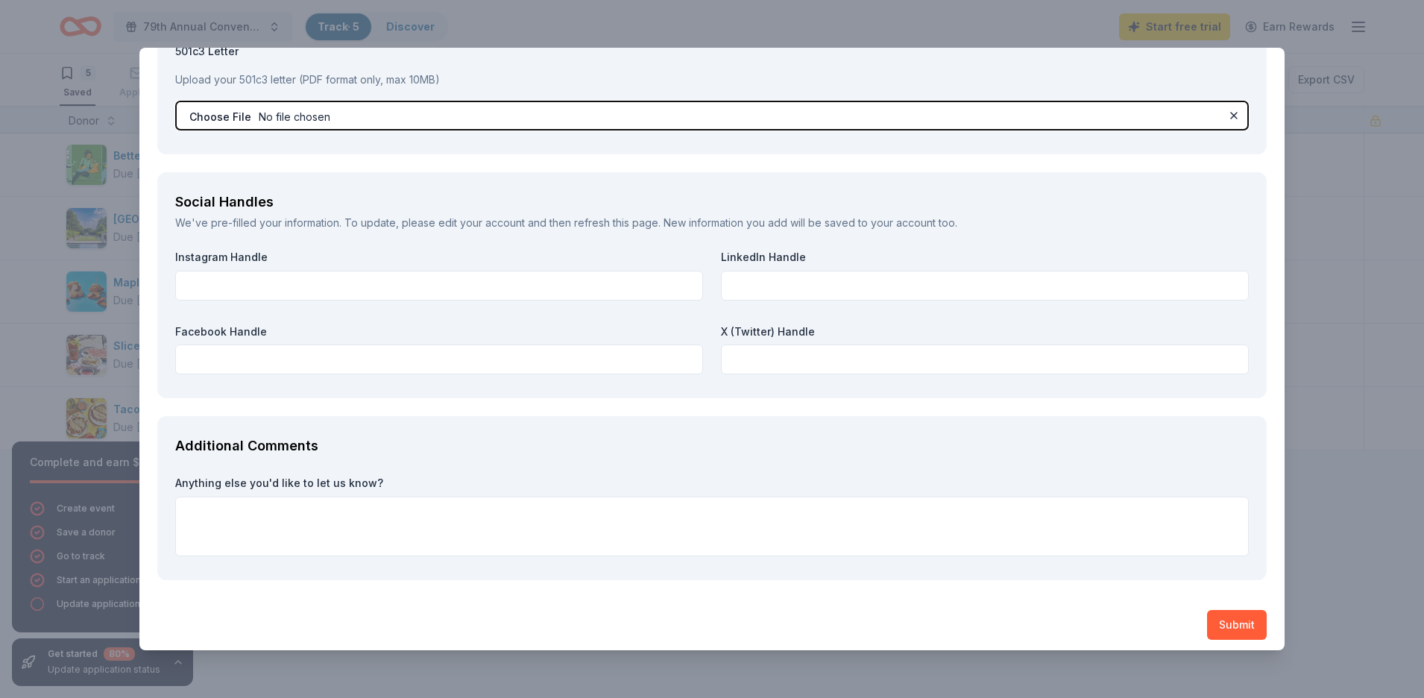
scroll to position [1749, 0]
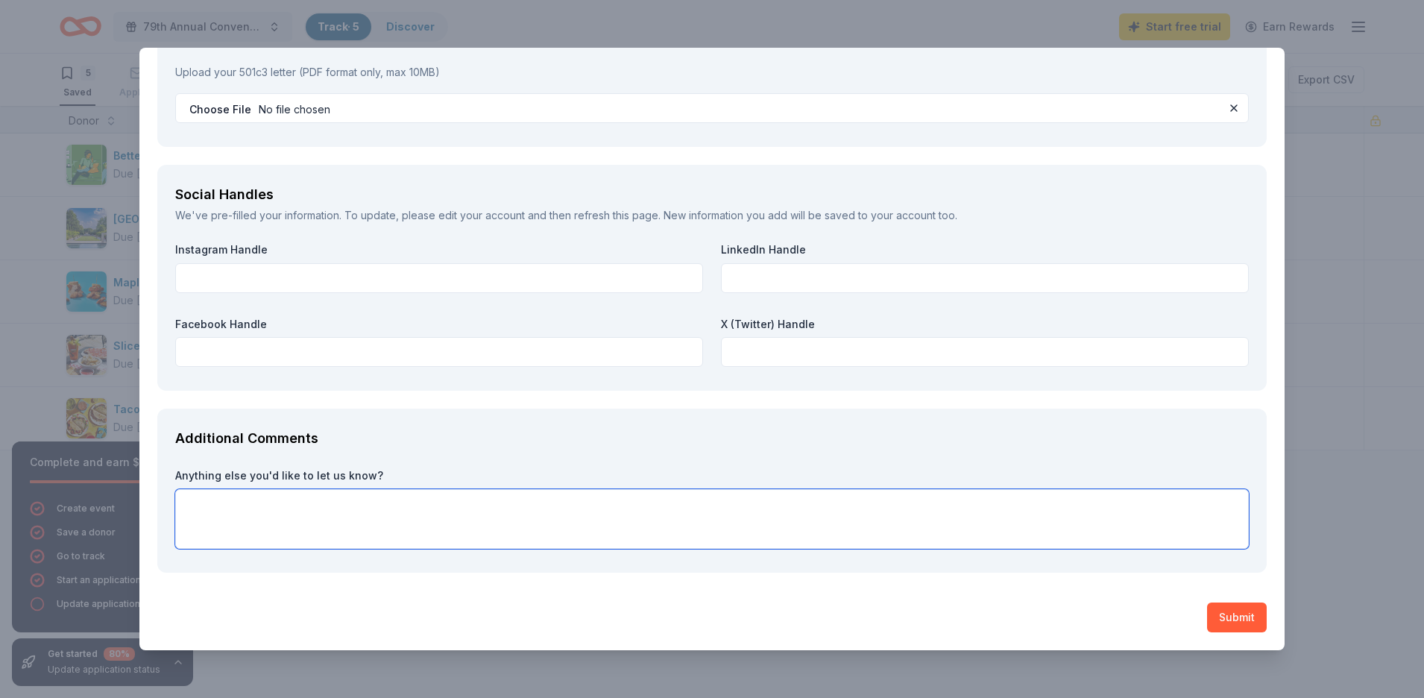
click at [940, 521] on textarea at bounding box center [711, 519] width 1073 height 60
click at [1236, 620] on button "Submit" at bounding box center [1237, 617] width 60 height 30
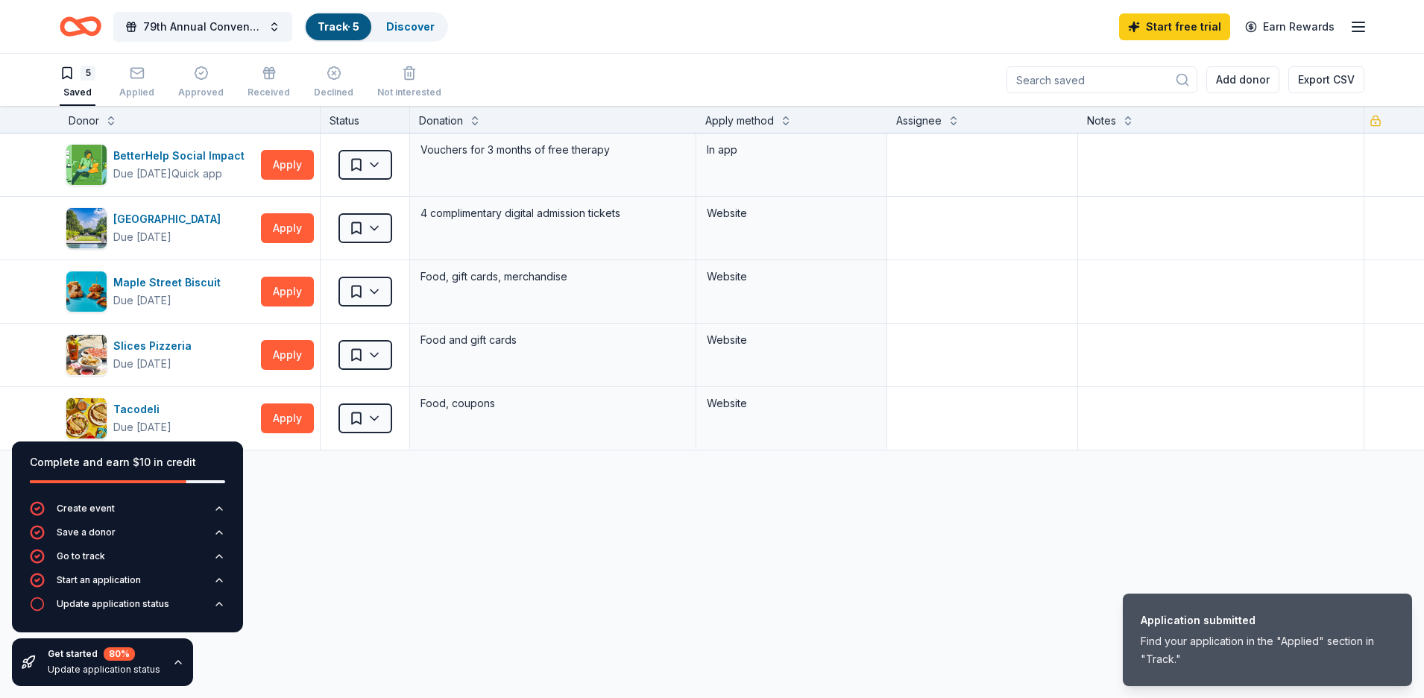
scroll to position [0, 0]
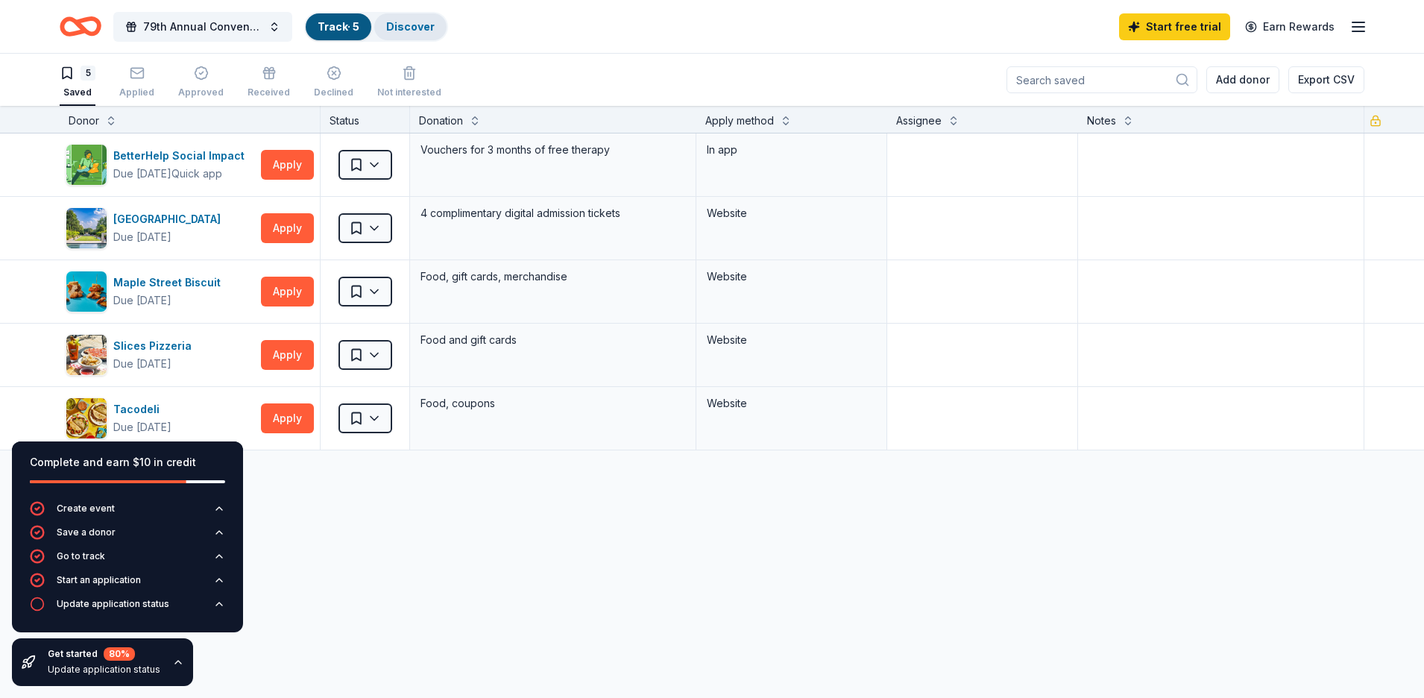
click at [409, 33] on div "Discover" at bounding box center [410, 26] width 72 height 27
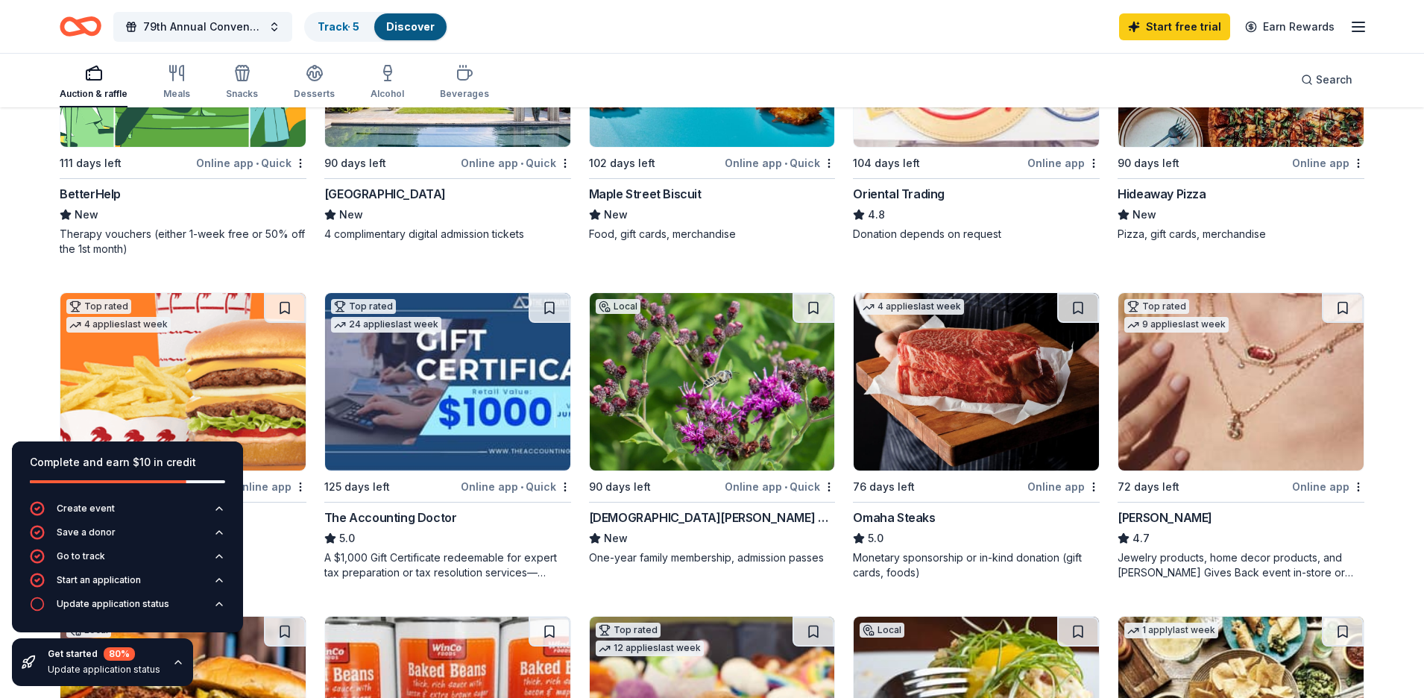
scroll to position [634, 0]
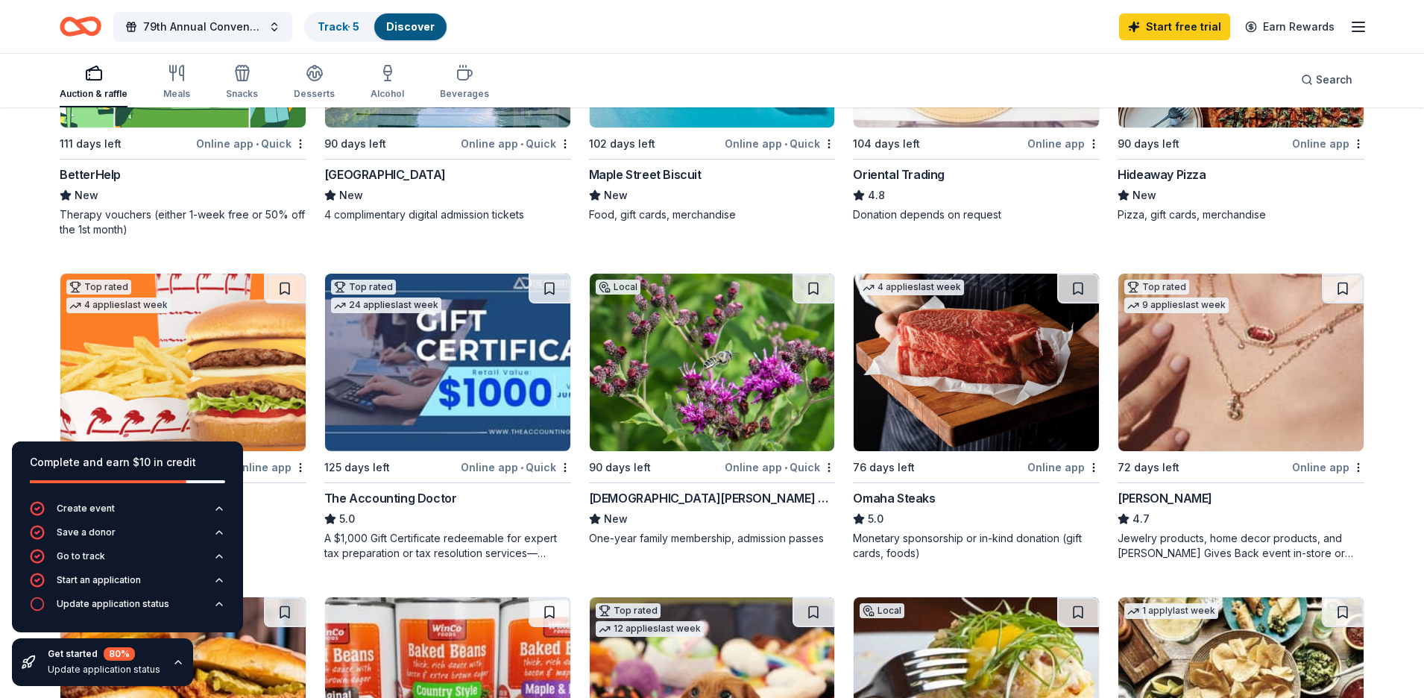
click at [1310, 467] on div "Online app" at bounding box center [1328, 467] width 72 height 19
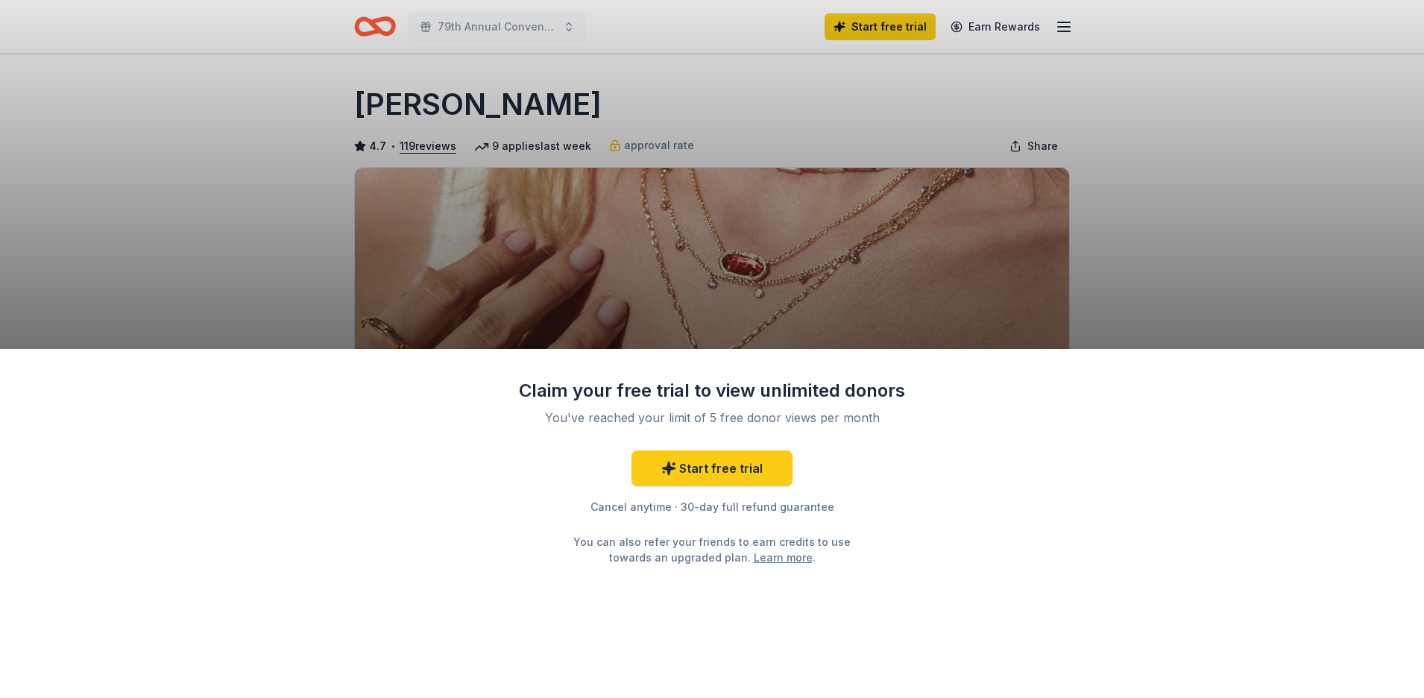
click at [1251, 285] on div "Claim your free trial to view unlimited donors You've reached your limit of 5 f…" at bounding box center [712, 349] width 1424 height 698
click at [1221, 323] on div "Claim your free trial to view unlimited donors You've reached your limit of 5 f…" at bounding box center [712, 349] width 1424 height 698
click at [699, 465] on link "Start free trial" at bounding box center [711, 468] width 161 height 36
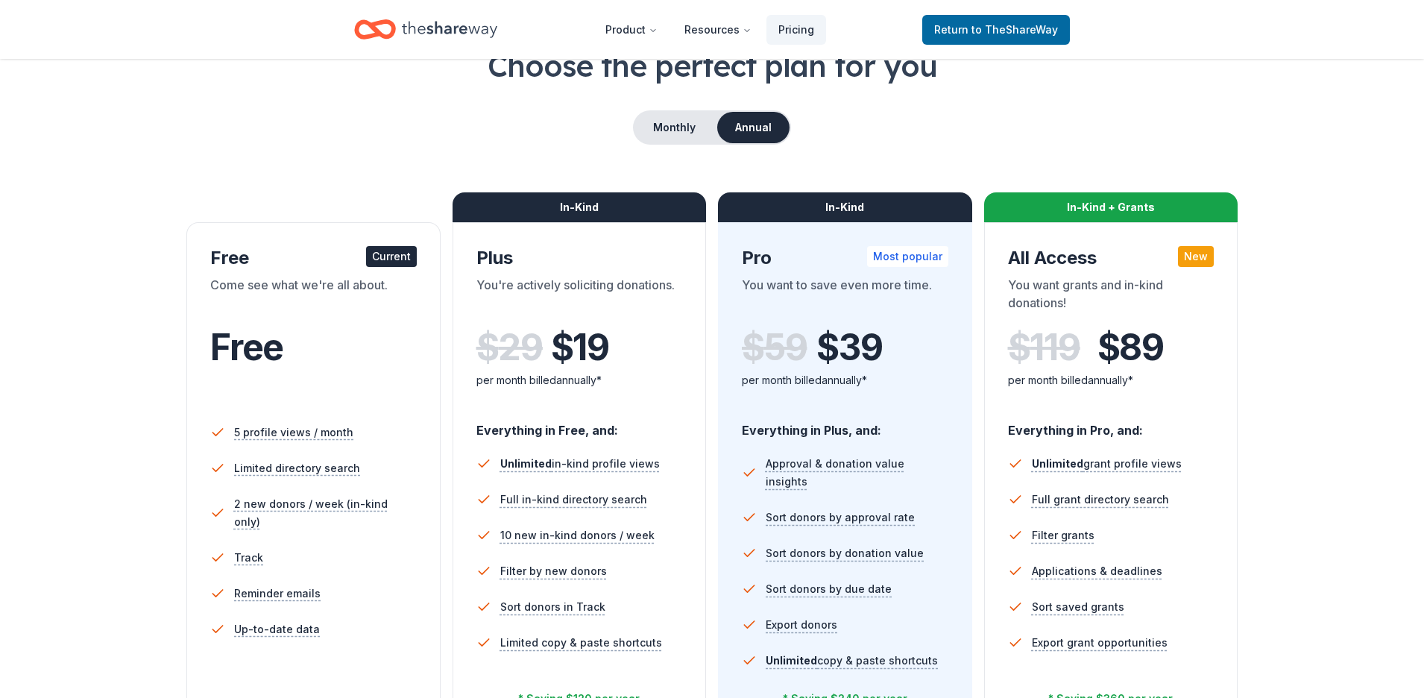
scroll to position [97, 0]
click at [674, 129] on button "Monthly" at bounding box center [674, 128] width 80 height 31
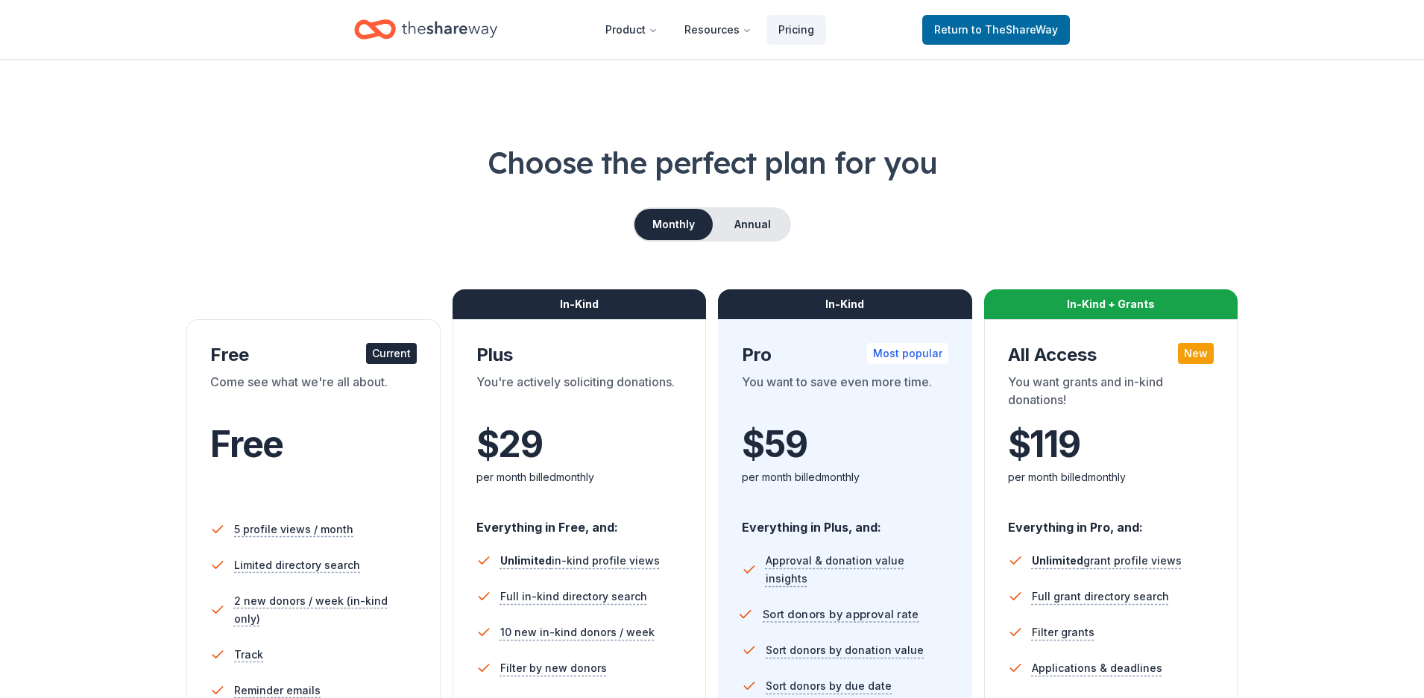
scroll to position [0, 0]
